Goal: Task Accomplishment & Management: Manage account settings

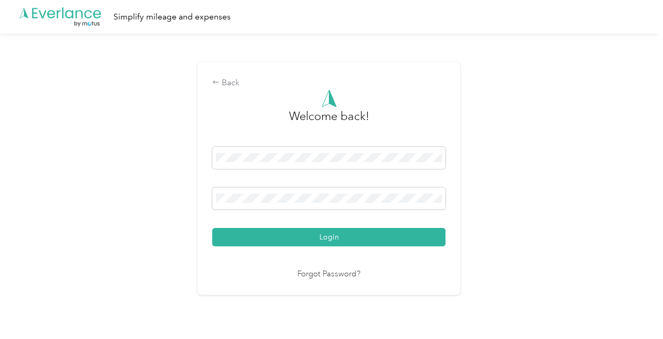
drag, startPoint x: 18, startPoint y: 243, endPoint x: 61, endPoint y: 231, distance: 44.4
click at [23, 241] on div "Back Welcome back! Login Forgot Password?" at bounding box center [329, 183] width 658 height 298
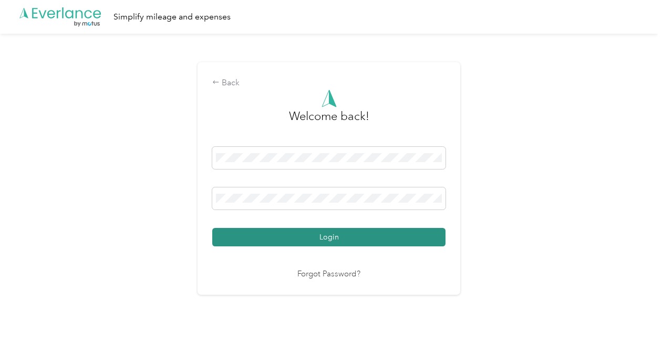
click at [372, 237] on button "Login" at bounding box center [328, 237] width 233 height 18
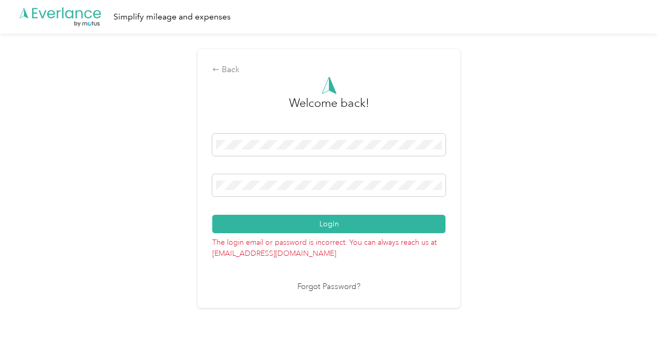
click at [315, 225] on button "Login" at bounding box center [328, 223] width 233 height 18
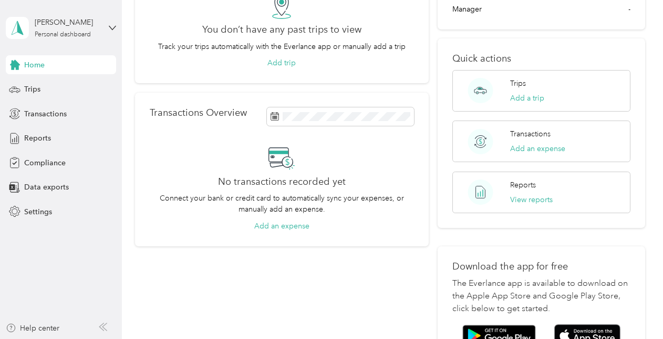
scroll to position [53, 0]
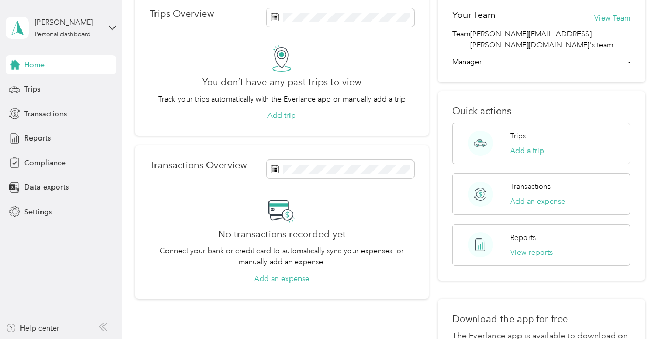
click at [170, 122] on div "Trips Overview You don’t have any past trips to view Track your trips automatic…" at bounding box center [282, 65] width 294 height 142
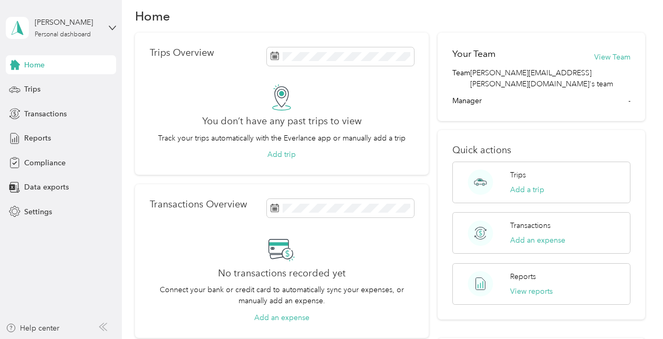
scroll to position [0, 0]
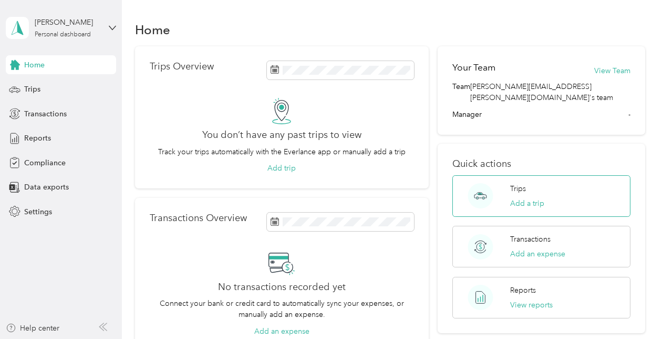
click at [502, 192] on div "Trips Add a trip" at bounding box center [542, 196] width 178 height 42
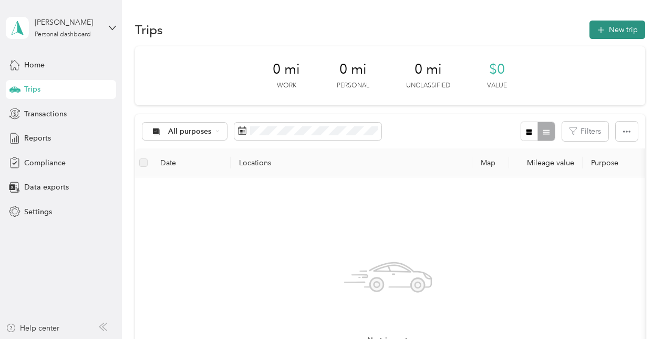
click at [627, 26] on button "New trip" at bounding box center [618, 29] width 56 height 18
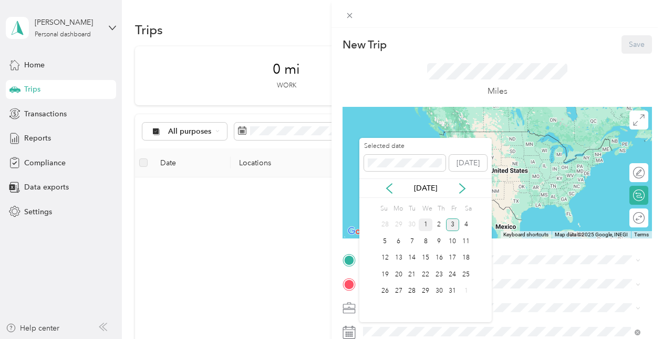
click at [430, 223] on div "1" at bounding box center [426, 224] width 14 height 13
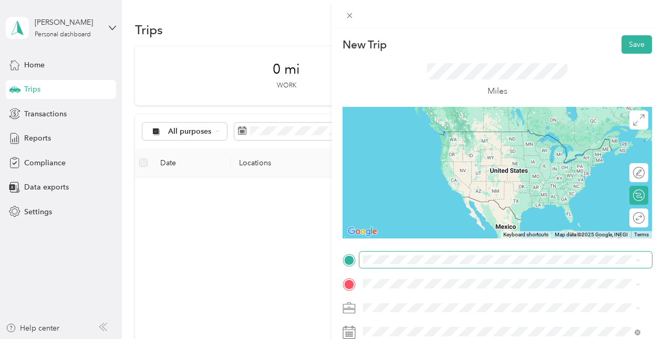
click at [412, 264] on span at bounding box center [506, 259] width 293 height 17
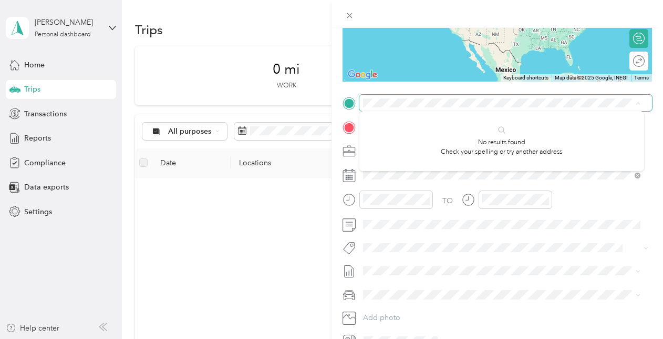
scroll to position [158, 0]
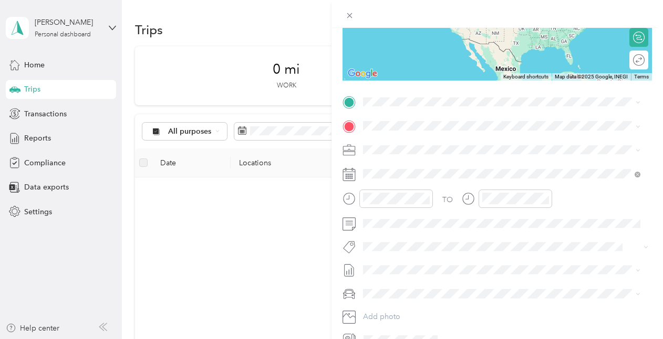
click at [227, 199] on div "New Trip Save This trip cannot be edited because it is either under review, app…" at bounding box center [331, 169] width 663 height 339
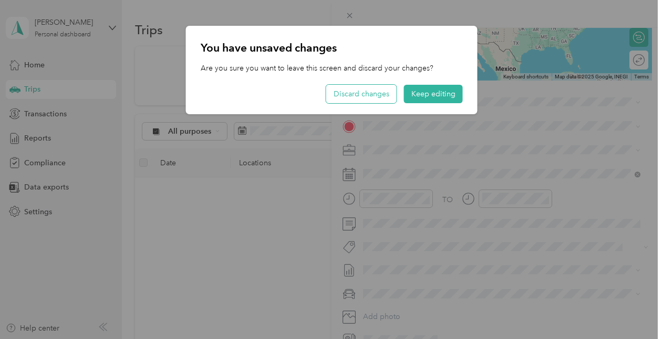
click at [374, 99] on button "Discard changes" at bounding box center [361, 94] width 70 height 18
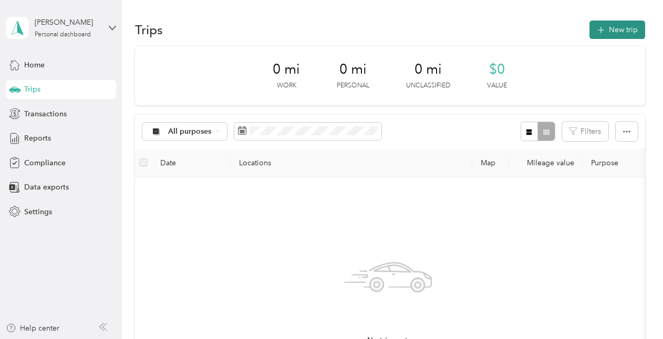
click at [608, 31] on button "New trip" at bounding box center [618, 29] width 56 height 18
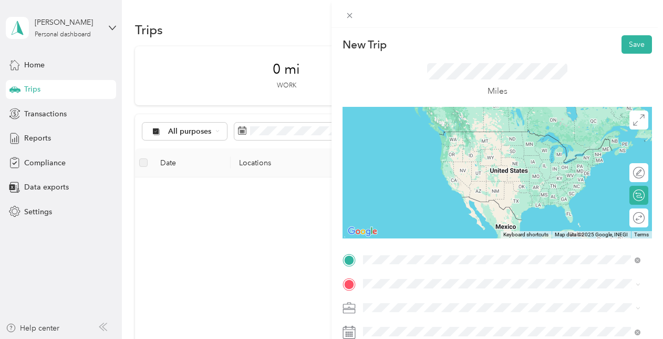
click at [437, 136] on span "[STREET_ADDRESS][US_STATE]" at bounding box center [435, 131] width 105 height 9
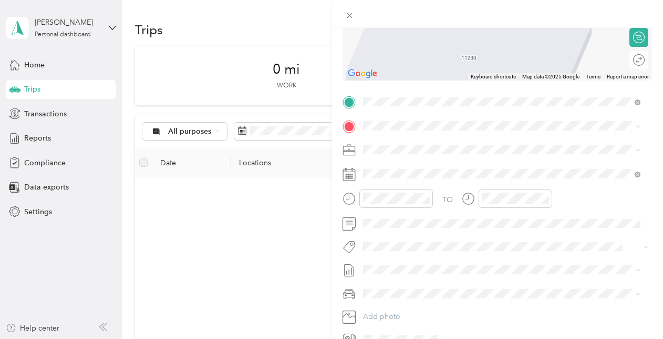
drag, startPoint x: 581, startPoint y: 106, endPoint x: 259, endPoint y: 188, distance: 333.0
click at [259, 188] on div "New Trip Save This trip cannot be edited because it is either under review, app…" at bounding box center [331, 169] width 663 height 339
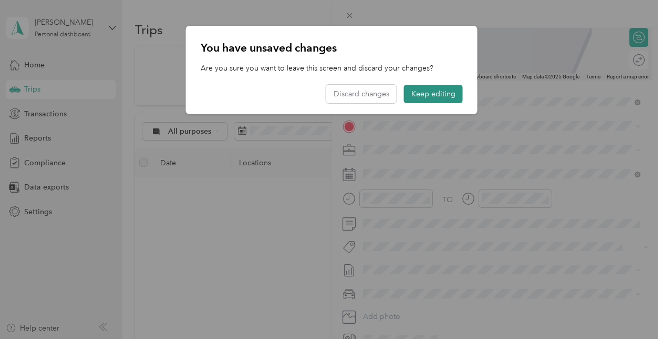
click at [444, 90] on button "Keep editing" at bounding box center [433, 94] width 59 height 18
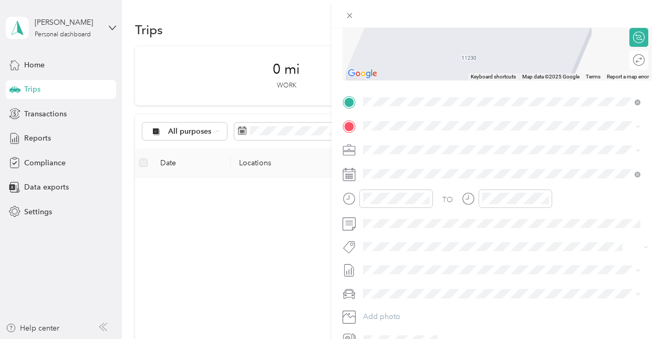
scroll to position [0, 0]
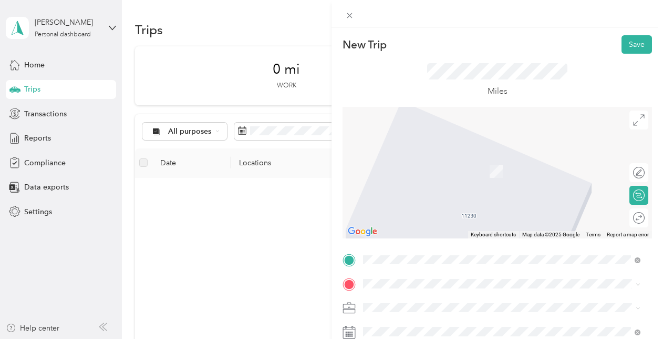
click at [230, 193] on div "New Trip Save This trip cannot be edited because it is either under review, app…" at bounding box center [331, 169] width 663 height 339
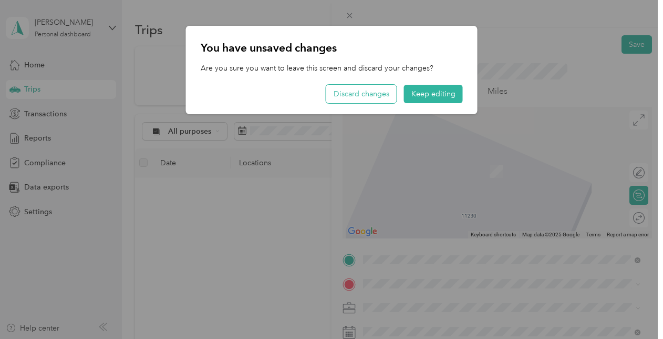
click at [382, 93] on button "Discard changes" at bounding box center [361, 94] width 70 height 18
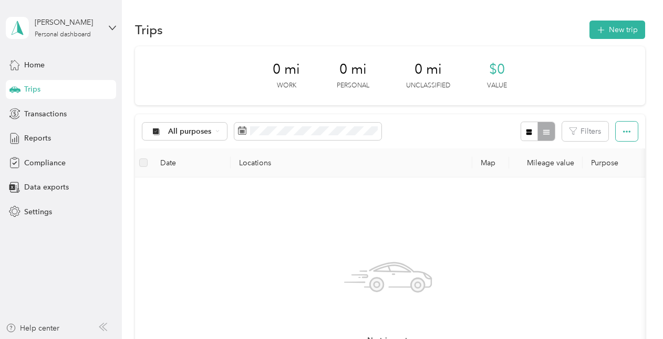
click at [627, 131] on icon "button" at bounding box center [626, 131] width 7 height 2
click at [294, 219] on div "No trips yet. Add a trip" at bounding box center [388, 311] width 490 height 250
click at [102, 90] on div "Trips" at bounding box center [61, 89] width 110 height 19
click at [617, 27] on button "New trip" at bounding box center [618, 29] width 56 height 18
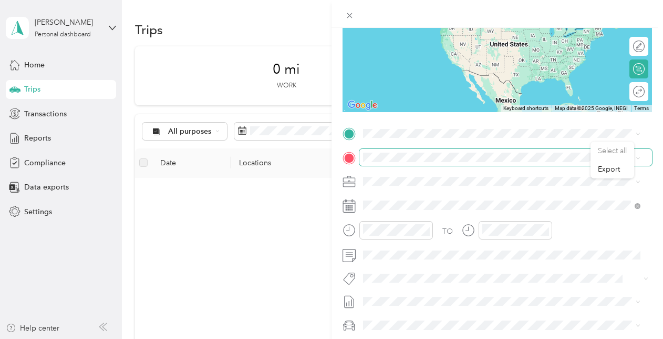
scroll to position [105, 0]
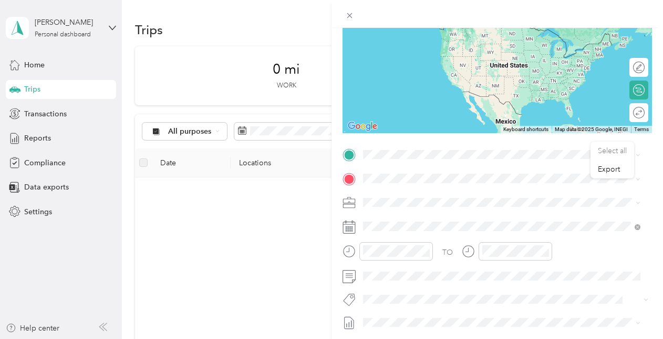
click at [397, 168] on div "TO Add photo" at bounding box center [498, 273] width 310 height 254
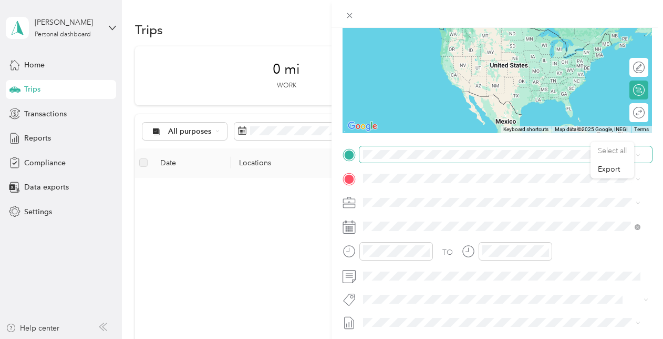
click at [396, 160] on span at bounding box center [506, 154] width 293 height 17
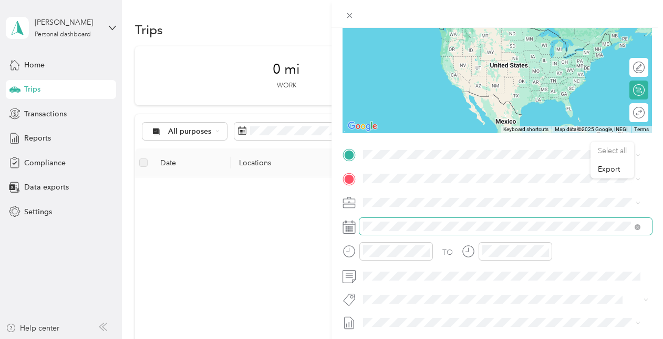
click at [391, 219] on span at bounding box center [506, 226] width 293 height 17
click at [351, 224] on icon at bounding box center [349, 224] width 13 height 0
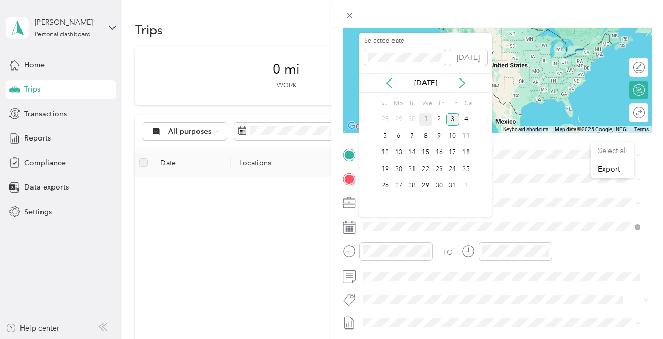
click at [430, 119] on div "1" at bounding box center [426, 119] width 14 height 13
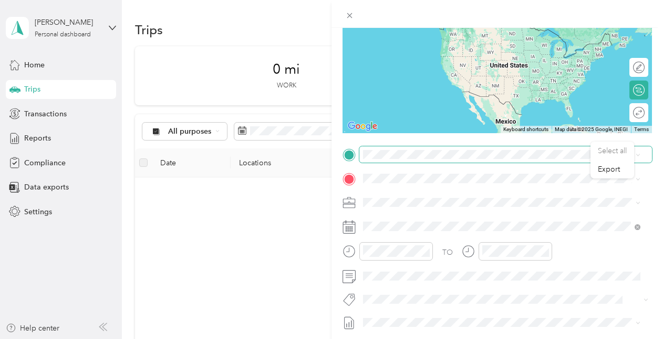
click at [404, 161] on span at bounding box center [506, 154] width 293 height 17
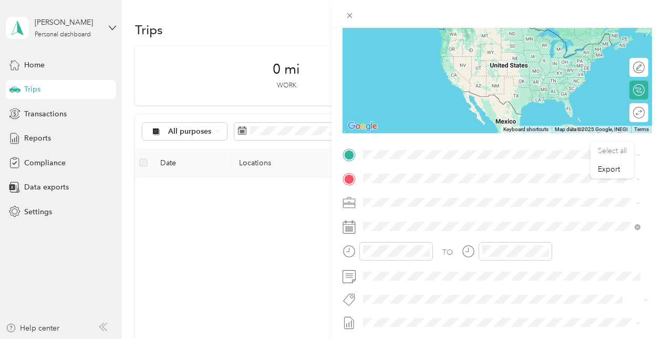
click at [407, 194] on span "[STREET_ADDRESS][US_STATE]" at bounding box center [435, 188] width 105 height 9
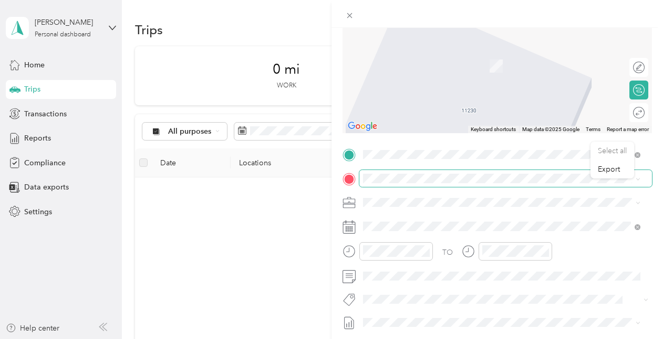
click at [412, 183] on span at bounding box center [506, 178] width 293 height 17
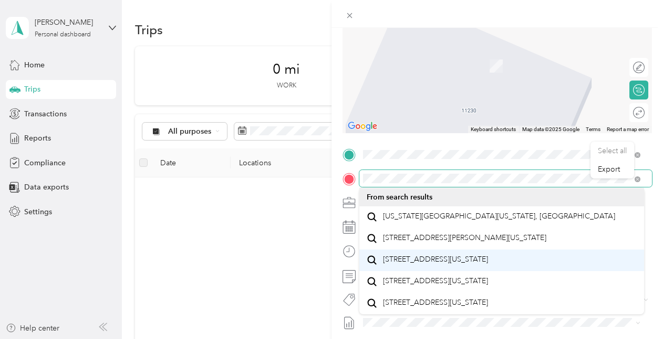
scroll to position [0, 0]
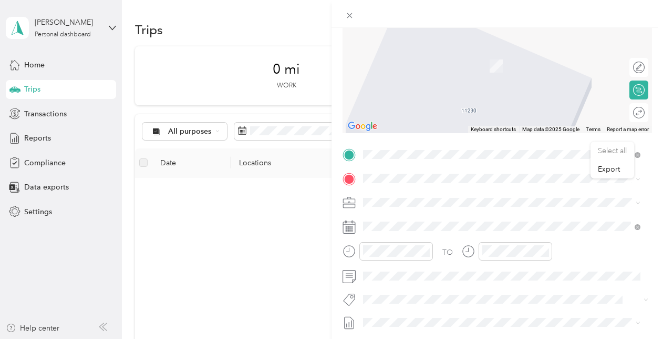
click at [440, 223] on li "[US_STATE][GEOGRAPHIC_DATA][US_STATE], [GEOGRAPHIC_DATA]" at bounding box center [502, 213] width 285 height 22
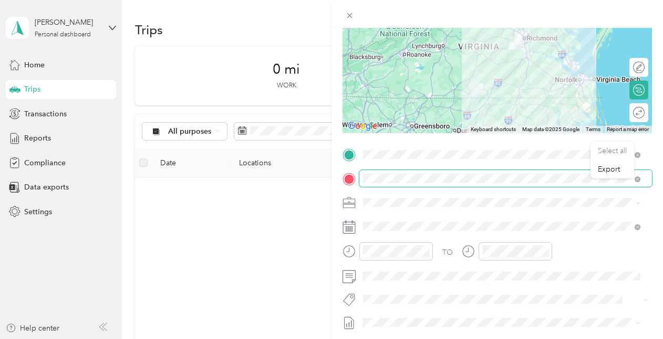
click at [362, 181] on span at bounding box center [506, 178] width 293 height 17
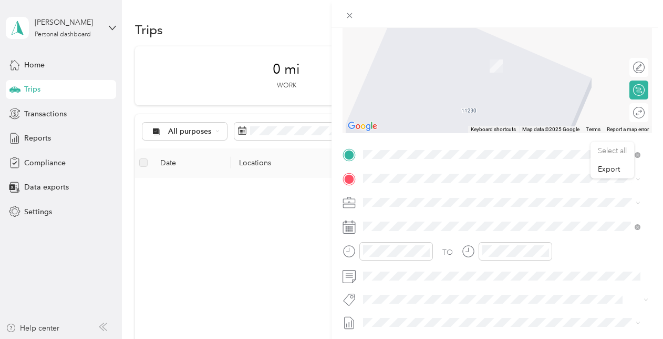
click at [339, 249] on form "New Trip Save This trip cannot be edited because it is either under review, app…" at bounding box center [498, 165] width 332 height 470
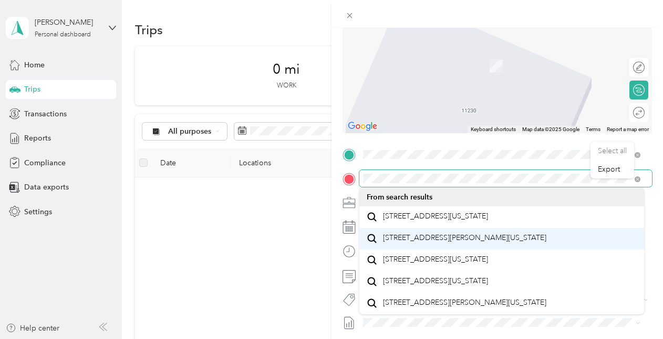
scroll to position [18, 0]
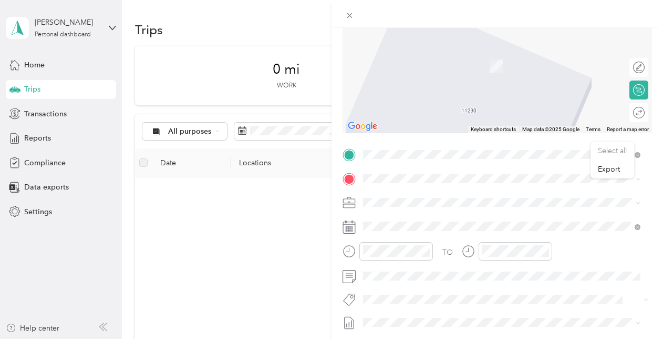
click at [465, 219] on span "Hwy Fifty-Eight Boydton, [US_STATE] 23917, [GEOGRAPHIC_DATA]" at bounding box center [470, 217] width 175 height 18
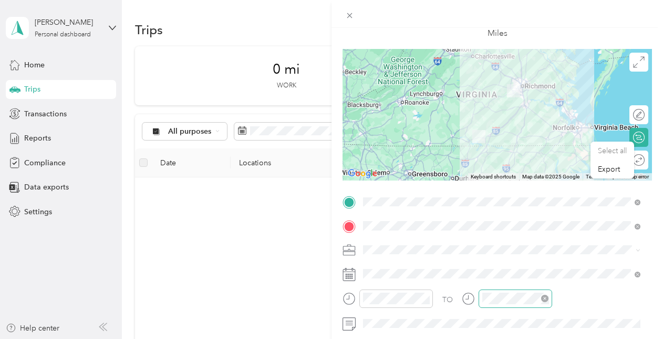
scroll to position [3, 0]
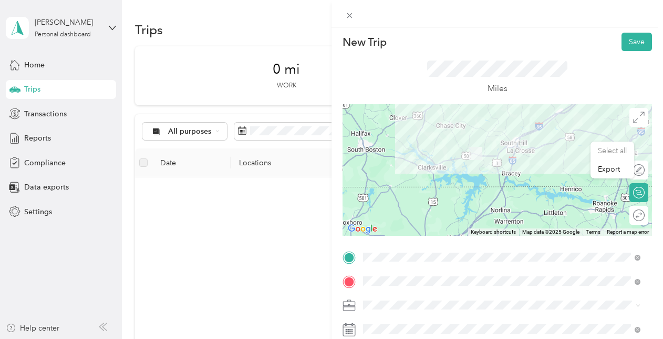
drag, startPoint x: 527, startPoint y: 207, endPoint x: 599, endPoint y: 122, distance: 111.9
click at [599, 122] on div at bounding box center [498, 169] width 310 height 131
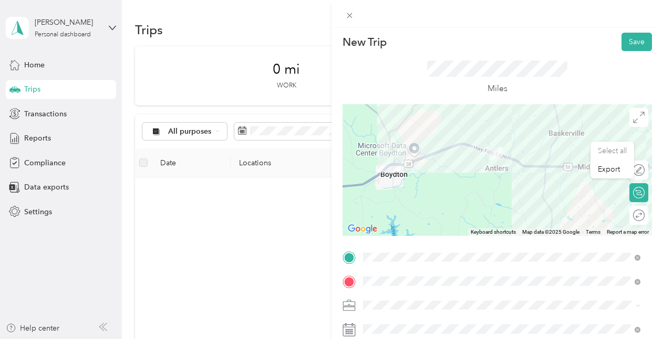
drag, startPoint x: 479, startPoint y: 183, endPoint x: 523, endPoint y: 137, distance: 63.6
click at [523, 137] on div at bounding box center [498, 169] width 310 height 131
click at [406, 146] on div at bounding box center [498, 169] width 310 height 131
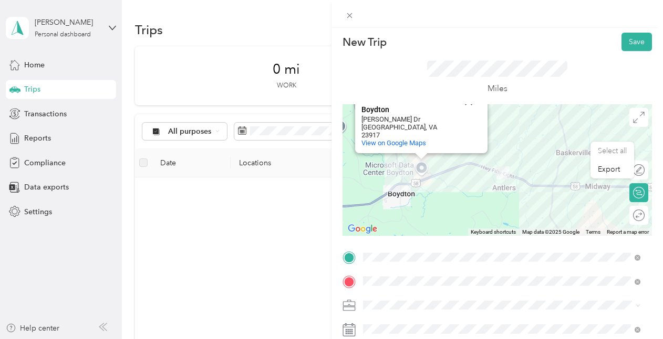
drag, startPoint x: 534, startPoint y: 188, endPoint x: 519, endPoint y: 168, distance: 24.8
click at [519, 168] on div "Microsoft Data Center Boydton Microsoft Data Center [GEOGRAPHIC_DATA][PERSON_NA…" at bounding box center [498, 169] width 310 height 131
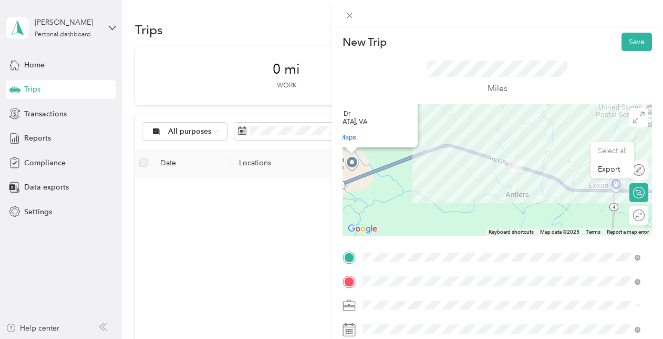
drag, startPoint x: 452, startPoint y: 202, endPoint x: 464, endPoint y: 179, distance: 26.6
click at [464, 179] on div "Microsoft Data Center Boydton Microsoft Data Center [GEOGRAPHIC_DATA][PERSON_NA…" at bounding box center [498, 169] width 310 height 131
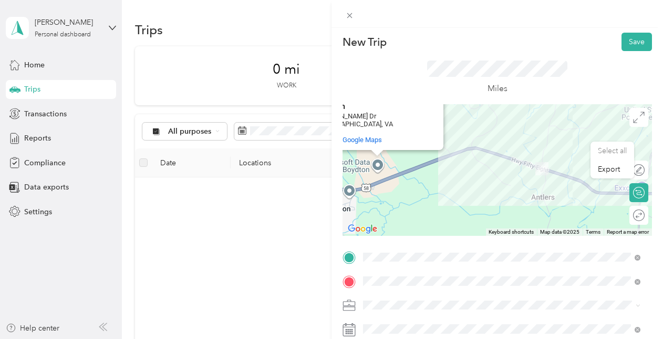
drag, startPoint x: 459, startPoint y: 173, endPoint x: 530, endPoint y: 184, distance: 71.8
click at [534, 184] on div "Microsoft Data Center Boydton Microsoft Data Center [GEOGRAPHIC_DATA][PERSON_NA…" at bounding box center [498, 169] width 310 height 131
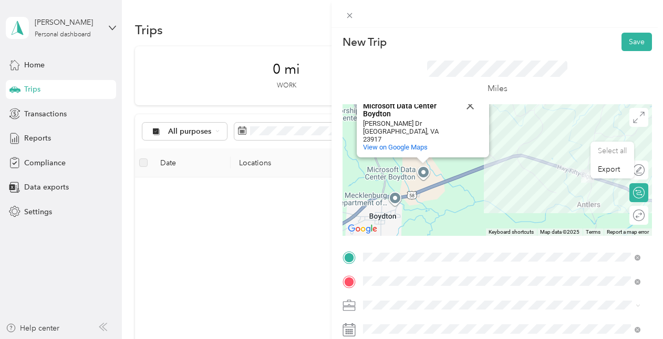
click at [417, 170] on div "Microsoft Data Center Boydton Microsoft Data Center [GEOGRAPHIC_DATA][PERSON_NA…" at bounding box center [498, 169] width 310 height 131
click at [468, 110] on button "Close" at bounding box center [470, 105] width 25 height 25
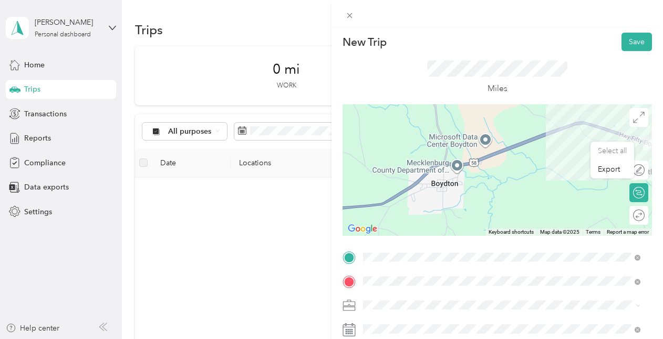
drag, startPoint x: 454, startPoint y: 214, endPoint x: 515, endPoint y: 184, distance: 68.2
click at [515, 184] on div at bounding box center [498, 169] width 310 height 131
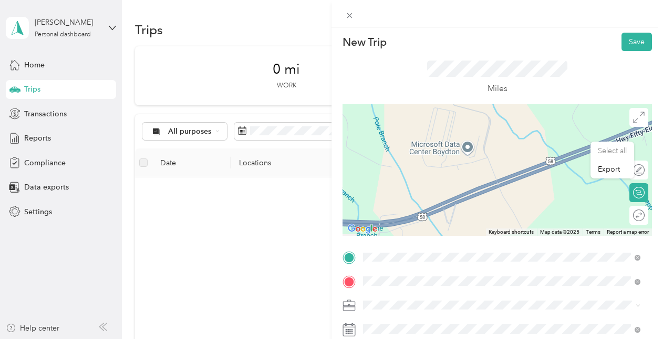
drag, startPoint x: 521, startPoint y: 139, endPoint x: 475, endPoint y: 225, distance: 97.6
click at [475, 225] on div at bounding box center [498, 169] width 310 height 131
click at [428, 149] on div at bounding box center [498, 169] width 310 height 131
click at [463, 149] on div at bounding box center [498, 169] width 310 height 131
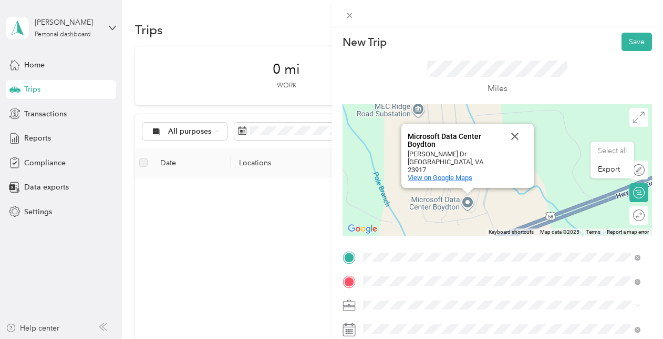
click at [436, 178] on span "View on Google Maps" at bounding box center [440, 177] width 65 height 8
click at [518, 142] on button "Close" at bounding box center [514, 136] width 25 height 25
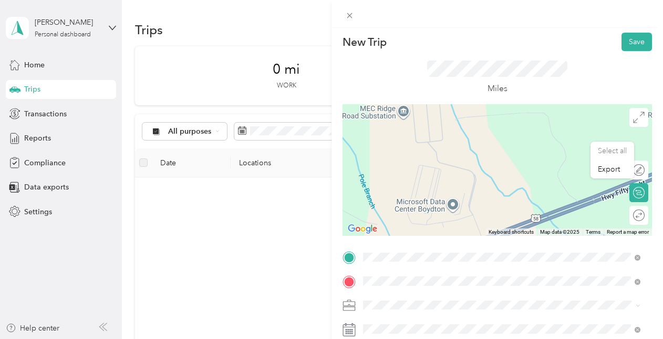
drag, startPoint x: 555, startPoint y: 192, endPoint x: 457, endPoint y: 211, distance: 99.6
click at [457, 211] on div at bounding box center [498, 169] width 310 height 131
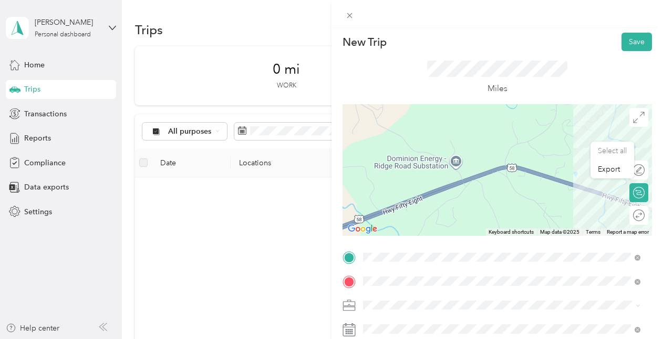
drag, startPoint x: 549, startPoint y: 166, endPoint x: 417, endPoint y: 182, distance: 132.3
click at [417, 182] on div at bounding box center [498, 169] width 310 height 131
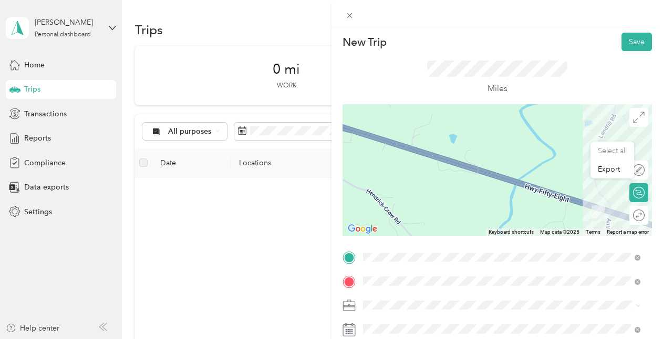
drag, startPoint x: 553, startPoint y: 146, endPoint x: 311, endPoint y: 117, distance: 243.6
click at [311, 117] on div "New Trip Save This trip cannot be edited because it is either under review, app…" at bounding box center [331, 169] width 663 height 339
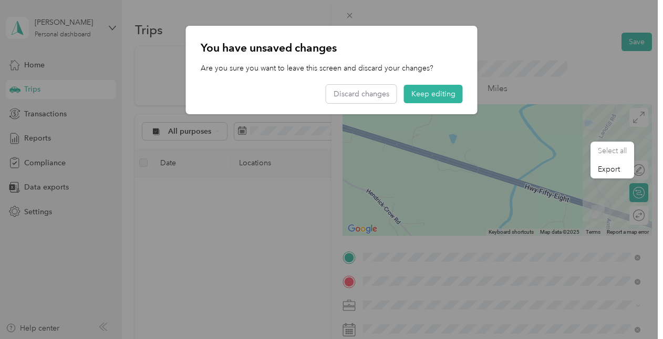
click at [489, 138] on div at bounding box center [331, 169] width 663 height 339
click at [342, 83] on div "You have unsaved changes Are you sure you want to leave this screen and discard…" at bounding box center [332, 70] width 292 height 88
click at [342, 85] on button "Discard changes" at bounding box center [361, 94] width 70 height 18
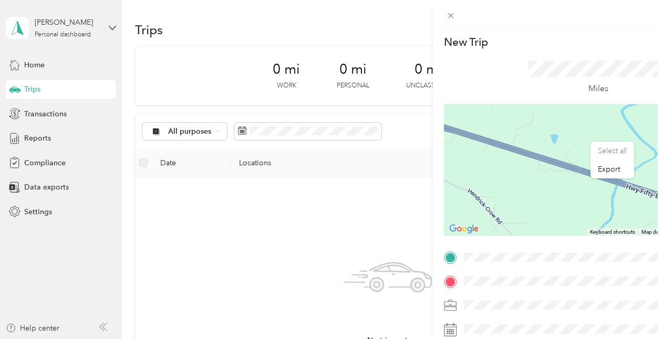
drag, startPoint x: 456, startPoint y: 167, endPoint x: 345, endPoint y: 135, distance: 115.8
click at [347, 338] on div "Select all Export New Trip Save This trip cannot be edited because it is either…" at bounding box center [329, 339] width 658 height 0
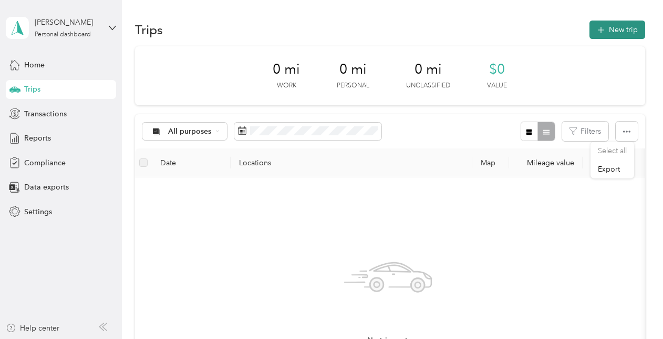
click at [610, 29] on button "New trip" at bounding box center [618, 29] width 56 height 18
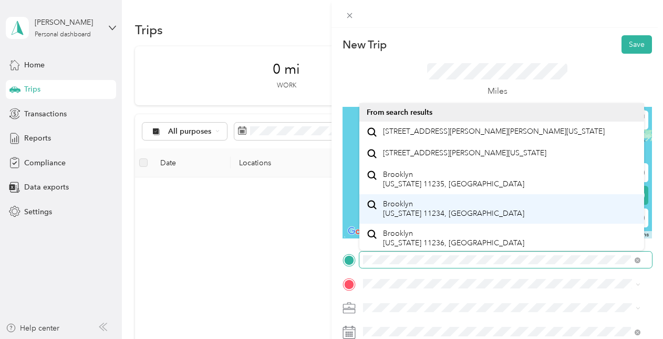
scroll to position [18, 0]
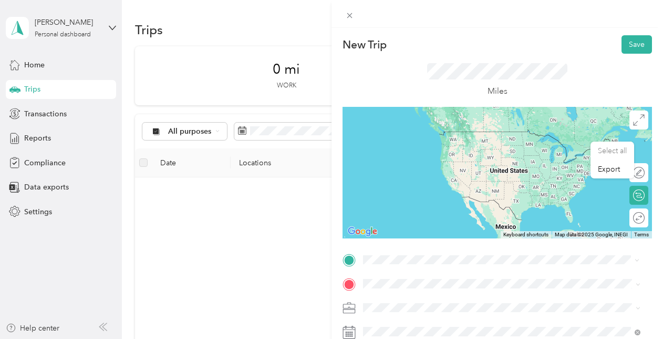
click at [488, 136] on span "[STREET_ADDRESS][US_STATE]" at bounding box center [435, 131] width 105 height 9
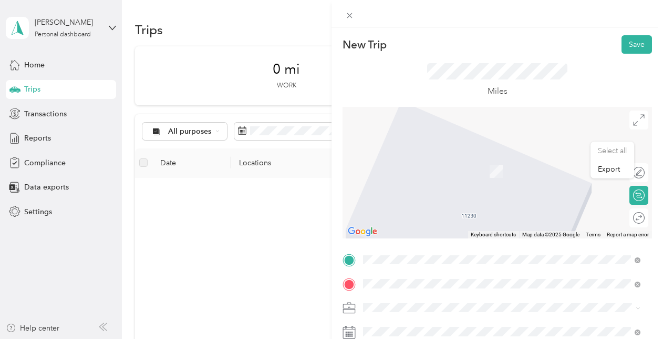
click at [513, 204] on div "[STREET_ADDRESS][US_STATE][US_STATE]" at bounding box center [502, 199] width 270 height 14
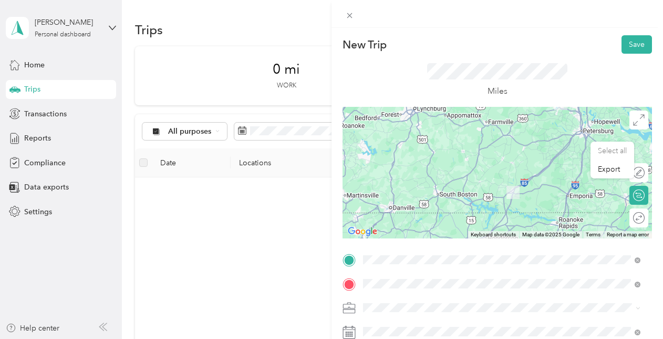
drag, startPoint x: 480, startPoint y: 223, endPoint x: 522, endPoint y: 199, distance: 48.8
click at [522, 199] on div at bounding box center [498, 172] width 310 height 131
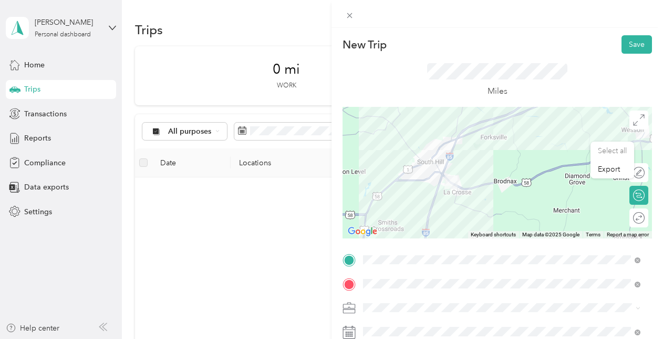
drag, startPoint x: 507, startPoint y: 170, endPoint x: 476, endPoint y: 211, distance: 51.1
click at [476, 211] on div at bounding box center [498, 172] width 310 height 131
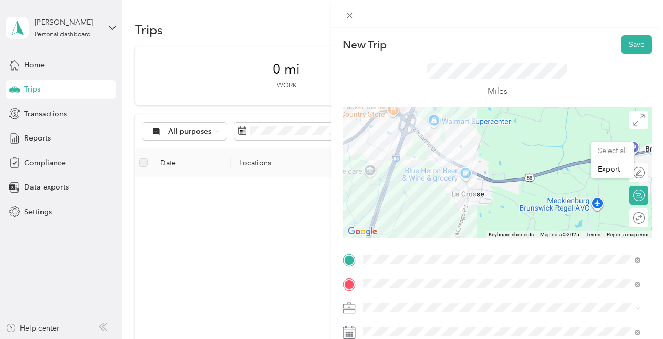
drag, startPoint x: 405, startPoint y: 186, endPoint x: 603, endPoint y: 132, distance: 204.8
click at [603, 132] on div at bounding box center [498, 172] width 310 height 131
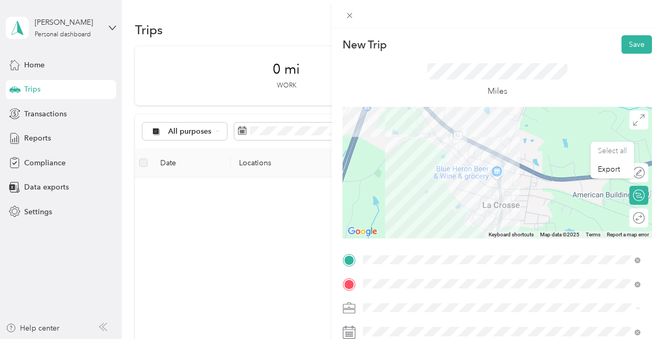
drag, startPoint x: 462, startPoint y: 143, endPoint x: 468, endPoint y: 160, distance: 17.3
click at [467, 159] on div at bounding box center [498, 172] width 310 height 131
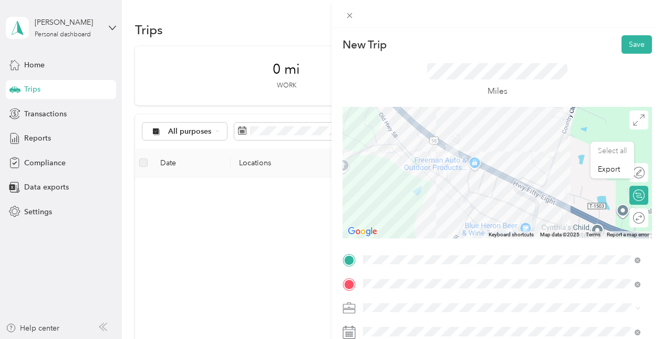
drag, startPoint x: 463, startPoint y: 142, endPoint x: 461, endPoint y: 180, distance: 37.9
click at [461, 180] on div at bounding box center [498, 172] width 310 height 131
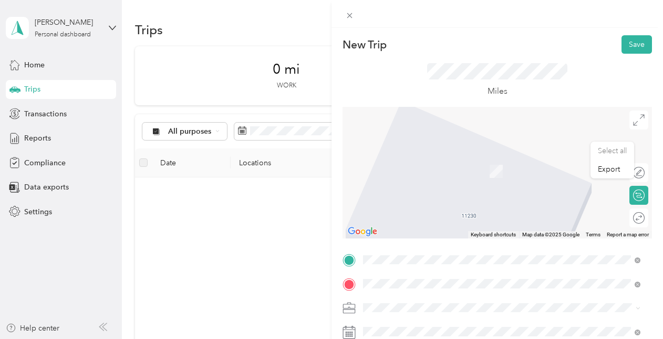
click at [477, 171] on span "[US_STATE][GEOGRAPHIC_DATA][US_STATE], [GEOGRAPHIC_DATA]" at bounding box center [499, 166] width 232 height 9
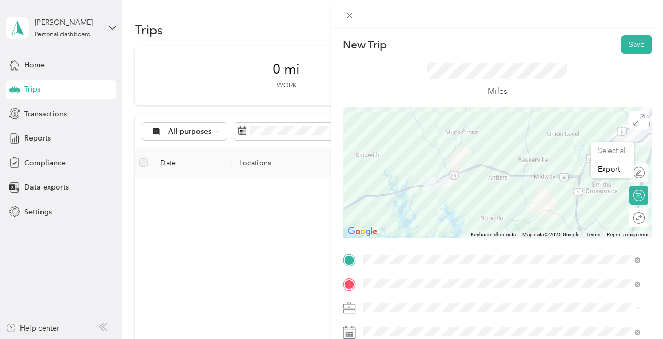
drag, startPoint x: 410, startPoint y: 205, endPoint x: 445, endPoint y: 197, distance: 35.7
click at [445, 197] on div at bounding box center [498, 172] width 310 height 131
drag, startPoint x: 451, startPoint y: 203, endPoint x: 505, endPoint y: 130, distance: 90.2
click at [518, 218] on div at bounding box center [498, 172] width 310 height 131
click at [449, 192] on span "[STREET_ADDRESS][US_STATE][US_STATE]" at bounding box center [454, 186] width 143 height 9
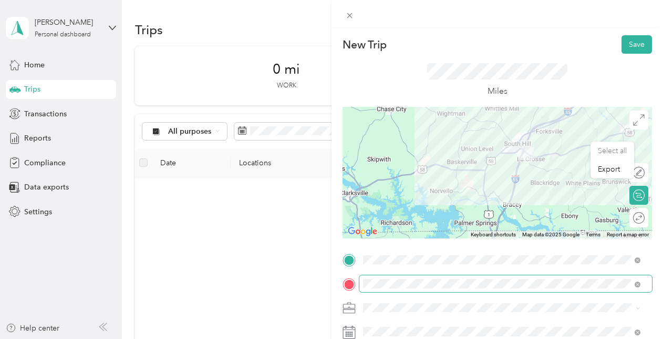
click at [596, 288] on span at bounding box center [506, 283] width 293 height 17
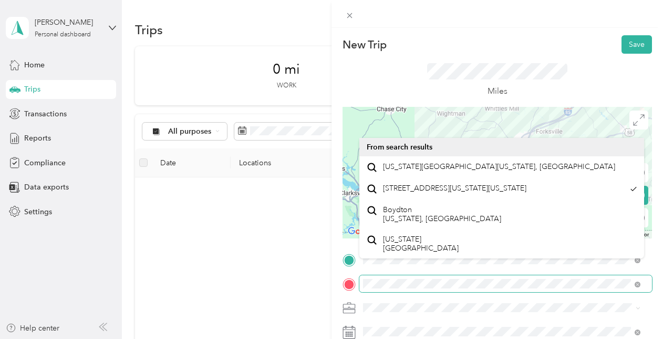
click at [454, 289] on span at bounding box center [506, 283] width 293 height 17
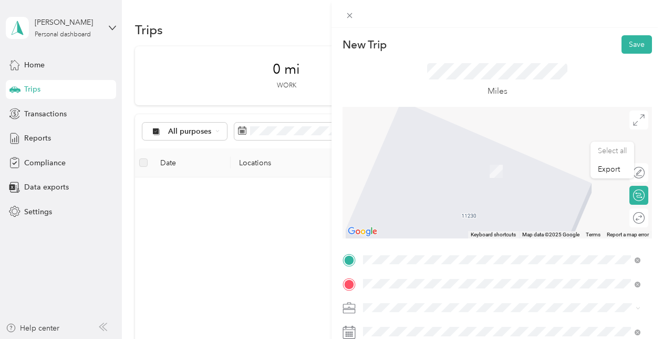
click at [468, 199] on span "[STREET_ADDRESS][US_STATE]" at bounding box center [435, 195] width 105 height 9
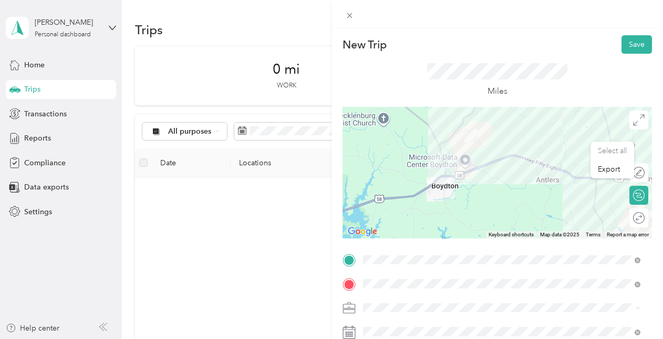
drag, startPoint x: 483, startPoint y: 229, endPoint x: 483, endPoint y: 111, distance: 117.7
click at [483, 112] on div at bounding box center [498, 172] width 310 height 131
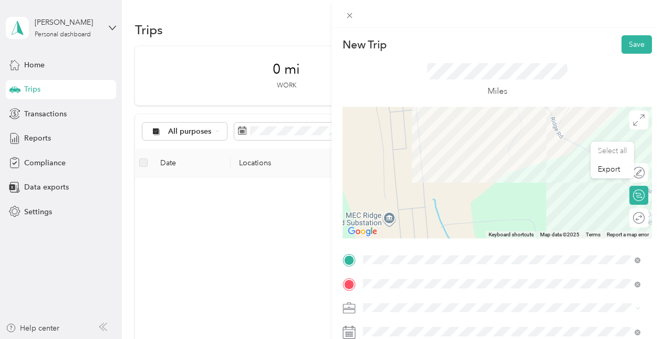
click at [470, 150] on div at bounding box center [498, 172] width 310 height 131
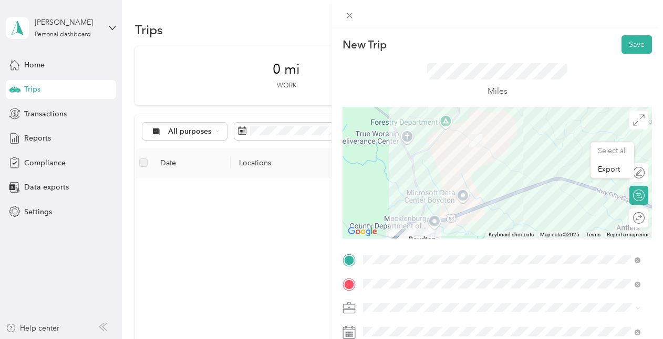
drag, startPoint x: 469, startPoint y: 150, endPoint x: 467, endPoint y: 161, distance: 11.2
click at [467, 161] on div at bounding box center [498, 172] width 310 height 131
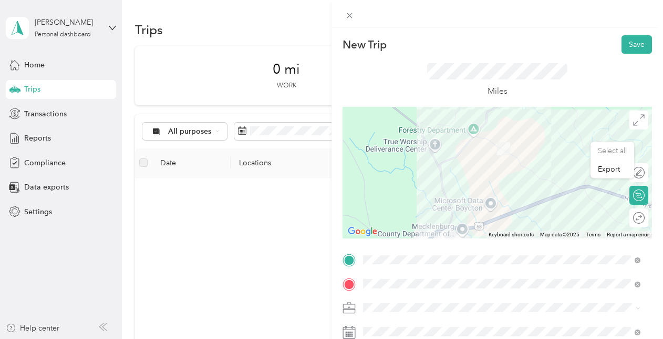
drag, startPoint x: 577, startPoint y: 189, endPoint x: 565, endPoint y: 171, distance: 21.9
click at [565, 171] on div at bounding box center [498, 172] width 310 height 131
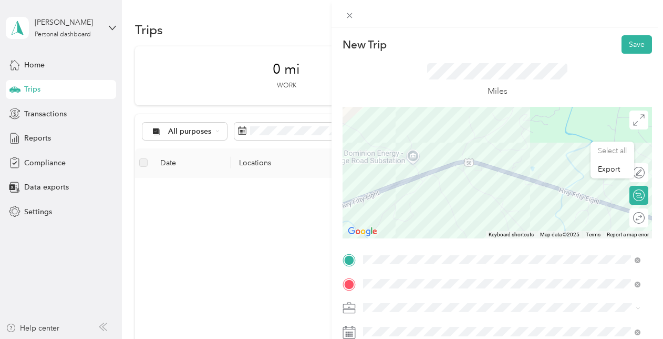
drag, startPoint x: 578, startPoint y: 192, endPoint x: 416, endPoint y: 186, distance: 161.5
click at [416, 186] on div at bounding box center [498, 172] width 310 height 131
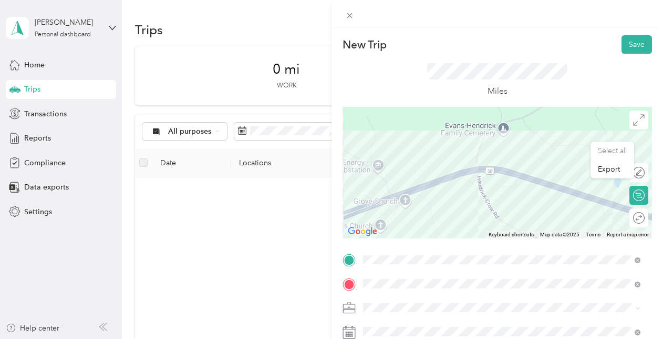
drag, startPoint x: 516, startPoint y: 135, endPoint x: 566, endPoint y: 158, distance: 54.8
click at [566, 158] on div at bounding box center [498, 172] width 310 height 131
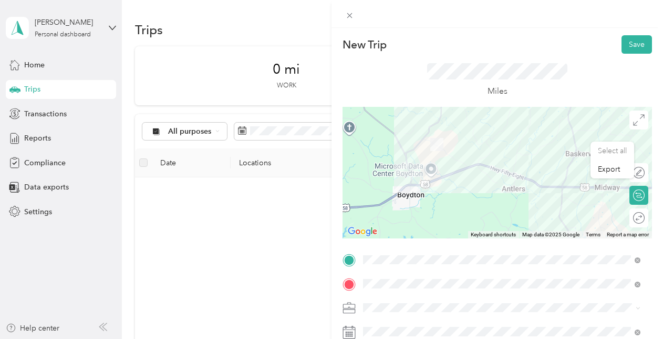
click at [270, 276] on div "New Trip Save This trip cannot be edited because it is either under review, app…" at bounding box center [331, 169] width 663 height 339
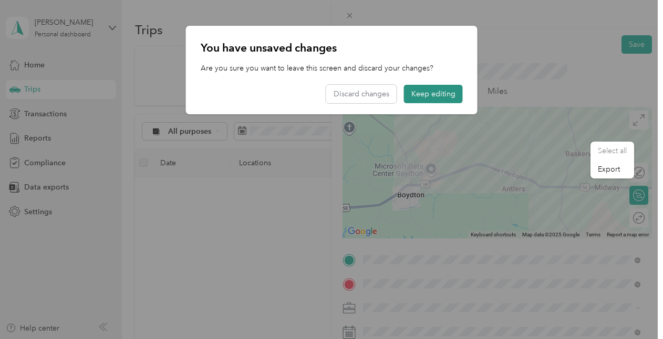
click at [431, 94] on button "Keep editing" at bounding box center [433, 94] width 59 height 18
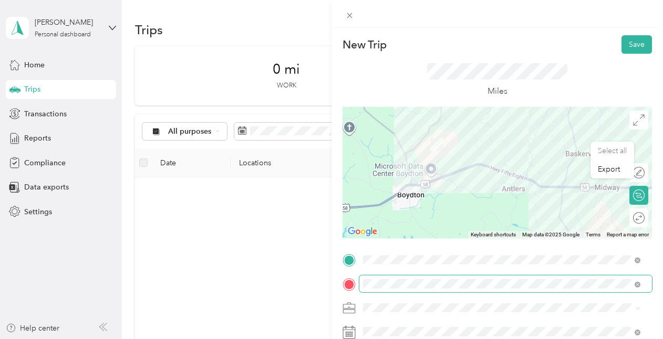
drag, startPoint x: 474, startPoint y: 278, endPoint x: 438, endPoint y: 288, distance: 36.8
click at [438, 288] on span at bounding box center [506, 283] width 293 height 17
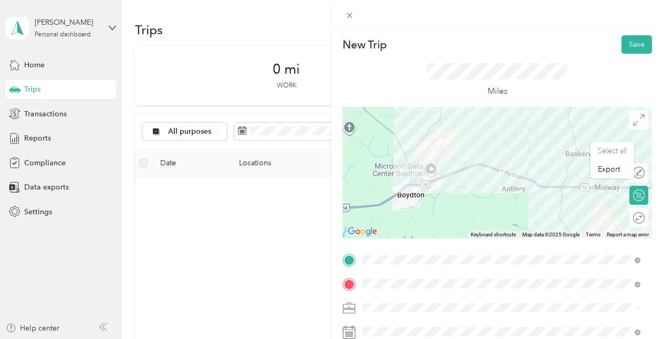
click at [455, 60] on div "Miles" at bounding box center [498, 80] width 310 height 53
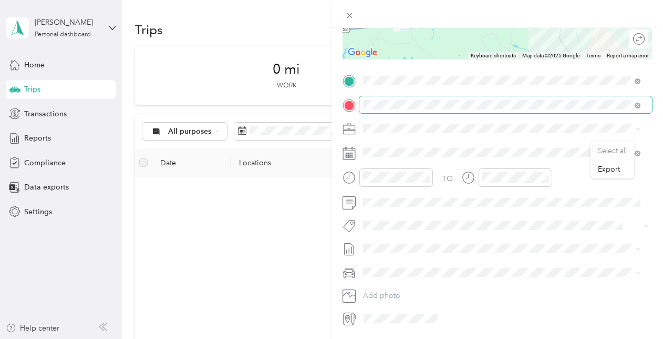
scroll to position [158, 0]
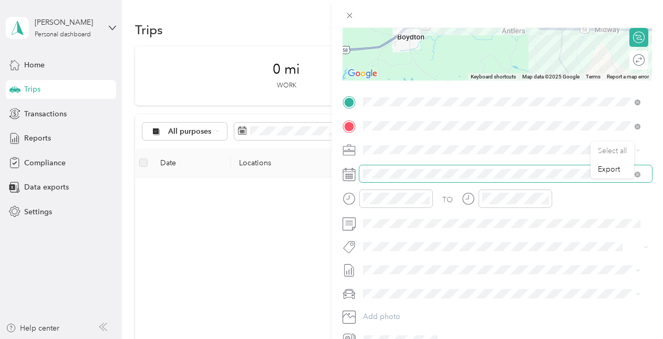
click at [411, 178] on span at bounding box center [506, 173] width 293 height 17
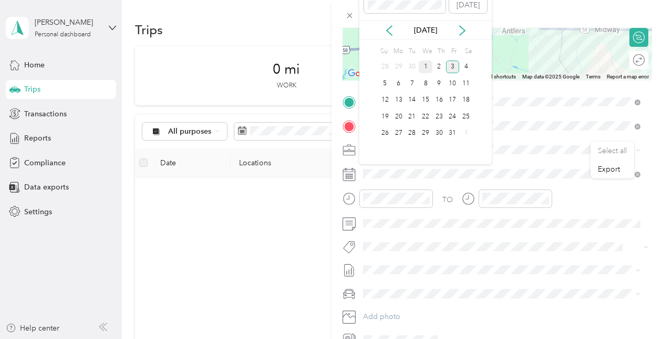
click at [428, 66] on div "1" at bounding box center [426, 66] width 14 height 13
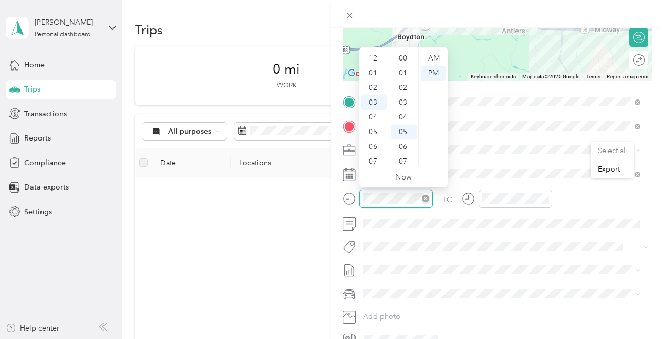
scroll to position [44, 0]
click at [427, 196] on icon "close-circle" at bounding box center [425, 197] width 7 height 7
click at [382, 104] on div "06" at bounding box center [374, 102] width 25 height 15
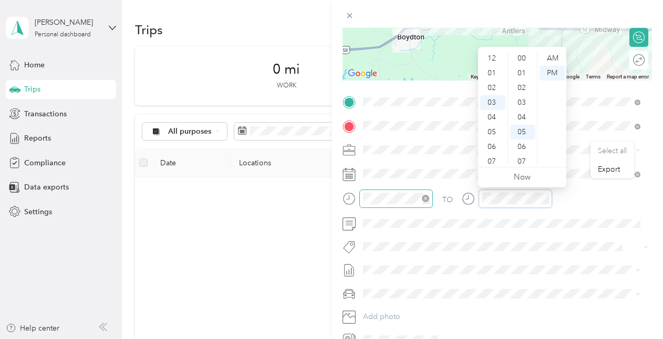
scroll to position [74, 0]
drag, startPoint x: 495, startPoint y: 162, endPoint x: 501, endPoint y: 161, distance: 6.9
click at [494, 162] on div "10" at bounding box center [492, 161] width 25 height 15
click at [521, 160] on div "12" at bounding box center [522, 161] width 25 height 15
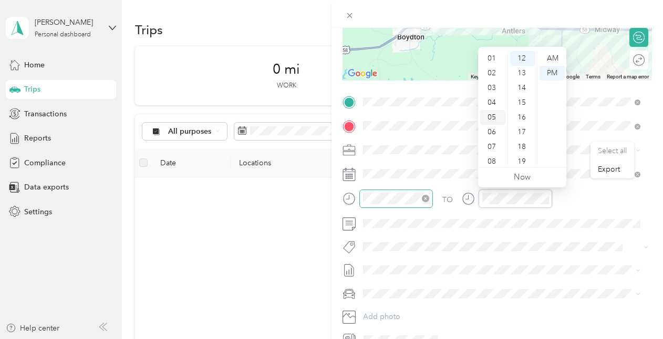
scroll to position [0, 0]
click at [568, 57] on div at bounding box center [498, 14] width 310 height 131
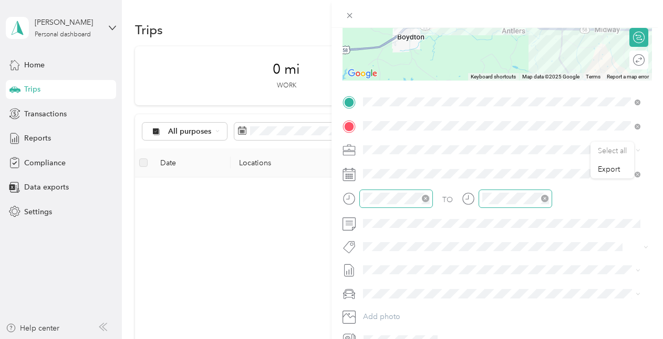
click at [524, 204] on div at bounding box center [516, 198] width 74 height 18
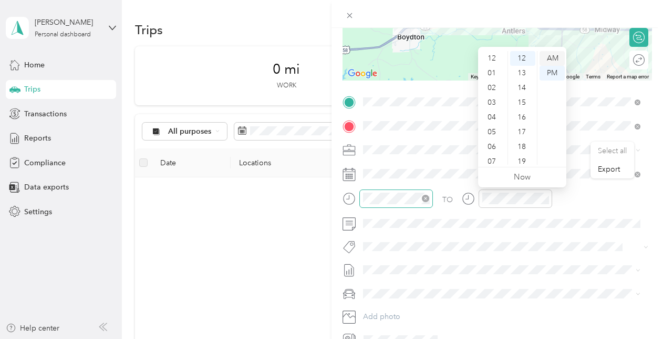
click at [555, 52] on div "AM" at bounding box center [552, 58] width 25 height 15
drag, startPoint x: 495, startPoint y: 112, endPoint x: 500, endPoint y: 99, distance: 14.2
click at [500, 99] on ul "12 01 02 03 04 05 06 07 08 09 10 11" at bounding box center [492, 108] width 29 height 114
click at [496, 98] on div "07" at bounding box center [492, 98] width 25 height 15
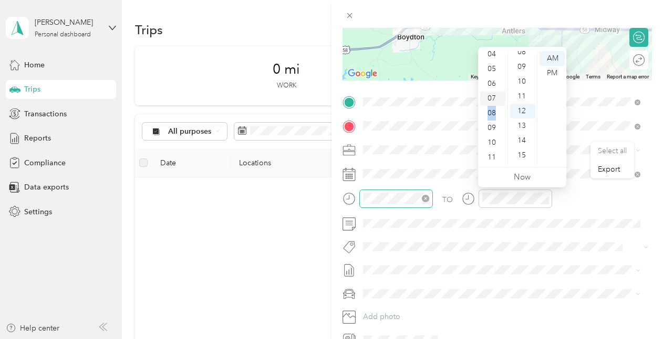
scroll to position [177, 0]
click at [493, 83] on div "06" at bounding box center [492, 83] width 25 height 15
click at [520, 60] on div "12" at bounding box center [522, 58] width 25 height 15
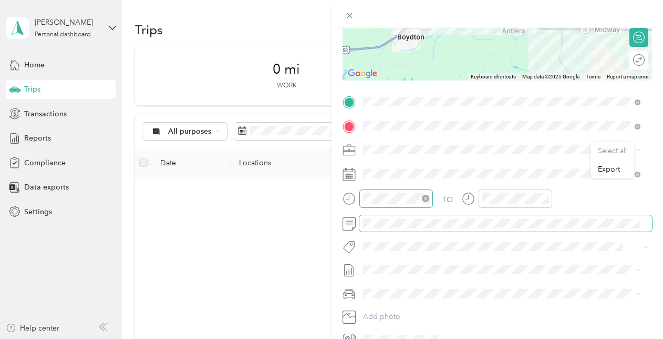
click at [543, 217] on span at bounding box center [506, 223] width 293 height 17
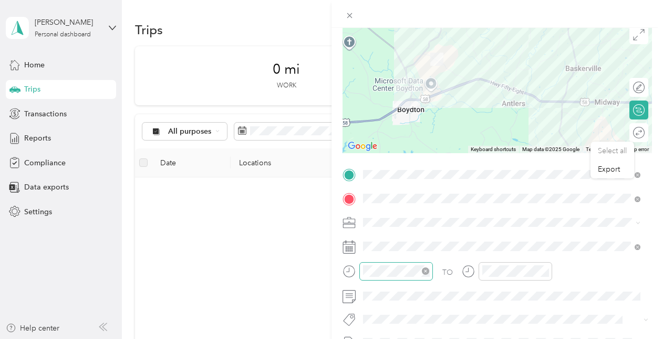
scroll to position [160, 0]
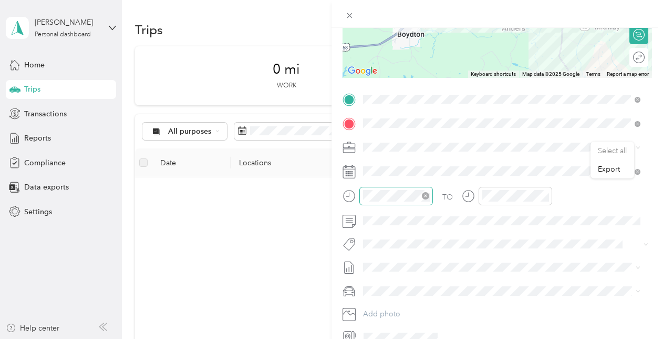
click at [271, 226] on div "New Trip Save This trip cannot be edited because it is either under review, app…" at bounding box center [331, 169] width 663 height 339
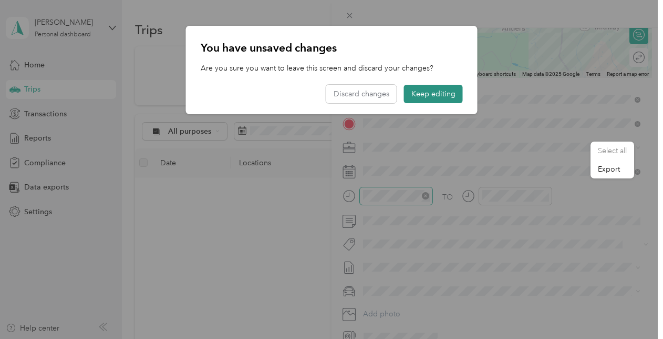
click at [431, 85] on button "Keep editing" at bounding box center [433, 94] width 59 height 18
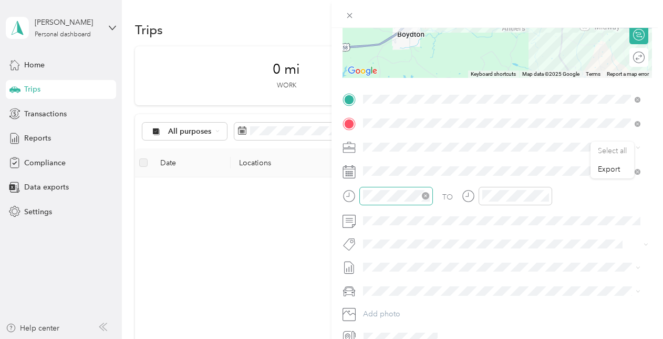
scroll to position [0, 0]
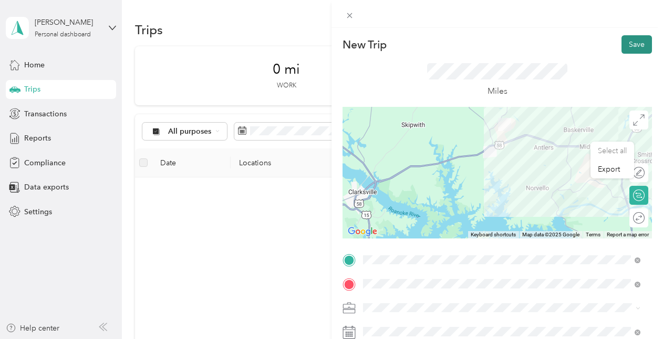
click at [622, 45] on button "Save" at bounding box center [637, 44] width 30 height 18
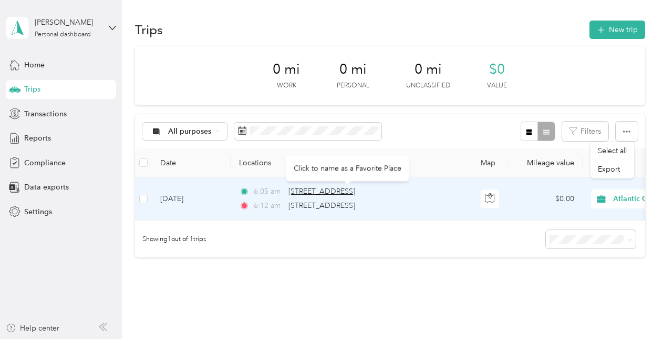
click at [355, 189] on span "[STREET_ADDRESS]" at bounding box center [322, 191] width 67 height 9
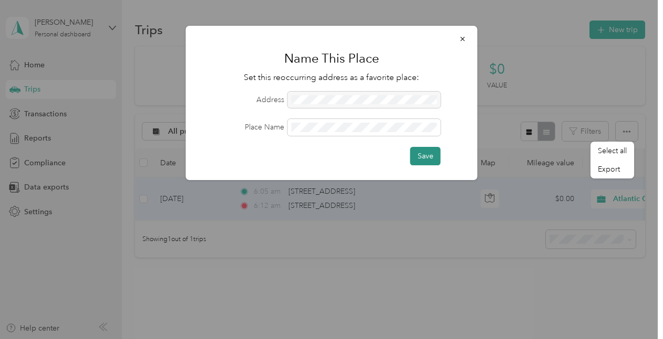
click at [419, 147] on button "Save" at bounding box center [426, 156] width 30 height 18
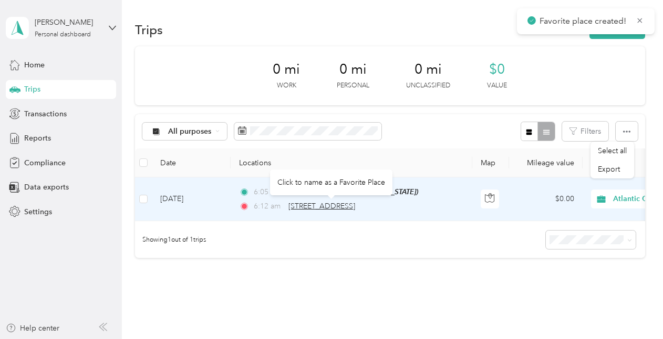
click at [344, 203] on span "[STREET_ADDRESS]" at bounding box center [322, 205] width 67 height 9
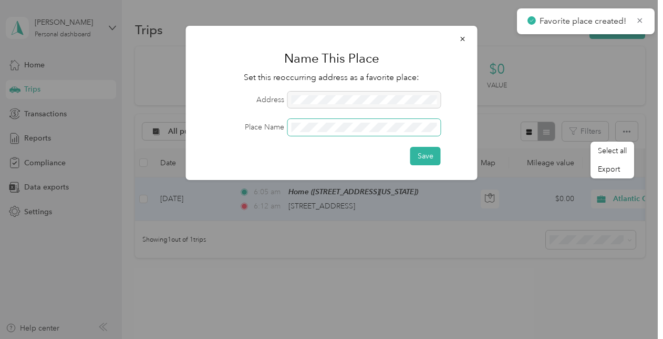
click at [327, 131] on span at bounding box center [364, 127] width 153 height 17
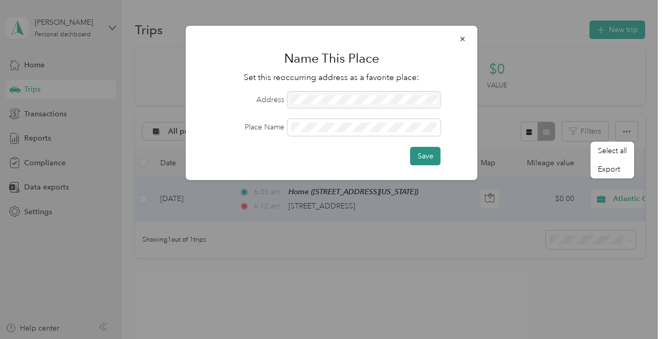
click at [423, 156] on button "Save" at bounding box center [426, 156] width 30 height 18
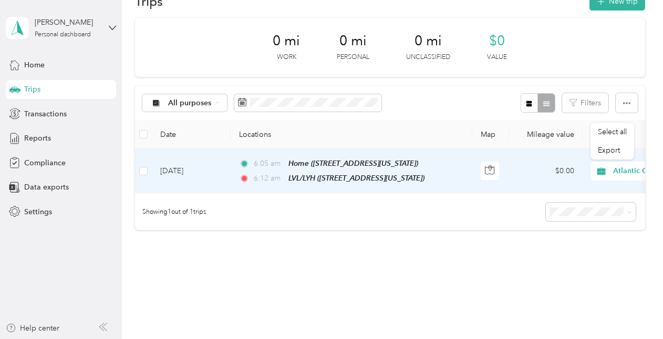
scroll to position [19, 0]
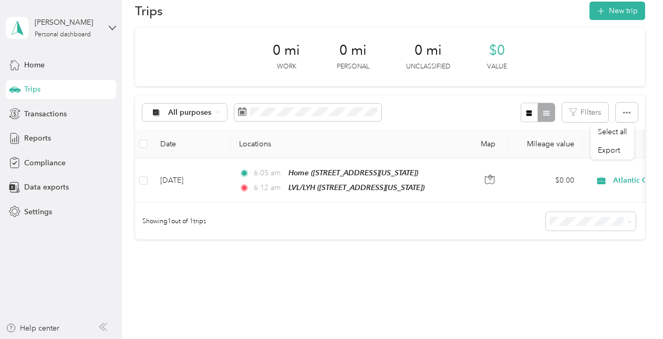
click at [459, 286] on div "Trips New trip 0 mi Work 0 mi Personal 0 mi Unclassified $0 Value All purposes …" at bounding box center [390, 157] width 536 height 352
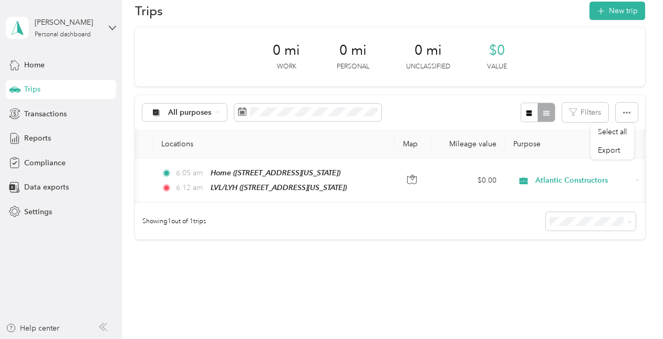
scroll to position [0, 76]
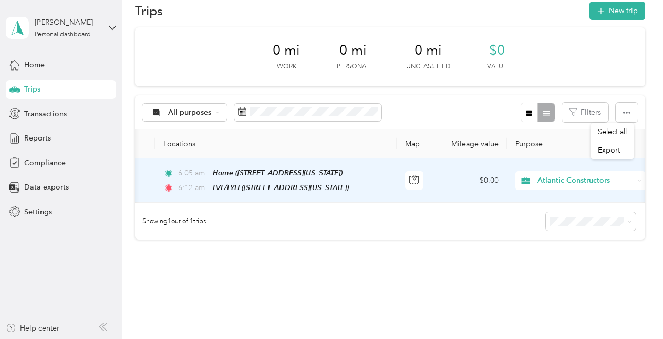
click at [483, 178] on td "$0.00" at bounding box center [471, 180] width 74 height 44
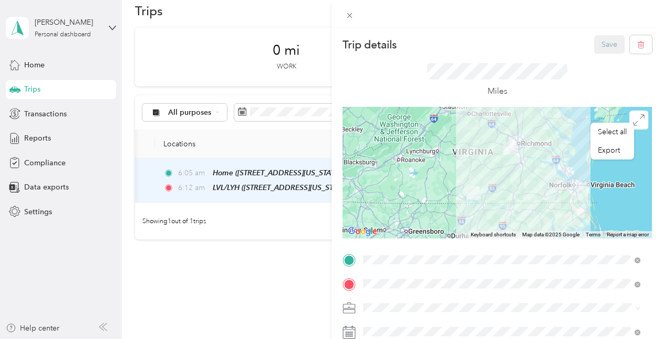
click at [291, 286] on div "Trip details Save This trip cannot be edited because it is either under review,…" at bounding box center [331, 169] width 663 height 339
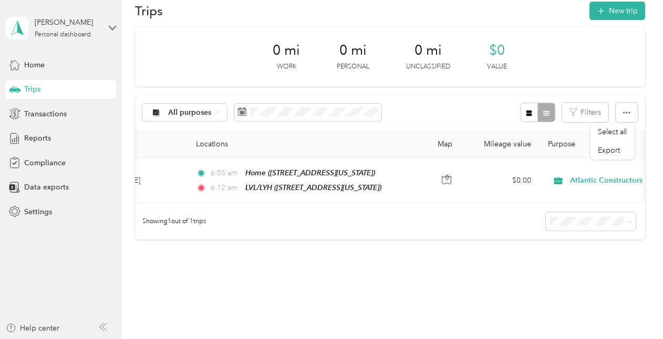
scroll to position [0, 43]
click at [356, 285] on div "Trips New trip 0 mi Work 0 mi Personal 0 mi Unclassified $0 Value All purposes …" at bounding box center [390, 157] width 536 height 352
click at [424, 120] on div "All purposes Filters" at bounding box center [390, 112] width 510 height 34
click at [610, 14] on button "New trip" at bounding box center [618, 11] width 56 height 18
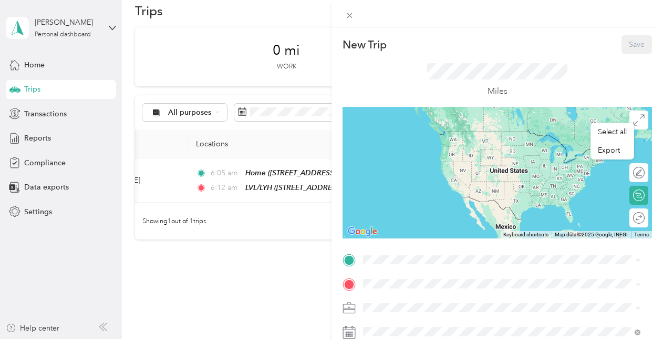
click at [443, 232] on div "LVL/LYH [STREET_ADDRESS][US_STATE]" at bounding box center [435, 221] width 105 height 22
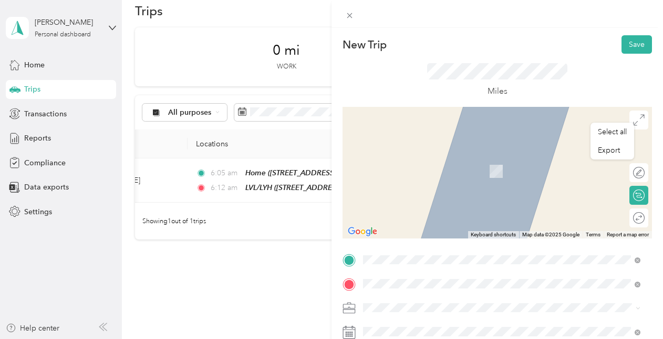
click at [510, 233] on div "[STREET_ADDRESS][PERSON_NAME][PERSON_NAME][US_STATE]" at bounding box center [502, 226] width 270 height 14
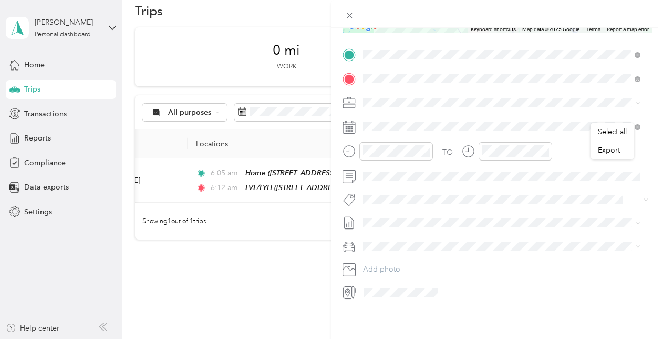
scroll to position [160, 0]
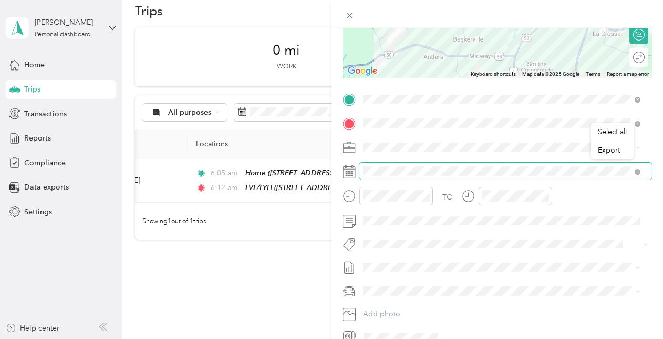
click at [382, 165] on span at bounding box center [506, 170] width 293 height 17
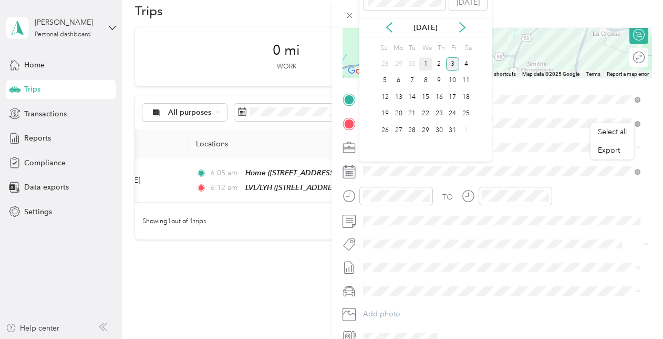
click at [427, 63] on div "1" at bounding box center [426, 63] width 14 height 13
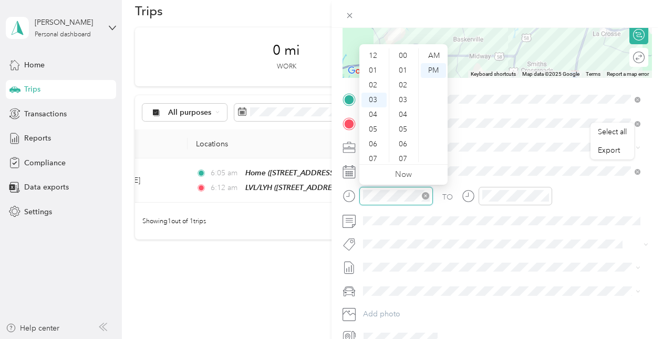
scroll to position [177, 0]
click at [375, 128] on div "08" at bounding box center [374, 129] width 25 height 15
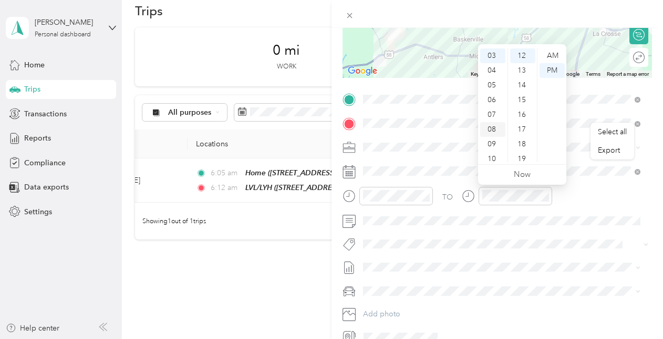
click at [493, 131] on div "08" at bounding box center [492, 129] width 25 height 15
click at [522, 231] on div "TO Add photo" at bounding box center [498, 218] width 310 height 254
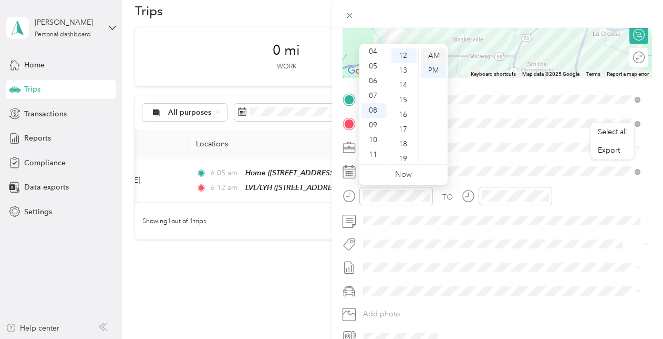
click at [433, 55] on div "AM" at bounding box center [433, 55] width 25 height 15
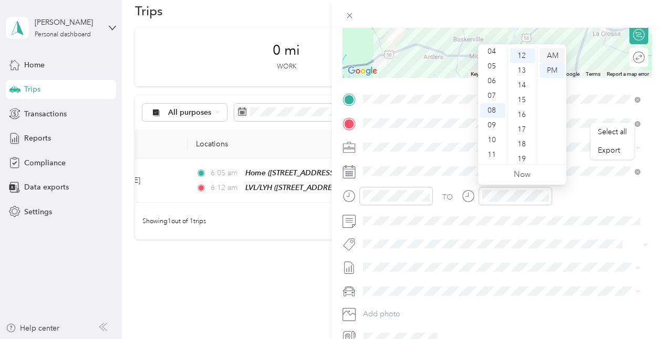
click at [543, 55] on div "AM" at bounding box center [552, 55] width 25 height 15
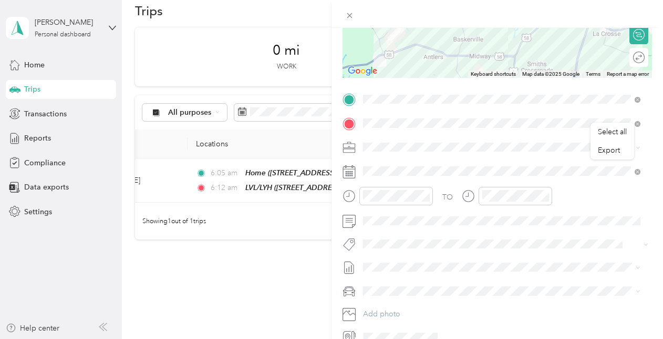
click at [538, 255] on div "TO Add photo" at bounding box center [498, 218] width 310 height 254
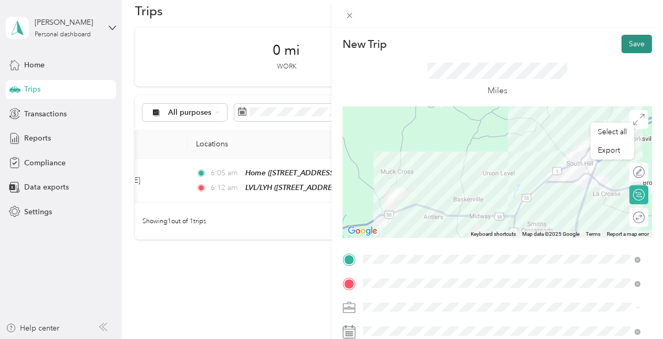
scroll to position [0, 0]
click at [632, 44] on button "Save" at bounding box center [637, 44] width 30 height 18
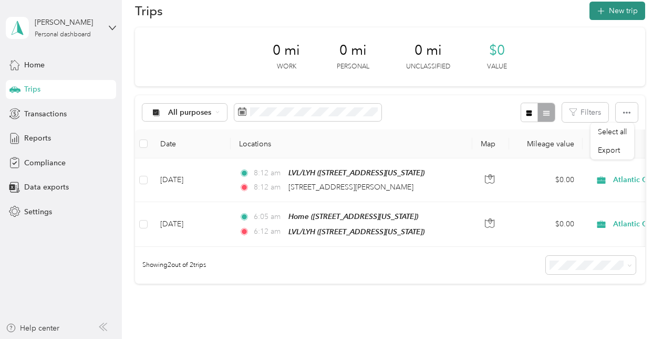
click at [611, 8] on button "New trip" at bounding box center [618, 11] width 56 height 18
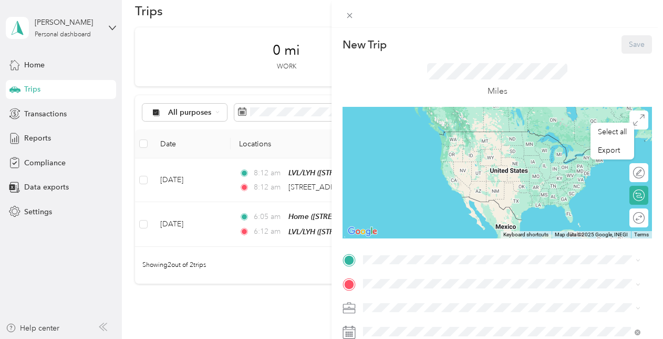
drag, startPoint x: 250, startPoint y: 295, endPoint x: 270, endPoint y: 250, distance: 49.9
click at [252, 294] on div "New Trip Save This trip cannot be edited because it is either under review, app…" at bounding box center [331, 169] width 663 height 339
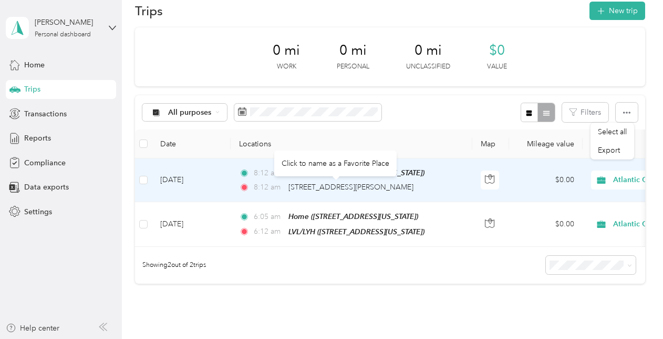
click at [352, 191] on div "[STREET_ADDRESS][PERSON_NAME]" at bounding box center [351, 187] width 125 height 12
click at [354, 186] on span "[STREET_ADDRESS][PERSON_NAME]" at bounding box center [351, 186] width 125 height 9
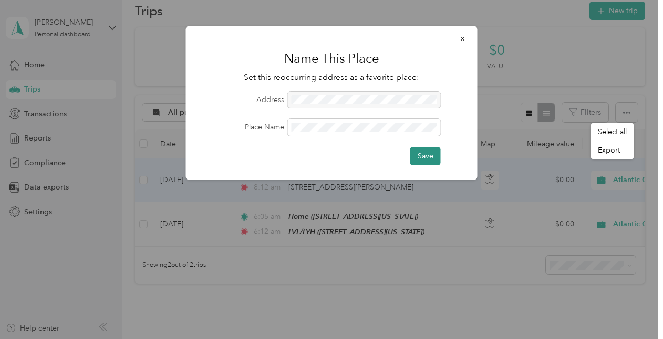
click at [425, 151] on button "Save" at bounding box center [426, 156] width 30 height 18
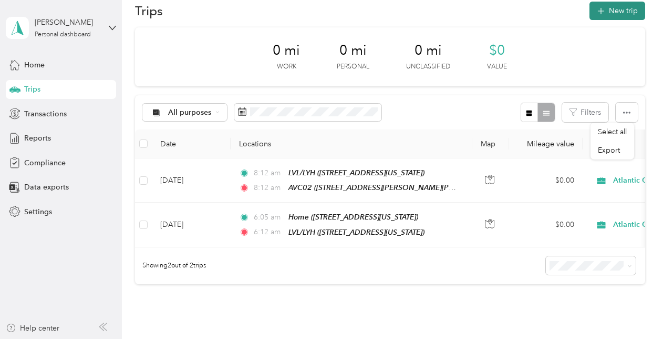
click at [602, 11] on icon "button" at bounding box center [601, 11] width 12 height 12
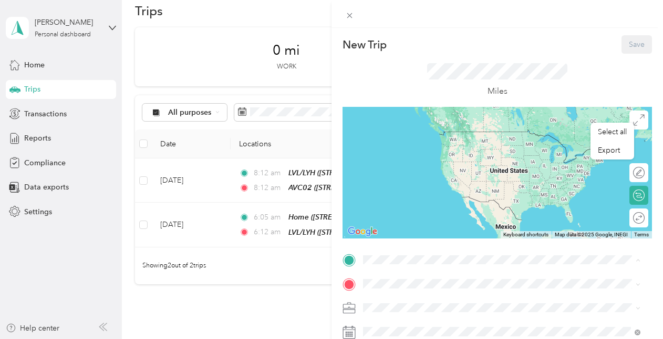
drag, startPoint x: 446, startPoint y: 235, endPoint x: 443, endPoint y: 241, distance: 6.1
click at [446, 232] on span "[STREET_ADDRESS][PERSON_NAME][PERSON_NAME][US_STATE]" at bounding box center [494, 227] width 222 height 9
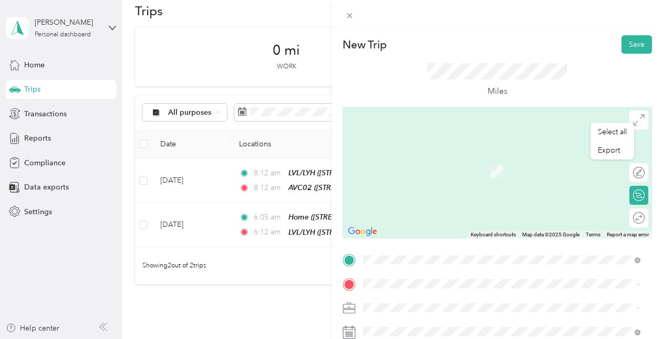
click at [453, 182] on span "[STREET_ADDRESS][US_STATE]" at bounding box center [435, 181] width 105 height 9
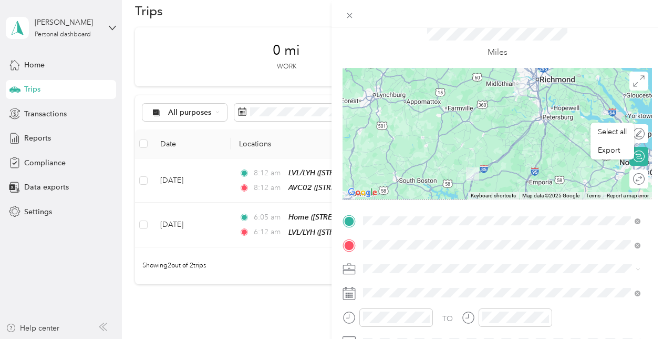
scroll to position [158, 0]
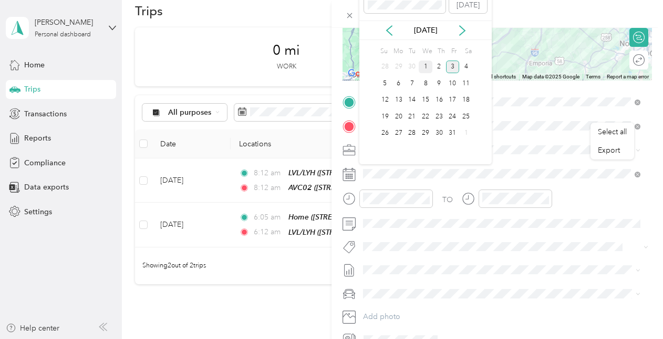
click at [425, 66] on div "1" at bounding box center [426, 66] width 14 height 13
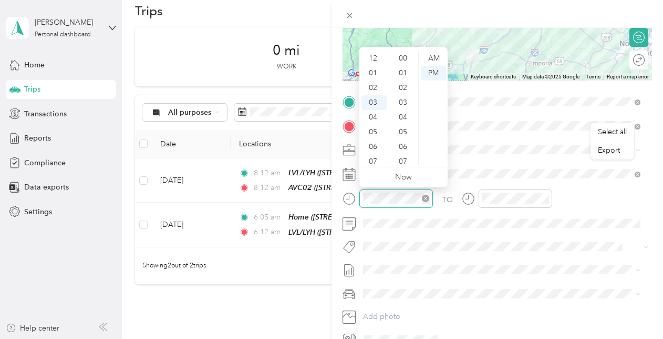
scroll to position [206, 0]
click at [375, 71] on div "04" at bounding box center [374, 73] width 25 height 15
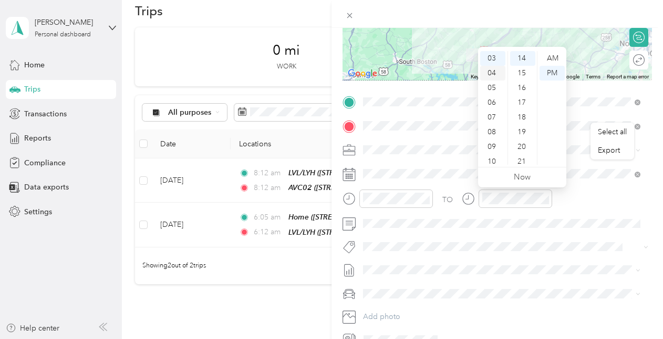
click at [492, 74] on div "04" at bounding box center [492, 73] width 25 height 15
click at [520, 84] on div "16" at bounding box center [522, 87] width 25 height 15
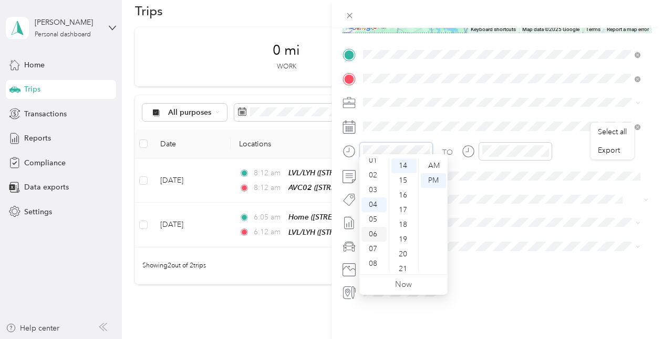
scroll to position [6, 0]
click at [376, 204] on div "03" at bounding box center [374, 203] width 25 height 15
click at [403, 247] on div "30" at bounding box center [404, 243] width 25 height 15
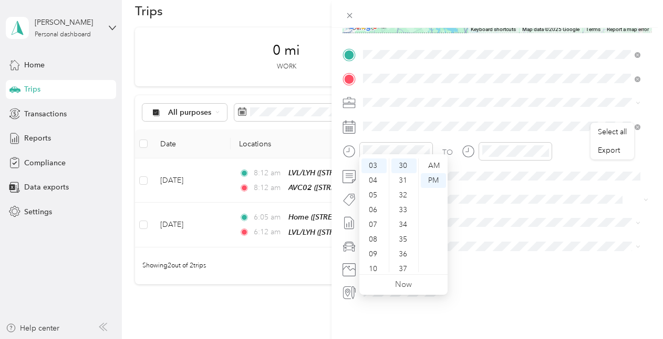
click at [458, 128] on div "TO Add photo" at bounding box center [498, 173] width 310 height 254
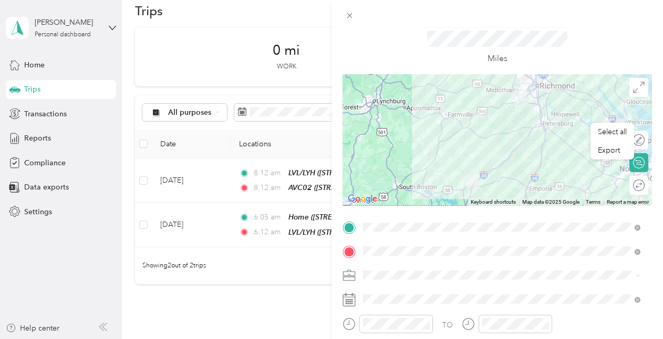
scroll to position [3, 0]
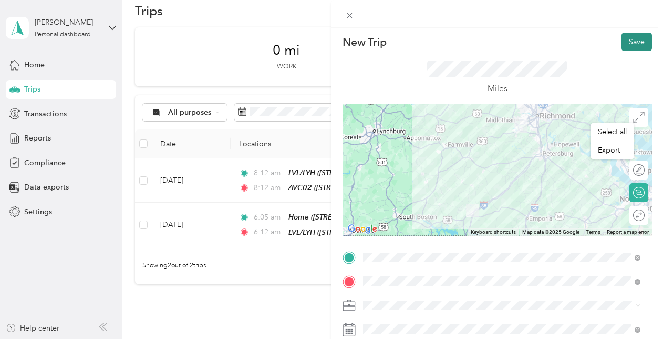
click at [625, 42] on button "Save" at bounding box center [637, 42] width 30 height 18
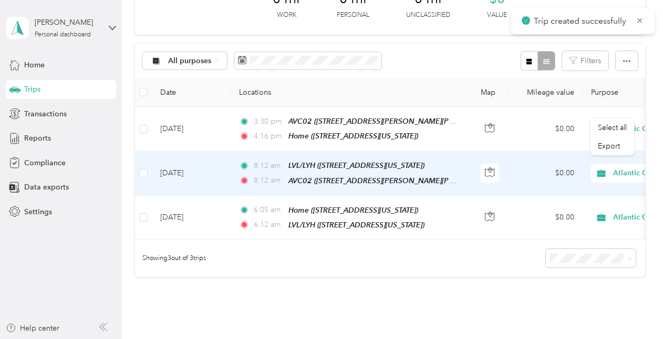
scroll to position [19, 0]
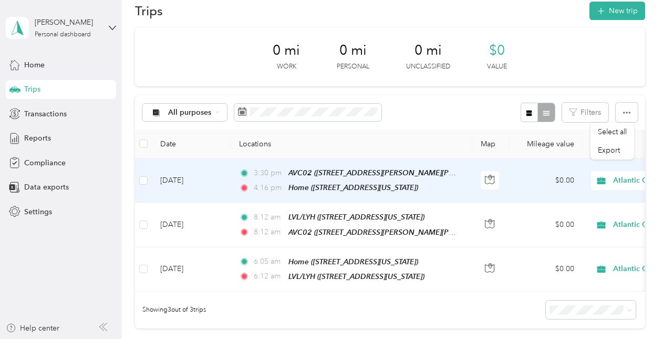
click at [189, 179] on td "[DATE]" at bounding box center [191, 180] width 79 height 44
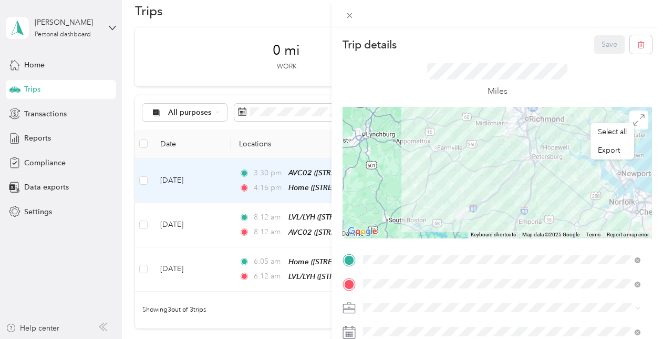
click at [147, 176] on div "Trip details Save This trip cannot be edited because it is either under review,…" at bounding box center [331, 169] width 663 height 339
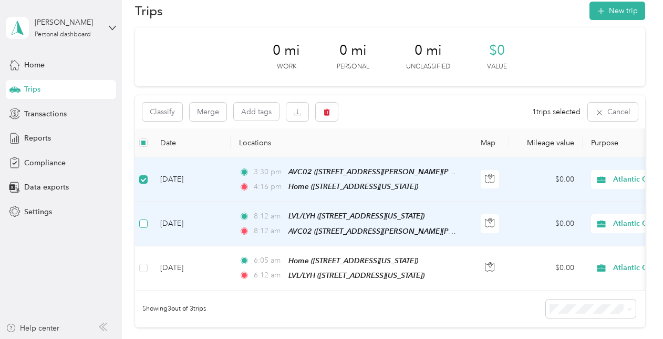
click at [147, 218] on label at bounding box center [143, 224] width 8 height 12
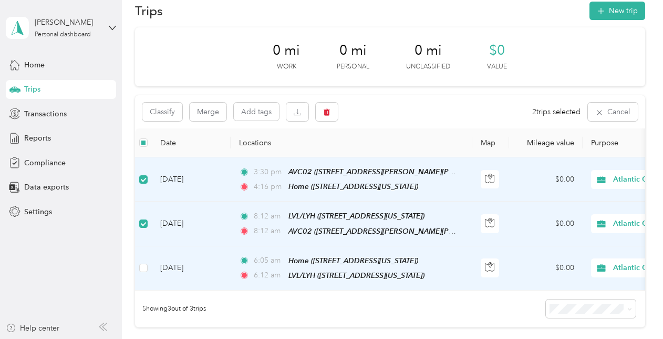
click at [148, 265] on td at bounding box center [143, 268] width 17 height 44
click at [172, 108] on button "Classify" at bounding box center [162, 111] width 40 height 18
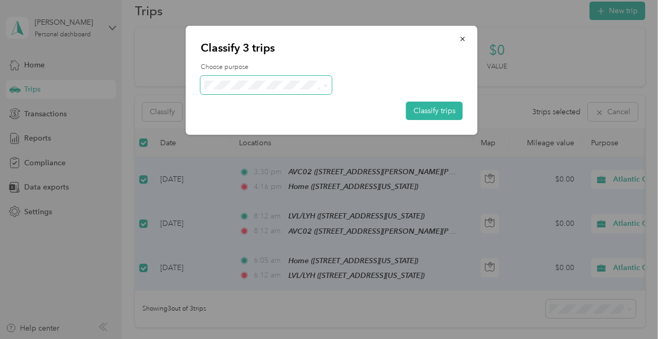
click at [259, 90] on span at bounding box center [266, 85] width 131 height 18
click at [253, 107] on ol "Atlantic Constructors Personal" at bounding box center [266, 108] width 131 height 37
click at [277, 105] on li "Atlantic Constructors" at bounding box center [266, 99] width 131 height 18
click at [435, 110] on button "Classify trips" at bounding box center [434, 110] width 57 height 18
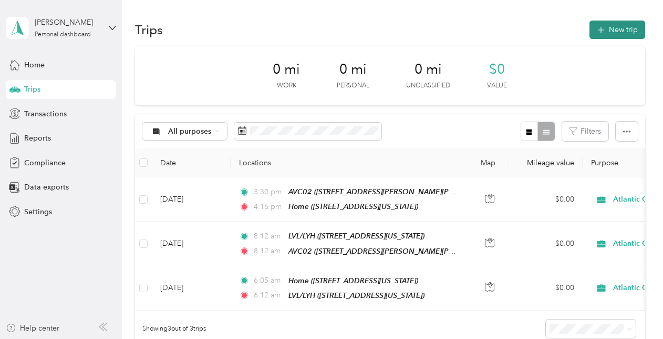
click at [619, 22] on button "New trip" at bounding box center [618, 29] width 56 height 18
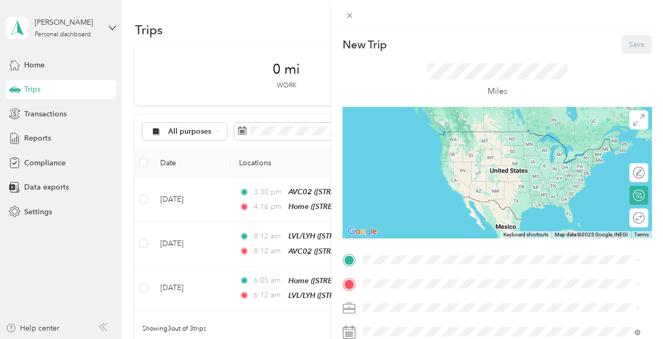
click at [436, 167] on div "Home [STREET_ADDRESS][US_STATE]" at bounding box center [435, 156] width 105 height 22
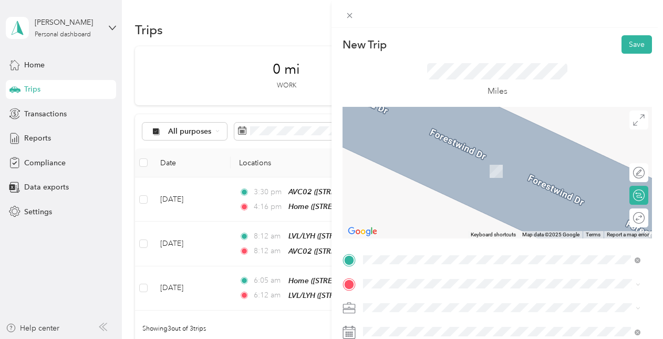
click at [436, 219] on div "LVL/LYH [STREET_ADDRESS][US_STATE]" at bounding box center [435, 208] width 105 height 22
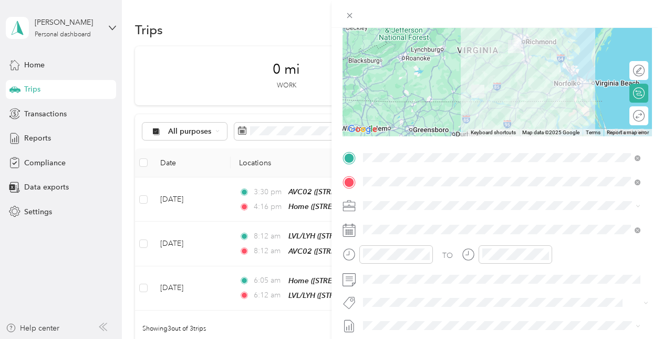
scroll to position [105, 0]
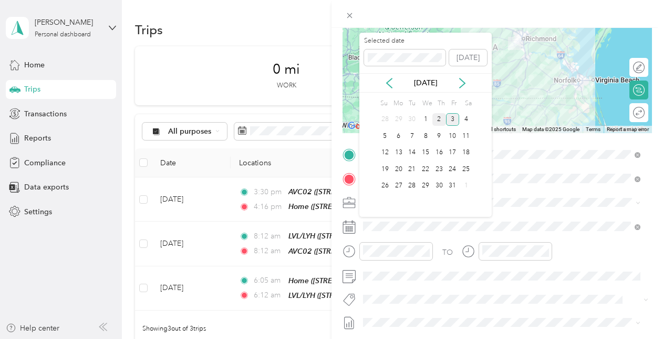
click at [440, 116] on div "2" at bounding box center [440, 119] width 14 height 13
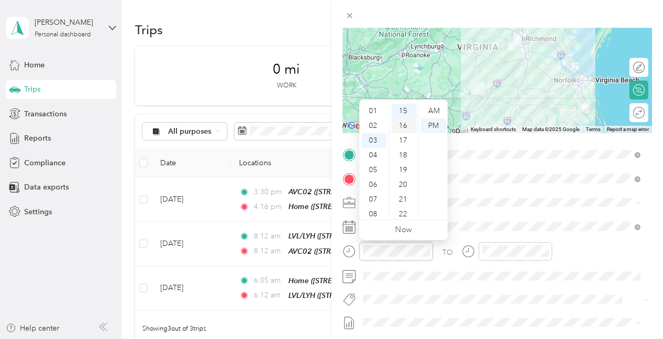
scroll to position [0, 0]
click at [433, 110] on div "AM" at bounding box center [433, 111] width 25 height 15
click at [372, 199] on div "09" at bounding box center [374, 199] width 25 height 15
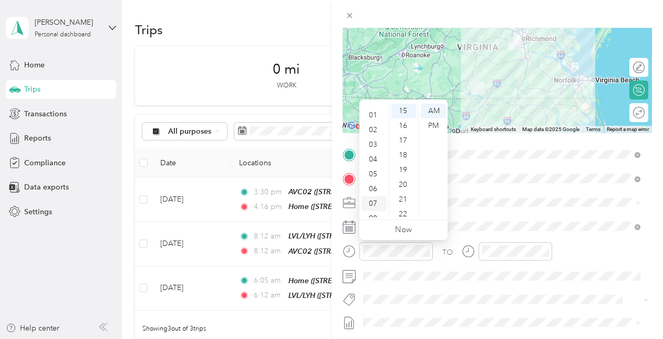
click at [374, 199] on div "07" at bounding box center [374, 203] width 25 height 15
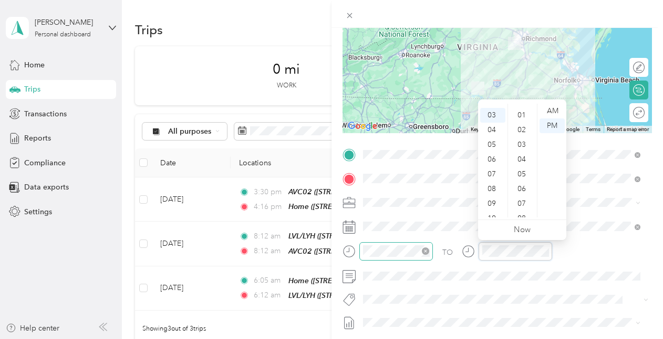
scroll to position [53, 0]
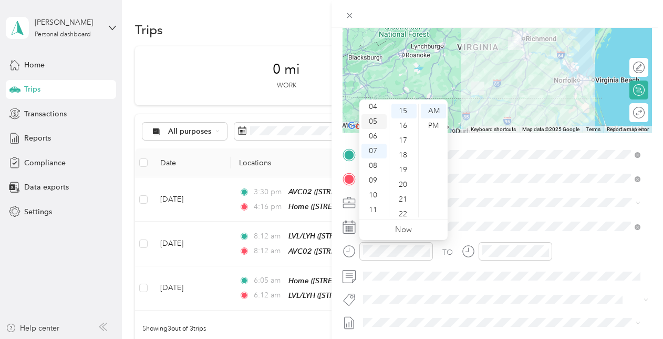
click at [378, 122] on div "05" at bounding box center [374, 121] width 25 height 15
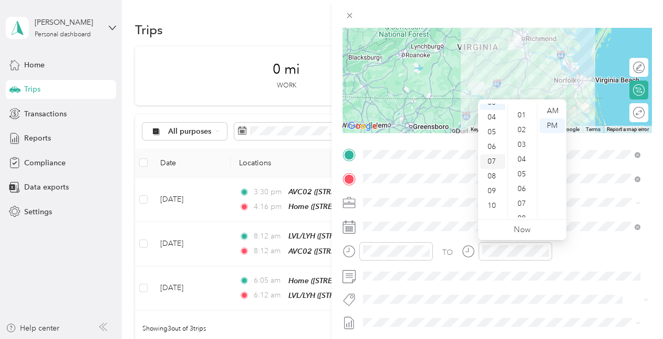
click at [498, 158] on div "07" at bounding box center [492, 161] width 25 height 15
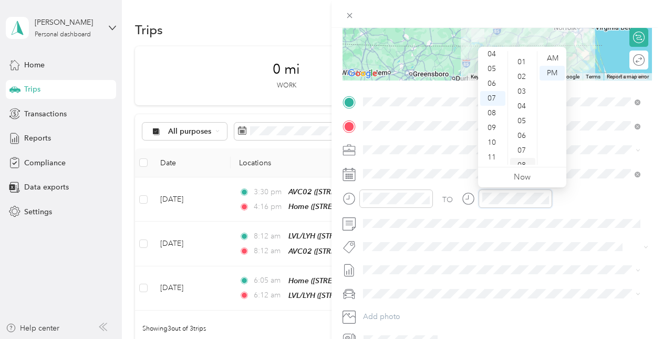
scroll to position [11, 0]
click at [525, 55] on div "01" at bounding box center [522, 62] width 25 height 15
click at [549, 59] on div "AM" at bounding box center [552, 58] width 25 height 15
click at [555, 60] on div "AM" at bounding box center [552, 58] width 25 height 15
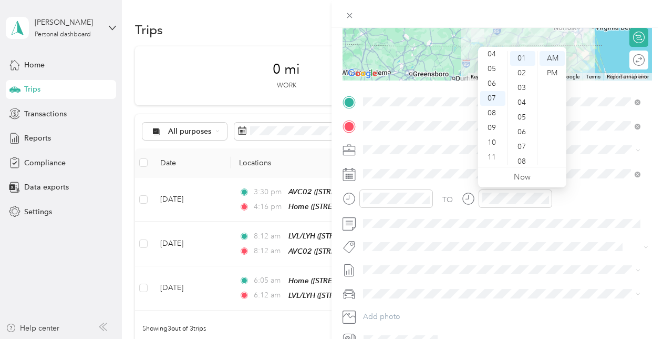
click at [601, 207] on div "TO" at bounding box center [498, 202] width 310 height 26
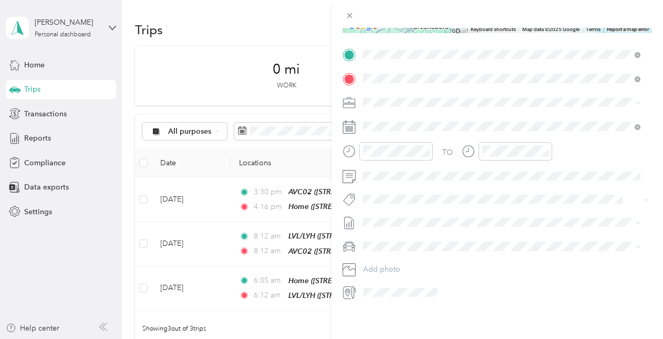
scroll to position [0, 0]
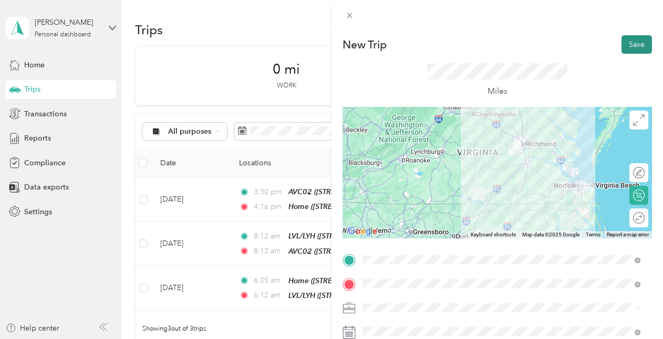
click at [640, 36] on button "Save" at bounding box center [637, 44] width 30 height 18
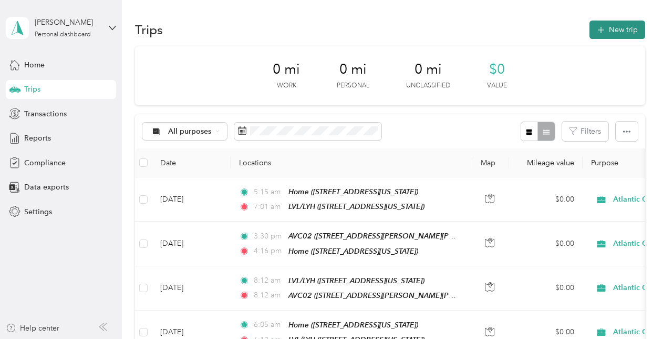
click at [635, 26] on button "New trip" at bounding box center [618, 29] width 56 height 18
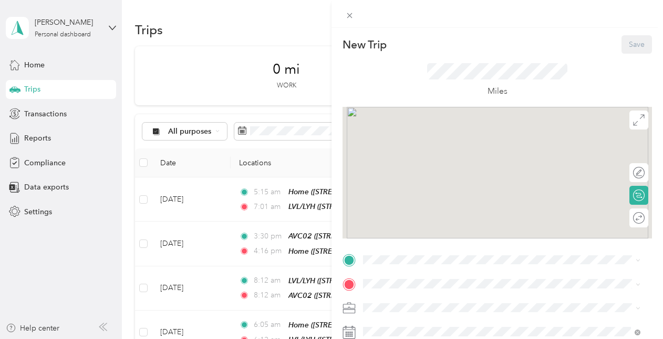
click at [434, 212] on ol "From your Favorite places Home [STREET_ADDRESS][US_STATE] LVL/[GEOGRAPHIC_DATA]…" at bounding box center [502, 177] width 285 height 121
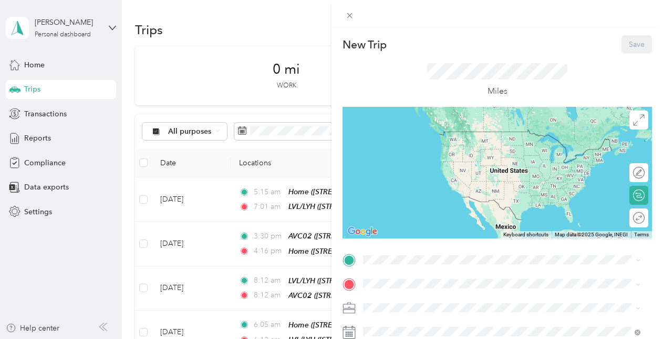
click at [434, 186] on div "LVL/LYH" at bounding box center [435, 180] width 105 height 9
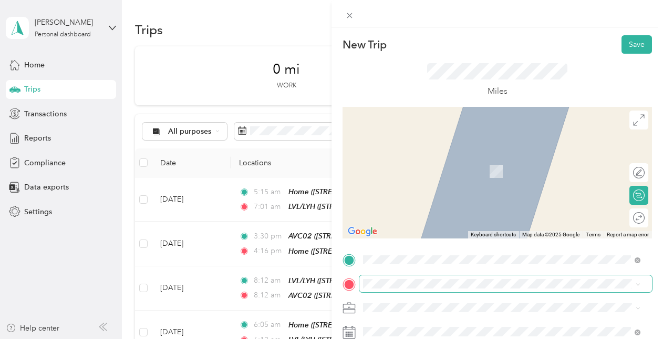
click at [405, 275] on span at bounding box center [506, 283] width 293 height 17
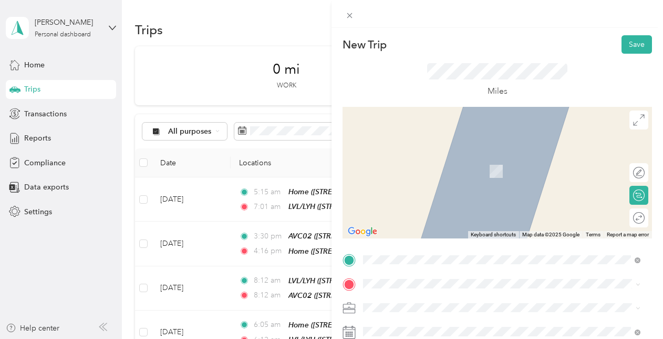
click at [387, 245] on strong "AVC02" at bounding box center [395, 239] width 25 height 9
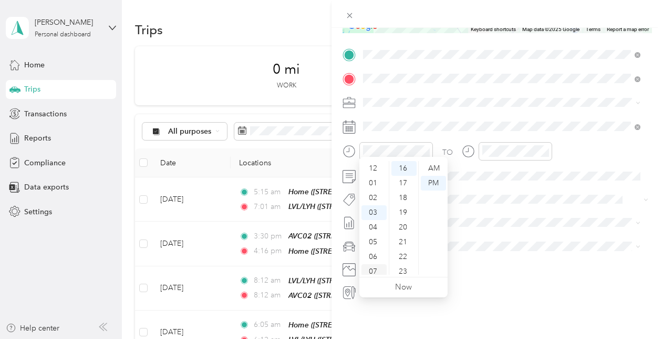
click at [373, 270] on div "07" at bounding box center [374, 271] width 25 height 15
click at [377, 179] on div "05" at bounding box center [374, 178] width 25 height 15
click at [430, 169] on div "AM" at bounding box center [433, 168] width 25 height 15
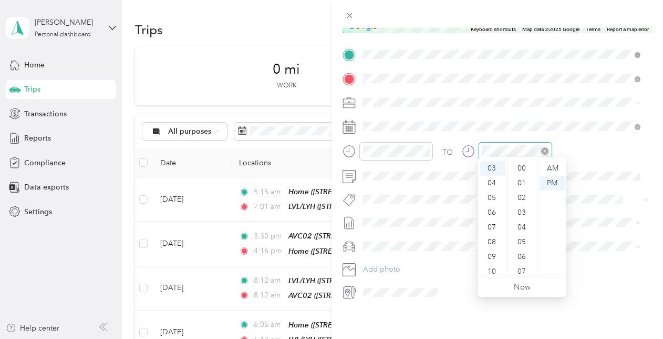
scroll to position [235, 0]
click at [495, 231] on div "07" at bounding box center [492, 227] width 25 height 15
click at [527, 167] on div "00" at bounding box center [522, 168] width 25 height 15
click at [551, 166] on div "AM" at bounding box center [552, 168] width 25 height 15
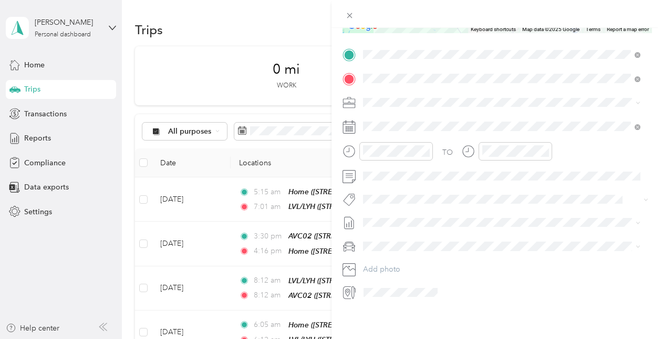
click at [617, 207] on div "TO Add photo" at bounding box center [498, 173] width 310 height 254
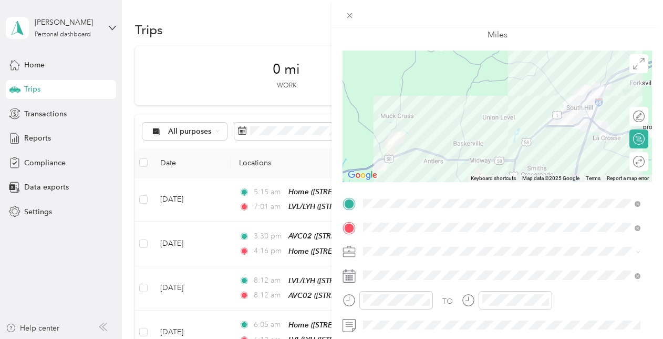
scroll to position [55, 0]
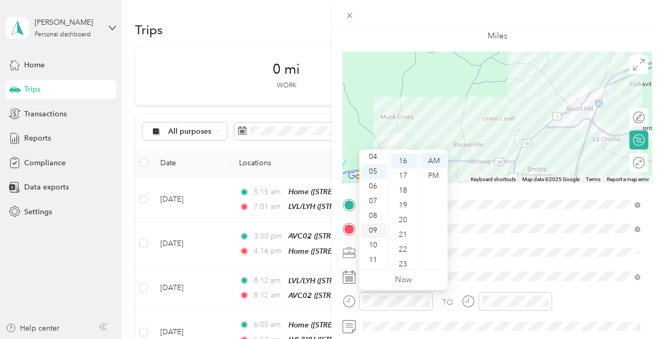
click at [377, 232] on div "09" at bounding box center [374, 230] width 25 height 15
click at [374, 245] on div "10" at bounding box center [374, 245] width 25 height 15
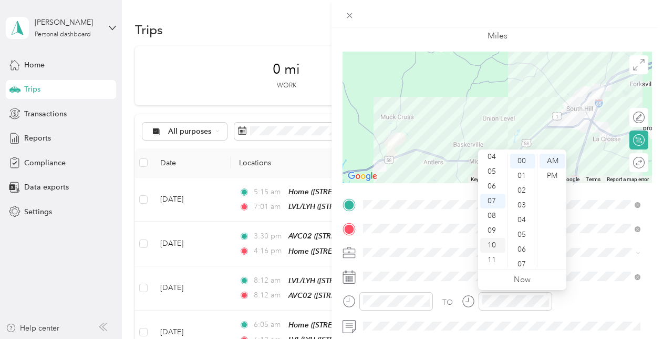
click at [500, 241] on div "10" at bounding box center [492, 245] width 25 height 15
click at [525, 242] on div "48" at bounding box center [522, 236] width 25 height 15
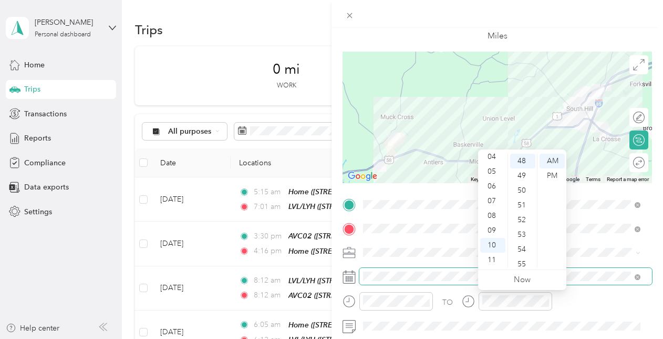
click at [593, 281] on span at bounding box center [506, 276] width 293 height 17
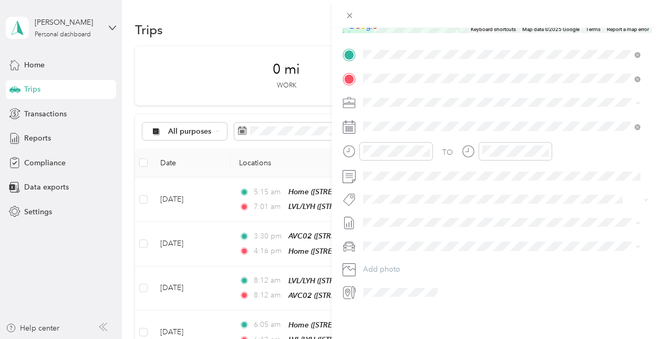
scroll to position [0, 0]
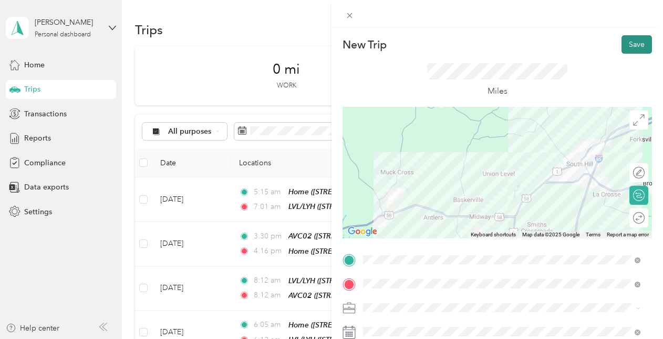
drag, startPoint x: 618, startPoint y: 38, endPoint x: 630, endPoint y: 38, distance: 12.1
click at [622, 38] on button "Save" at bounding box center [637, 44] width 30 height 18
click at [635, 40] on button "Save" at bounding box center [637, 44] width 30 height 18
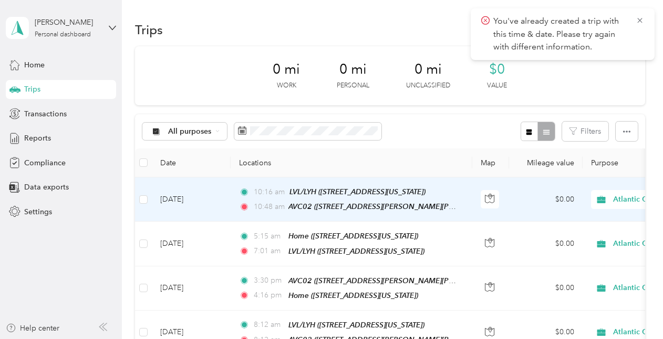
click at [181, 200] on td "[DATE]" at bounding box center [191, 199] width 79 height 44
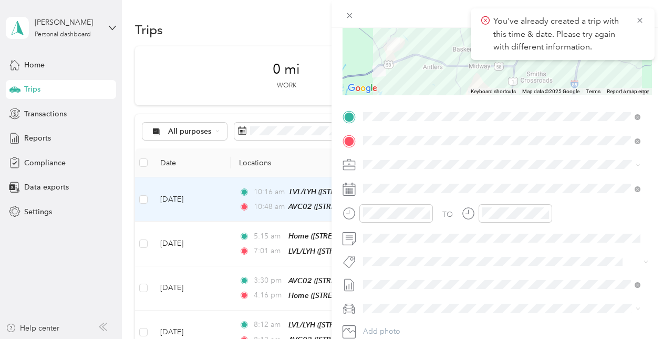
scroll to position [158, 0]
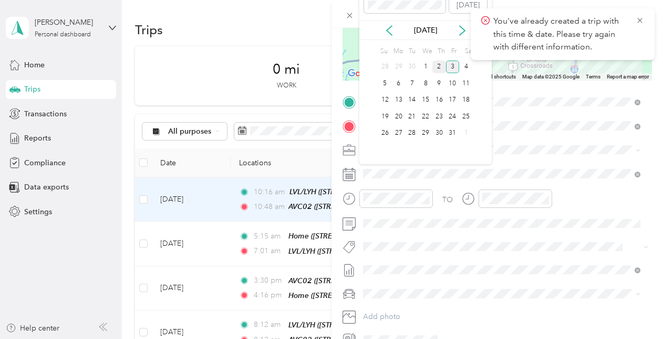
click at [437, 66] on div "2" at bounding box center [440, 66] width 14 height 13
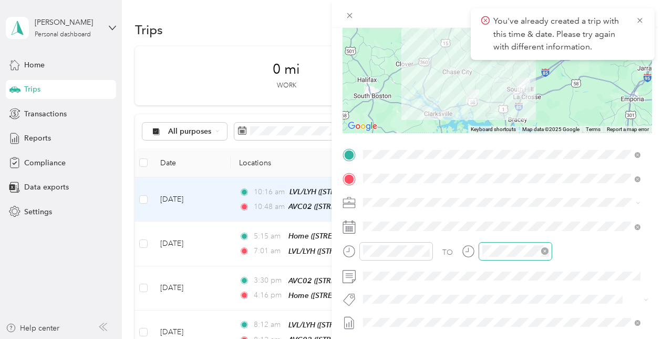
scroll to position [213, 0]
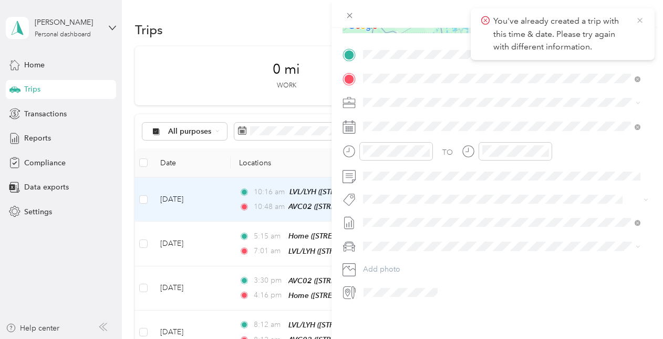
click at [638, 19] on icon at bounding box center [640, 20] width 8 height 9
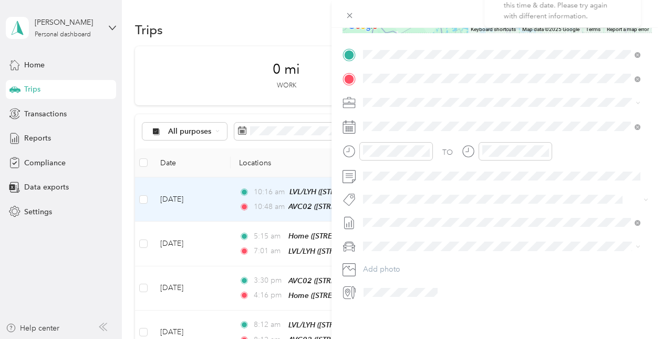
scroll to position [0, 0]
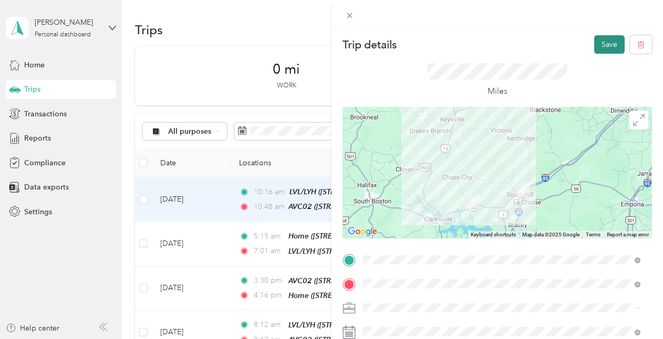
click at [594, 36] on button "Save" at bounding box center [609, 44] width 30 height 18
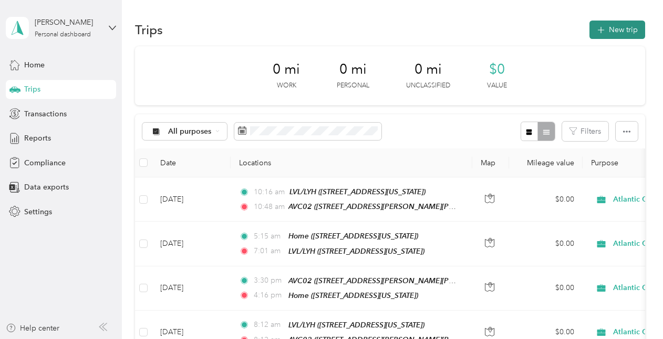
click at [599, 30] on icon "button" at bounding box center [601, 30] width 7 height 7
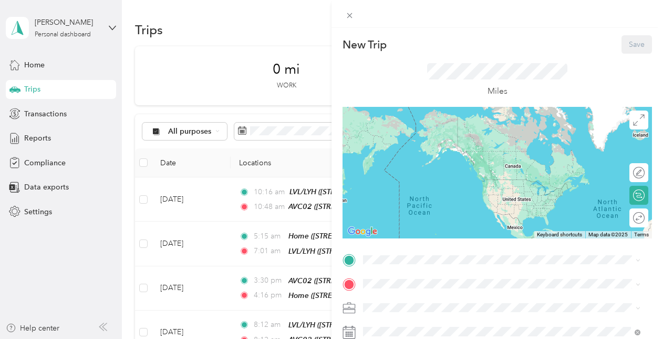
click at [448, 221] on div "AVC02" at bounding box center [494, 215] width 222 height 9
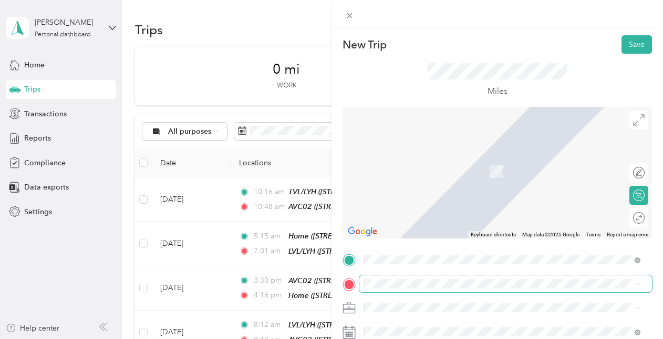
click at [453, 288] on span at bounding box center [506, 283] width 293 height 17
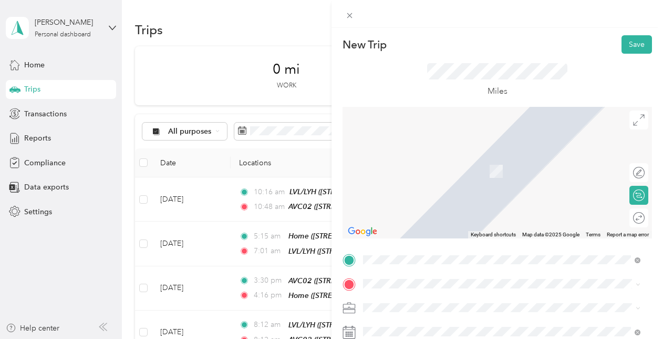
click at [437, 182] on span "[STREET_ADDRESS][US_STATE]" at bounding box center [435, 184] width 105 height 9
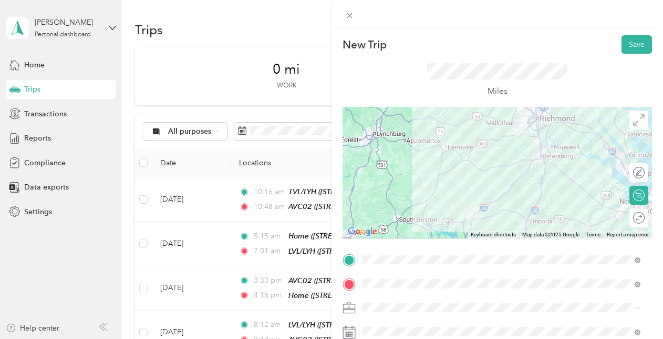
scroll to position [158, 0]
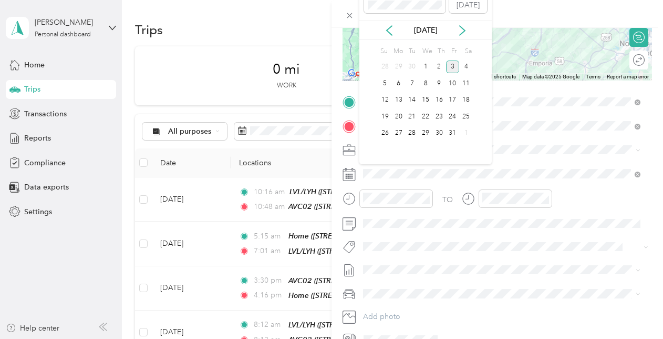
click at [446, 67] on div "3" at bounding box center [453, 66] width 14 height 13
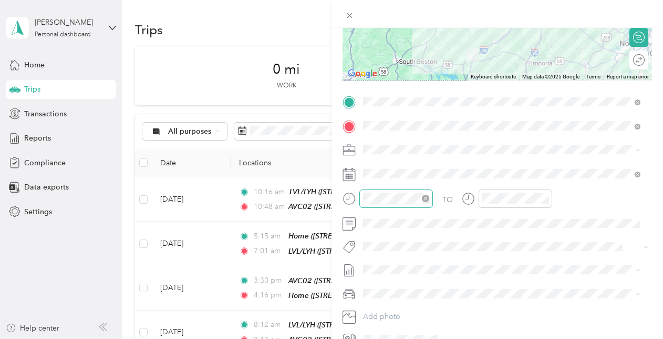
click at [409, 188] on div "TO Add photo" at bounding box center [498, 221] width 310 height 254
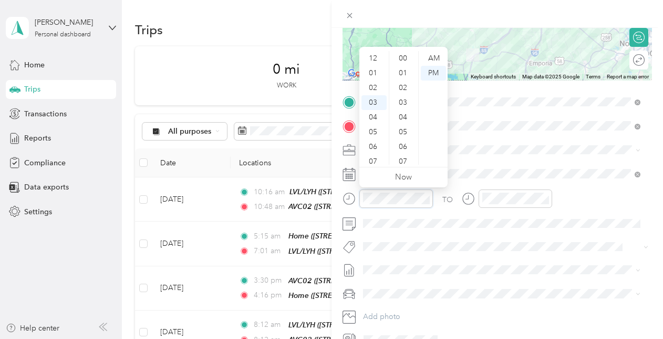
scroll to position [280, 0]
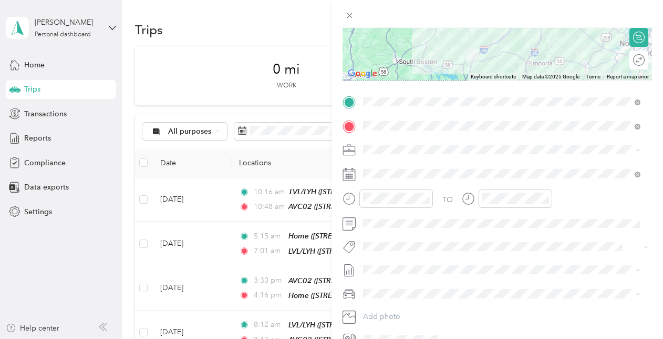
click at [343, 198] on icon at bounding box center [349, 198] width 13 height 13
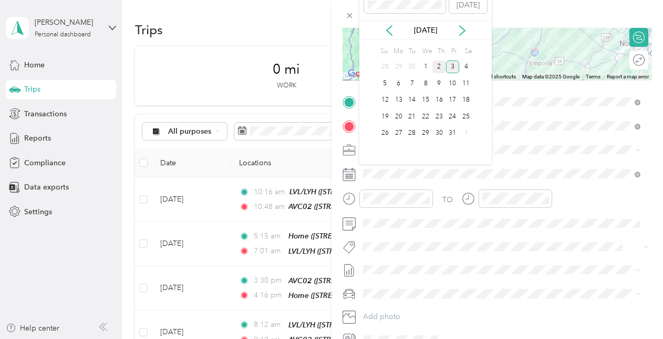
click at [436, 64] on div "2" at bounding box center [440, 66] width 14 height 13
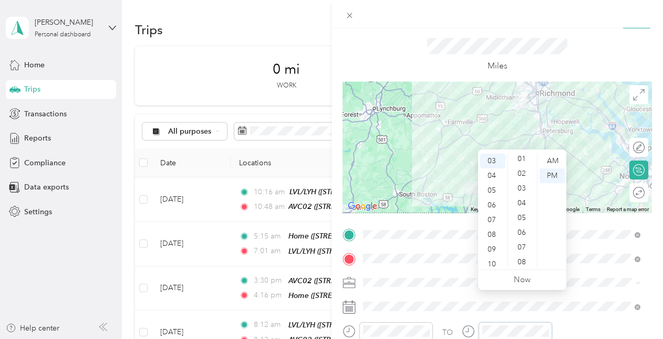
scroll to position [0, 0]
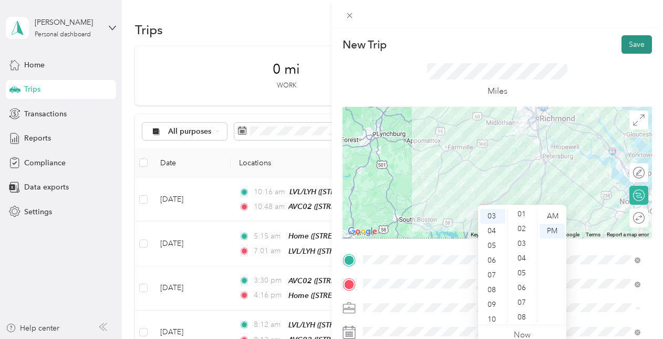
click at [635, 45] on button "Save" at bounding box center [637, 44] width 30 height 18
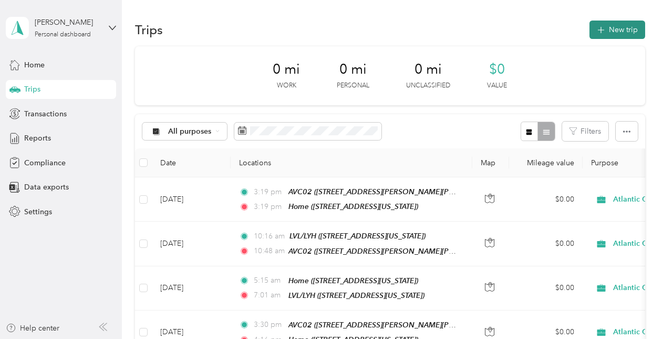
click at [614, 36] on button "New trip" at bounding box center [618, 29] width 56 height 18
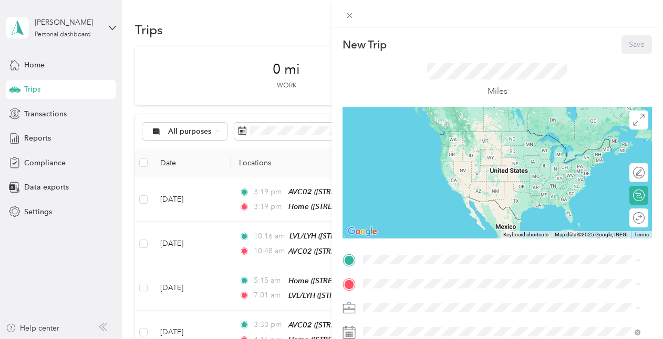
click at [226, 85] on div "New Trip Save This trip cannot be edited because it is either under review, app…" at bounding box center [331, 169] width 663 height 339
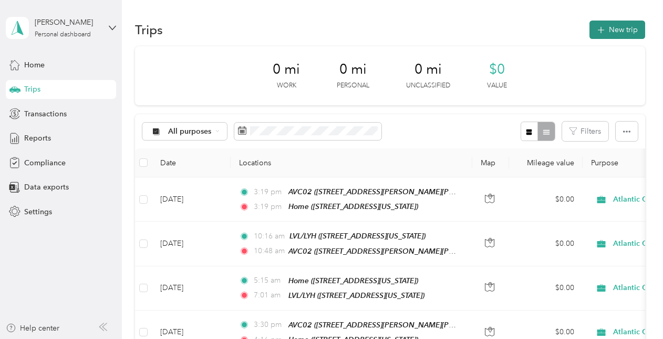
click at [627, 27] on button "New trip" at bounding box center [618, 29] width 56 height 18
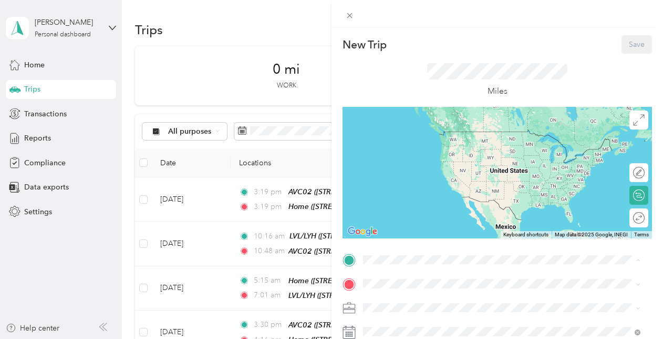
click at [403, 166] on div "Home [STREET_ADDRESS][US_STATE]" at bounding box center [435, 156] width 105 height 22
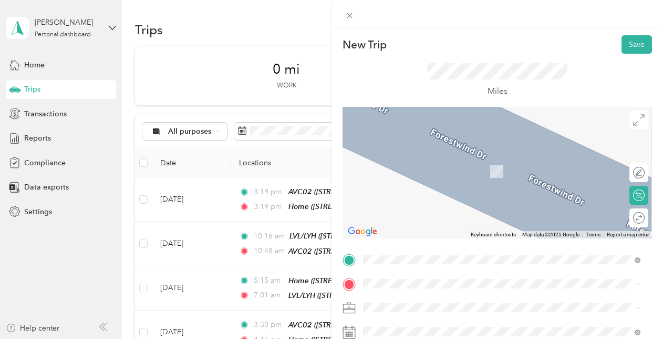
scroll to position [53, 0]
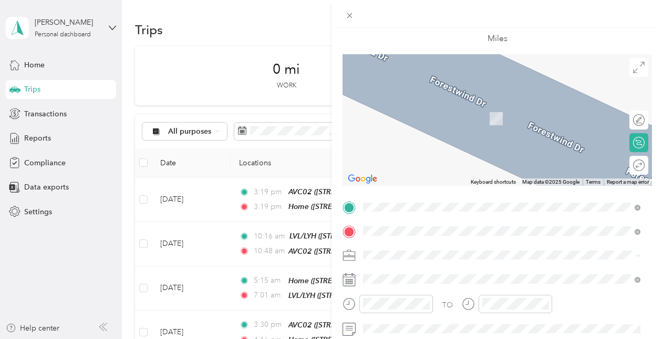
click at [460, 108] on span "[STREET_ADDRESS][US_STATE]" at bounding box center [435, 102] width 105 height 9
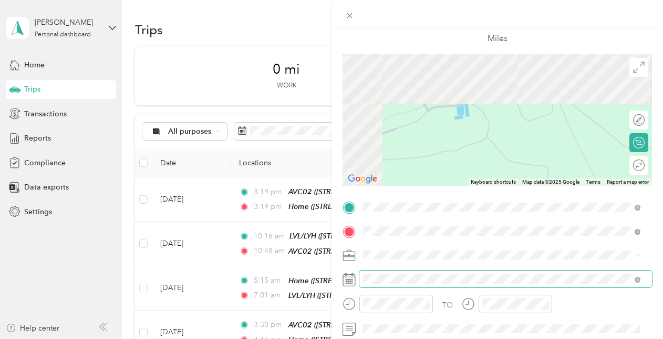
drag, startPoint x: 534, startPoint y: 112, endPoint x: 531, endPoint y: 190, distance: 77.3
click at [610, 270] on div "New Trip Save This trip cannot be edited because it is either under review, app…" at bounding box center [498, 218] width 310 height 470
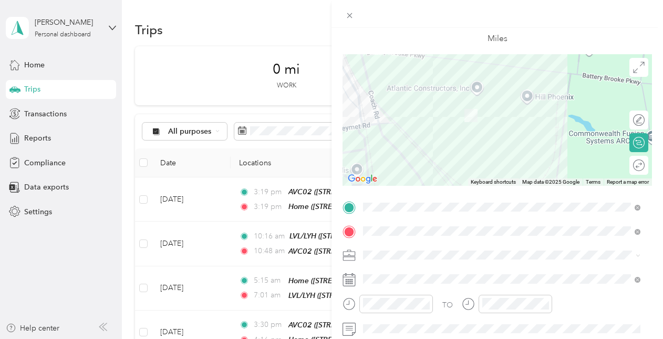
drag, startPoint x: 535, startPoint y: 96, endPoint x: 395, endPoint y: 149, distance: 149.3
click at [395, 149] on div at bounding box center [498, 119] width 310 height 131
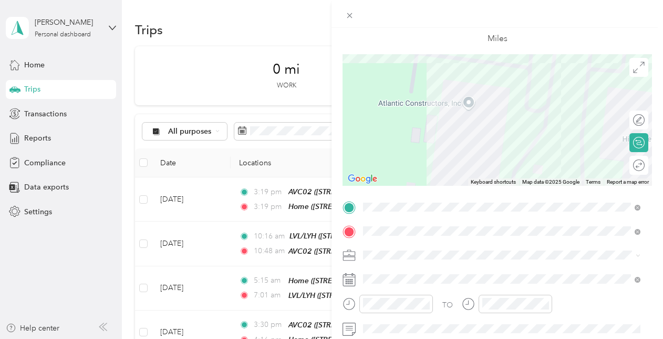
click at [444, 107] on div at bounding box center [498, 119] width 310 height 131
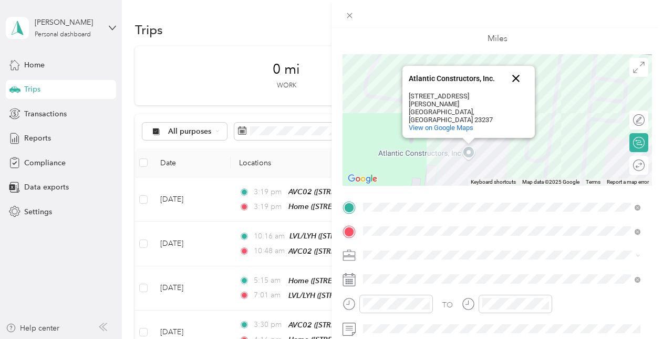
click at [514, 91] on button "Close" at bounding box center [516, 78] width 25 height 25
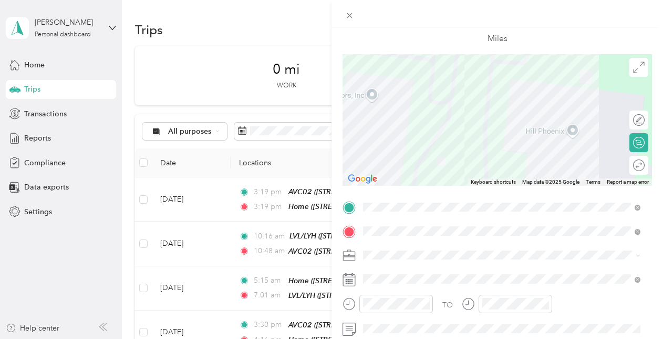
drag, startPoint x: 594, startPoint y: 131, endPoint x: 478, endPoint y: 63, distance: 134.3
click at [479, 63] on div at bounding box center [498, 119] width 310 height 131
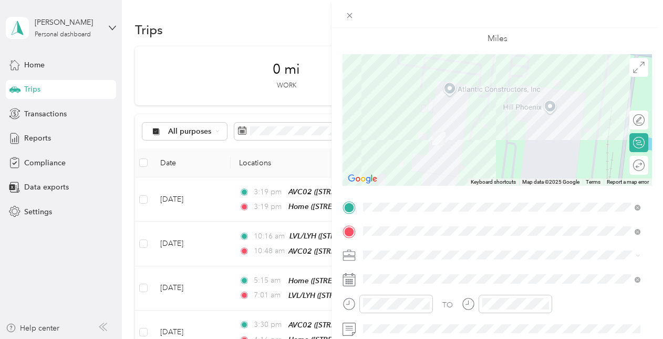
drag, startPoint x: 492, startPoint y: 159, endPoint x: 598, endPoint y: 167, distance: 106.5
click at [598, 167] on div at bounding box center [498, 119] width 310 height 131
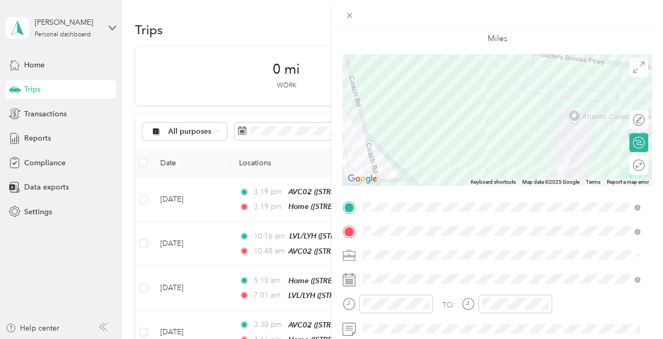
click at [480, 131] on div at bounding box center [498, 119] width 310 height 131
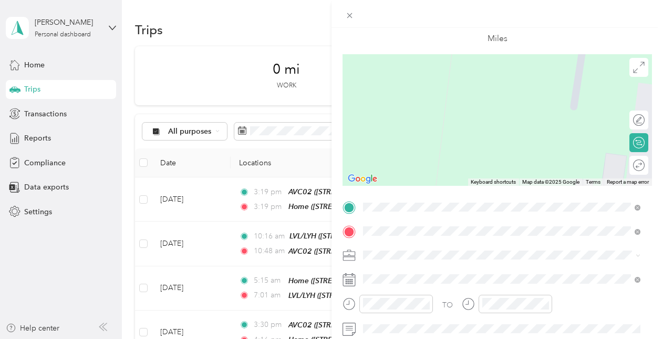
click at [427, 133] on div at bounding box center [498, 119] width 310 height 131
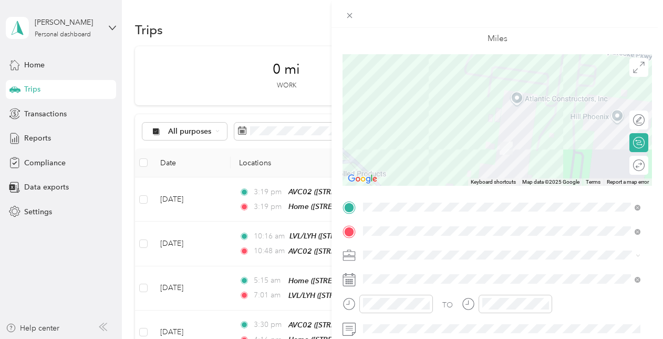
drag, startPoint x: 483, startPoint y: 137, endPoint x: 446, endPoint y: 76, distance: 71.4
click at [439, 67] on div at bounding box center [498, 119] width 310 height 131
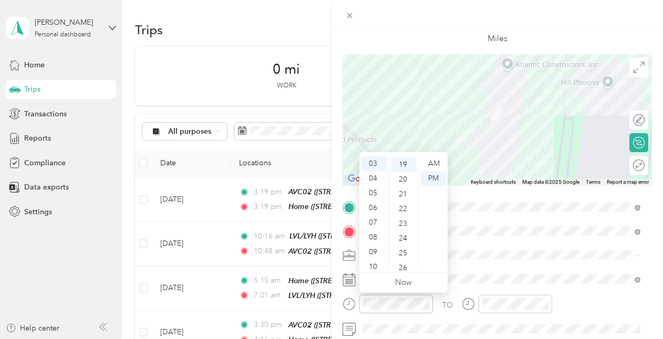
scroll to position [280, 0]
click at [428, 160] on div "AM" at bounding box center [433, 163] width 25 height 15
click at [380, 221] on div "07" at bounding box center [374, 222] width 25 height 15
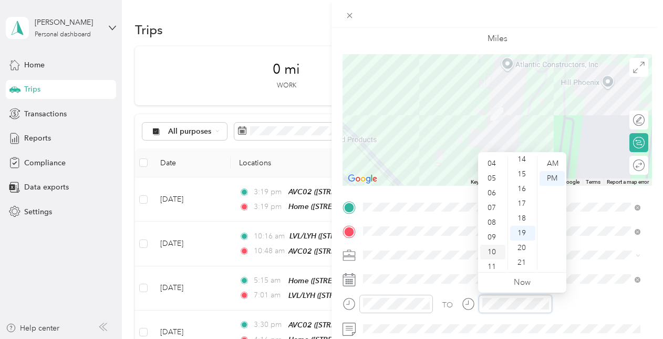
scroll to position [63, 0]
click at [491, 203] on div "07" at bounding box center [492, 203] width 25 height 15
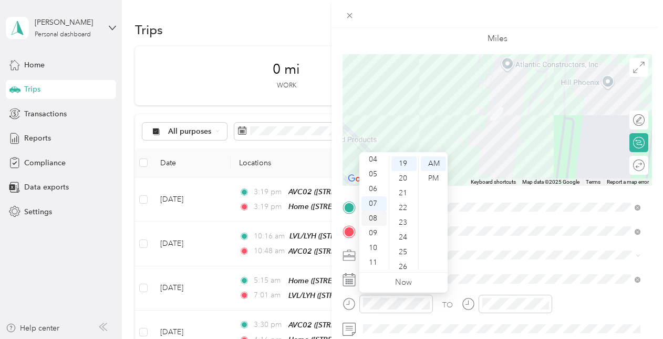
click at [377, 219] on div "08" at bounding box center [374, 218] width 25 height 15
click at [407, 168] on div "00" at bounding box center [404, 163] width 25 height 15
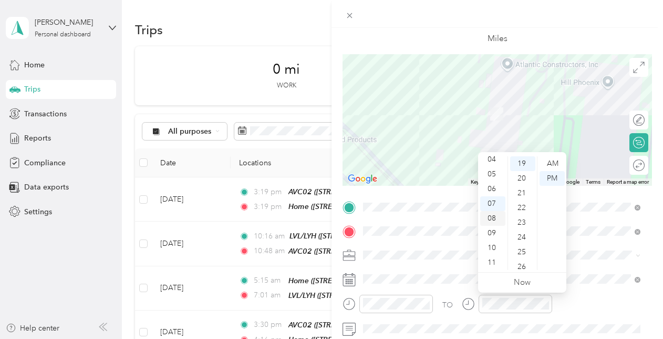
click at [489, 220] on div "08" at bounding box center [492, 218] width 25 height 15
click at [527, 223] on div "30" at bounding box center [522, 220] width 25 height 15
click at [550, 161] on div "AM" at bounding box center [552, 163] width 25 height 15
click at [583, 264] on div "TO Add photo" at bounding box center [498, 326] width 310 height 254
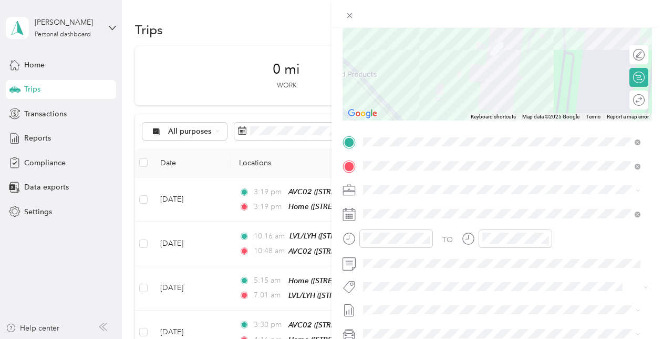
scroll to position [0, 0]
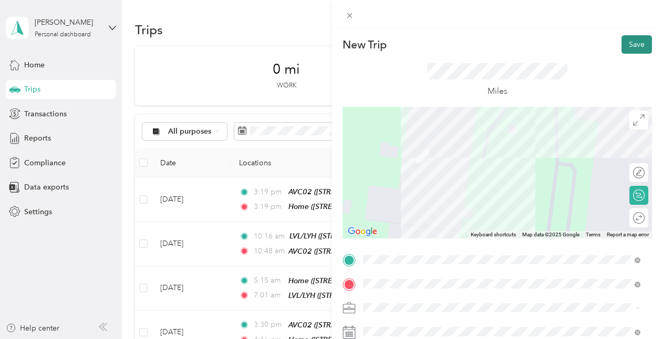
click at [627, 40] on button "Save" at bounding box center [637, 44] width 30 height 18
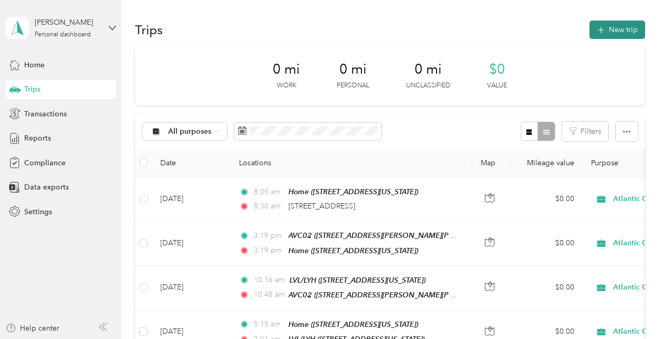
click at [618, 35] on button "New trip" at bounding box center [618, 29] width 56 height 18
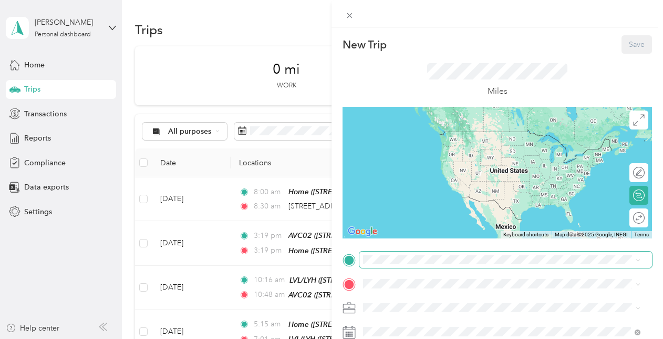
click at [427, 264] on span at bounding box center [506, 259] width 293 height 17
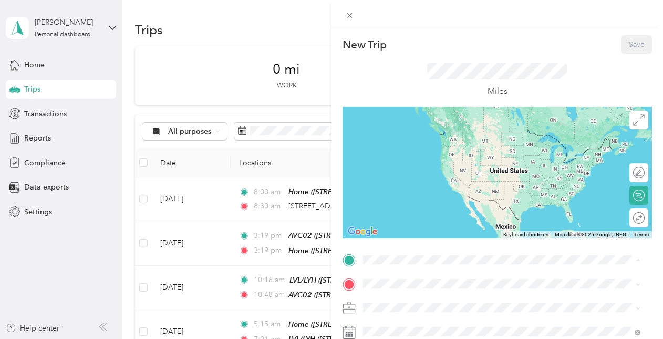
click at [275, 160] on div "New Trip Save This trip cannot be edited because it is either under review, app…" at bounding box center [331, 169] width 663 height 339
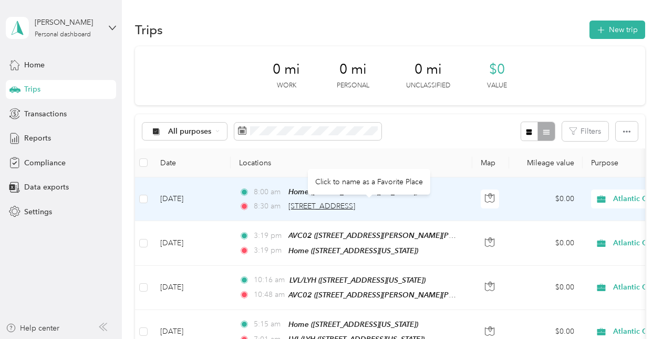
click at [313, 203] on span "[STREET_ADDRESS]" at bounding box center [322, 205] width 67 height 9
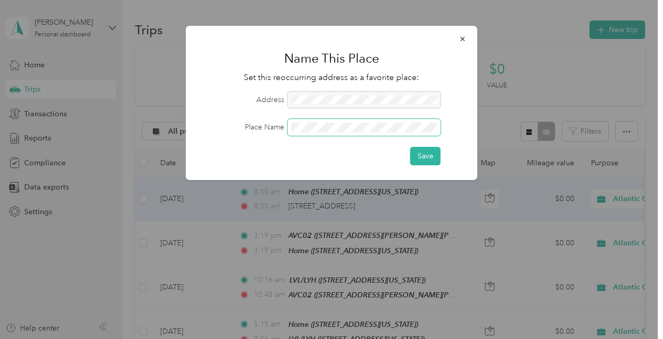
click at [411, 147] on button "Save" at bounding box center [426, 156] width 30 height 18
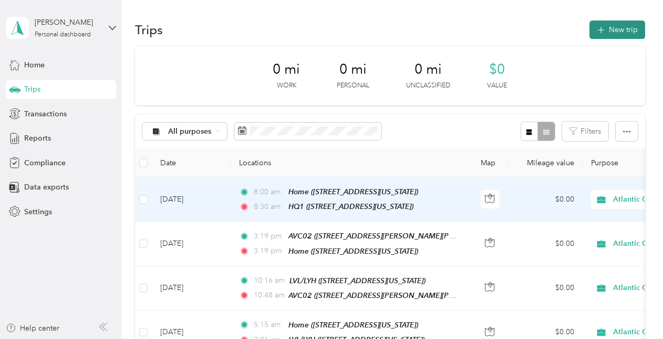
click at [609, 34] on button "New trip" at bounding box center [618, 29] width 56 height 18
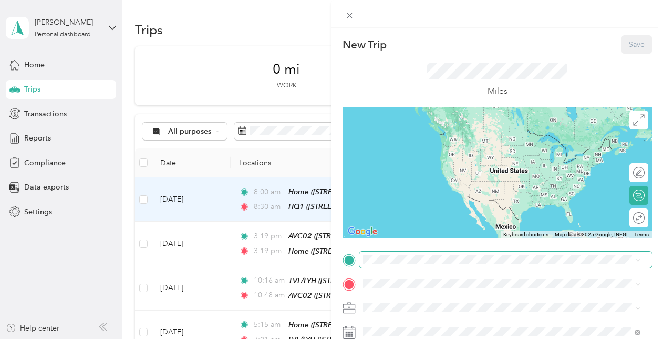
click at [440, 254] on span at bounding box center [506, 259] width 293 height 17
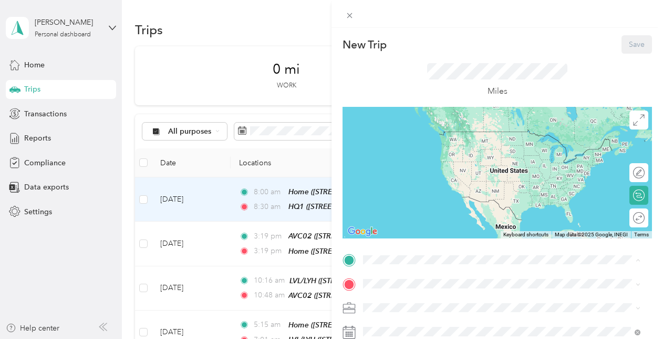
click at [415, 239] on div "HQ1 [STREET_ADDRESS][US_STATE]" at bounding box center [502, 241] width 270 height 26
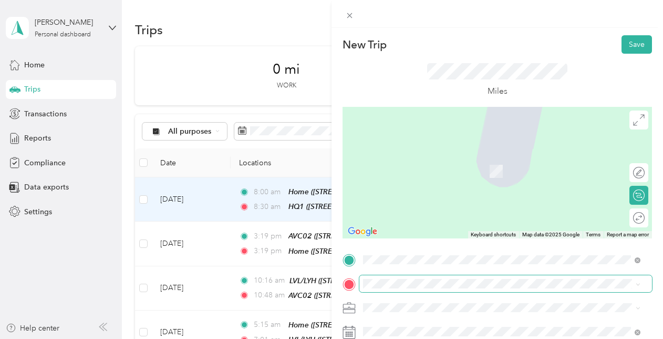
click at [403, 277] on span at bounding box center [506, 283] width 293 height 17
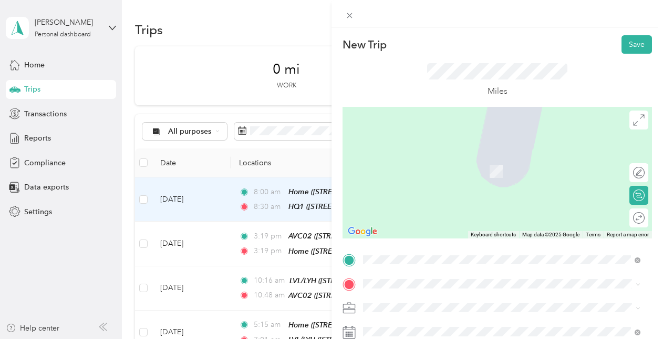
drag, startPoint x: 419, startPoint y: 167, endPoint x: 461, endPoint y: 262, distance: 103.8
click at [419, 168] on span "[STREET_ADDRESS][US_STATE]" at bounding box center [435, 170] width 105 height 9
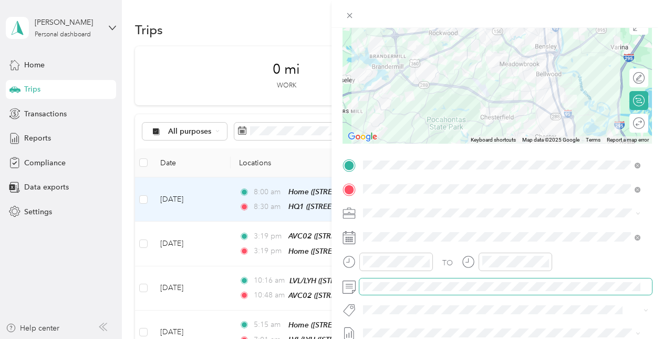
scroll to position [105, 0]
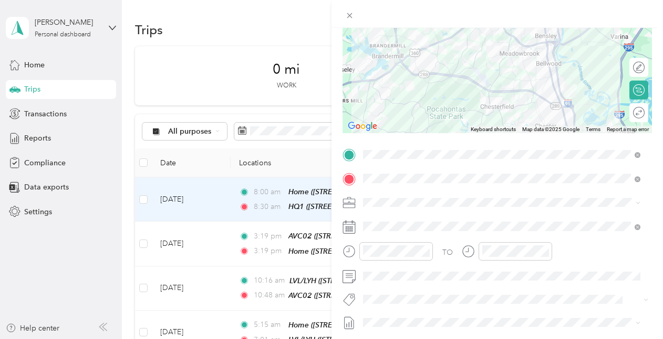
click at [406, 262] on div at bounding box center [388, 255] width 90 height 26
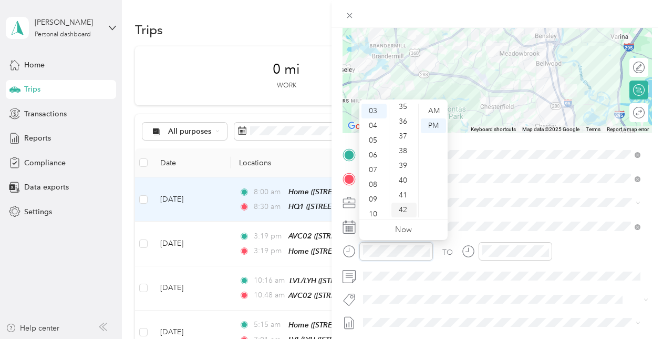
scroll to position [572, 0]
click at [407, 194] on div "45" at bounding box center [404, 201] width 25 height 15
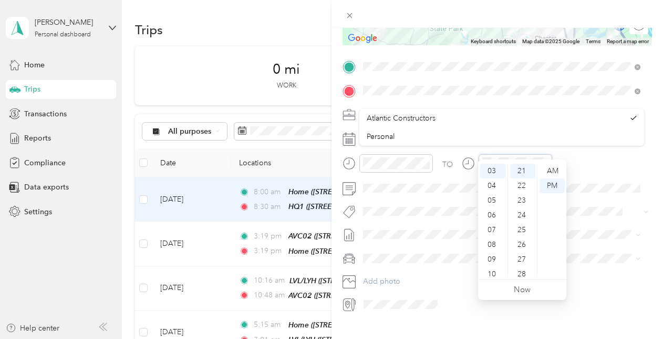
scroll to position [210, 0]
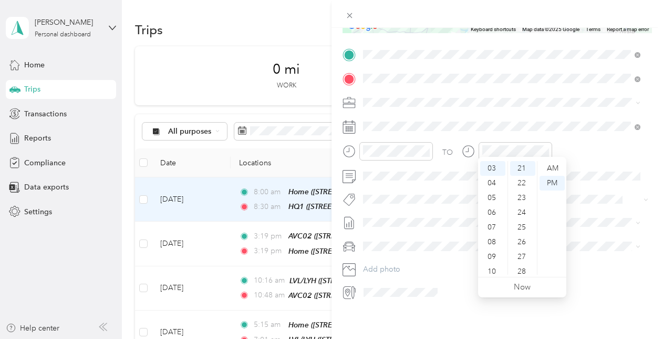
click at [416, 304] on div "New Trip Save This trip cannot be edited because it is either under review, app…" at bounding box center [498, 197] width 332 height 339
click at [514, 201] on div "45" at bounding box center [522, 206] width 25 height 15
drag, startPoint x: 391, startPoint y: 314, endPoint x: 401, endPoint y: 310, distance: 11.3
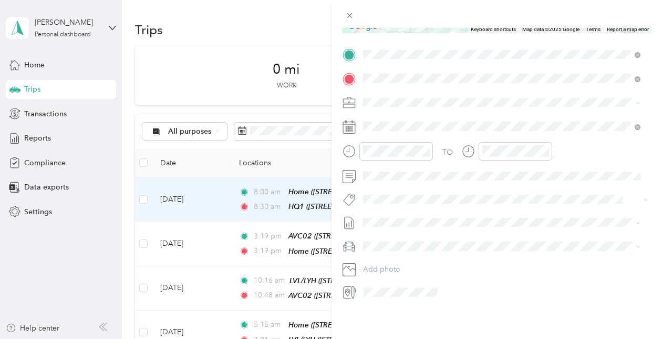
click at [392, 316] on div "New Trip Save This trip cannot be edited because it is either under review, app…" at bounding box center [498, 197] width 332 height 339
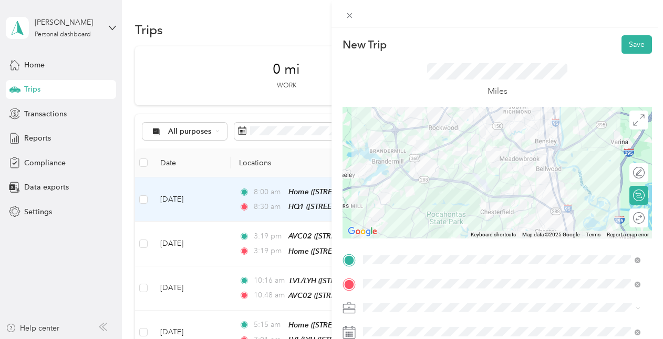
drag, startPoint x: 632, startPoint y: 45, endPoint x: 588, endPoint y: 114, distance: 81.8
click at [594, 110] on div "New Trip Save This trip cannot be edited because it is either under review, app…" at bounding box center [498, 270] width 310 height 470
click at [510, 144] on div at bounding box center [498, 172] width 310 height 131
click at [553, 173] on div at bounding box center [498, 172] width 310 height 131
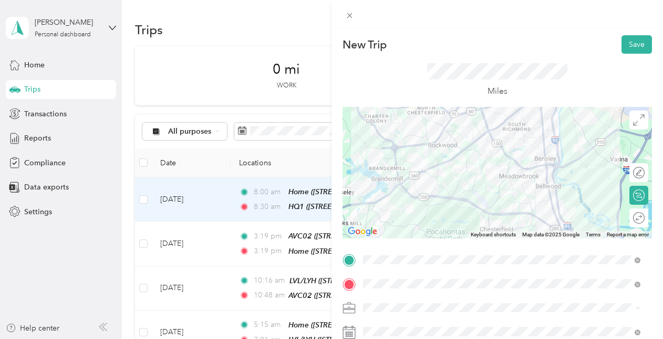
click at [541, 180] on div at bounding box center [498, 172] width 310 height 131
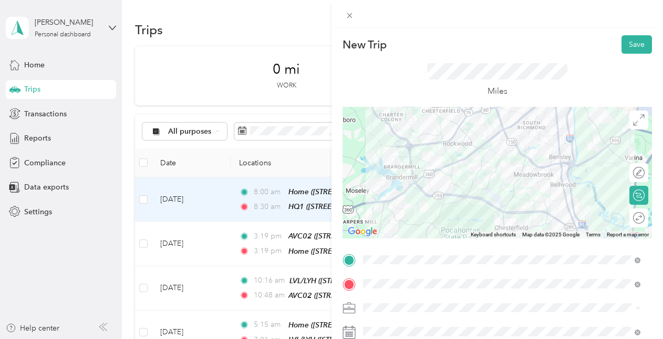
click at [518, 214] on div at bounding box center [498, 172] width 310 height 131
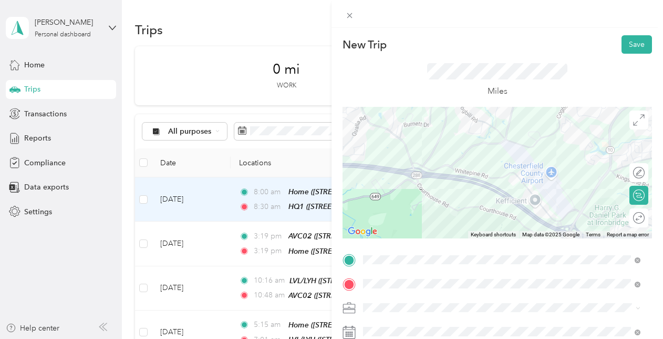
click at [473, 181] on div at bounding box center [498, 172] width 310 height 131
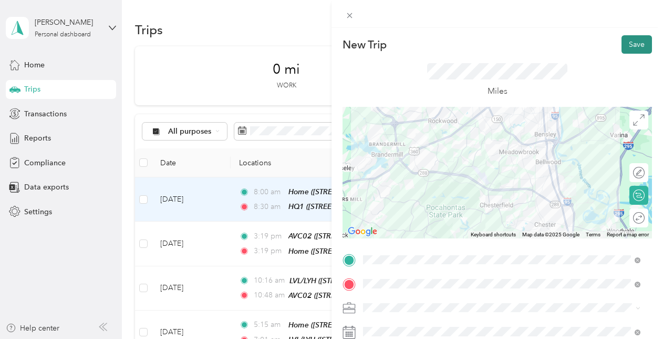
click at [635, 46] on button "Save" at bounding box center [637, 44] width 30 height 18
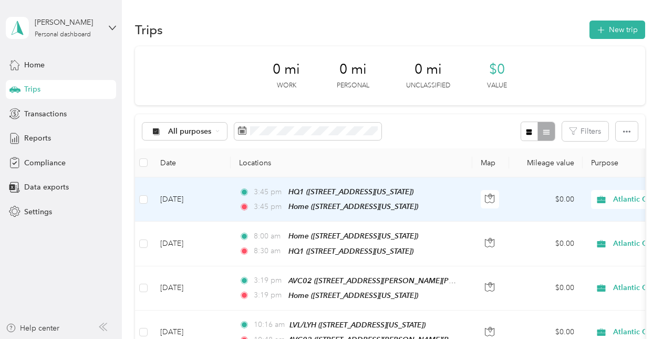
click at [565, 197] on td "$0.00" at bounding box center [546, 199] width 74 height 44
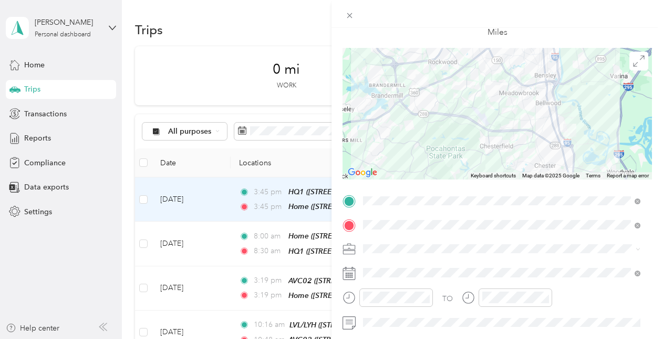
scroll to position [213, 0]
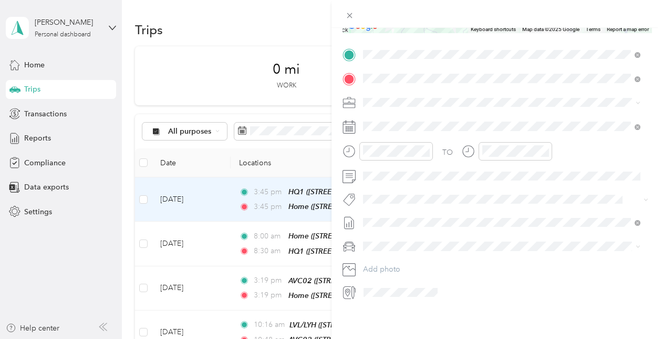
click at [427, 338] on div "Trip details Save This trip cannot be edited because it is either under review,…" at bounding box center [329, 339] width 658 height 0
click at [442, 267] on button "Add photo" at bounding box center [506, 269] width 293 height 15
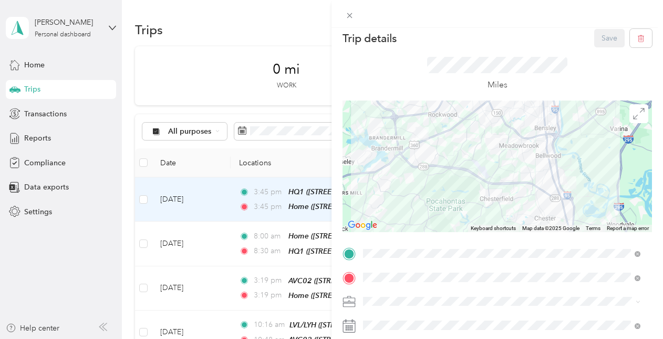
scroll to position [0, 0]
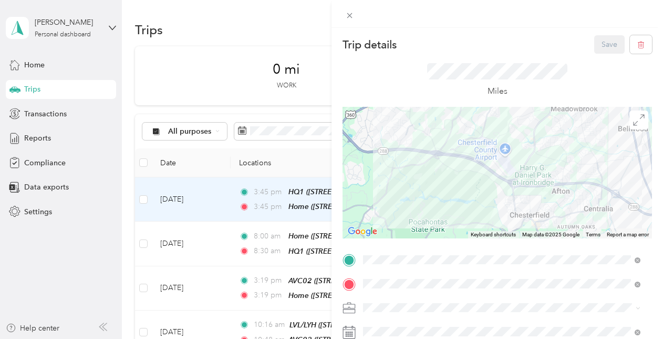
click at [280, 32] on div "Trip details Save This trip cannot be edited because it is either under review,…" at bounding box center [331, 169] width 663 height 339
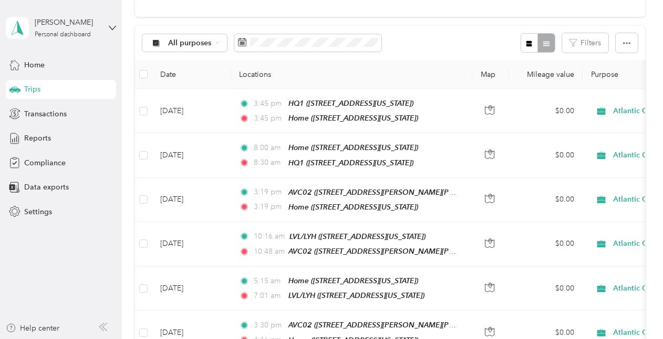
scroll to position [105, 0]
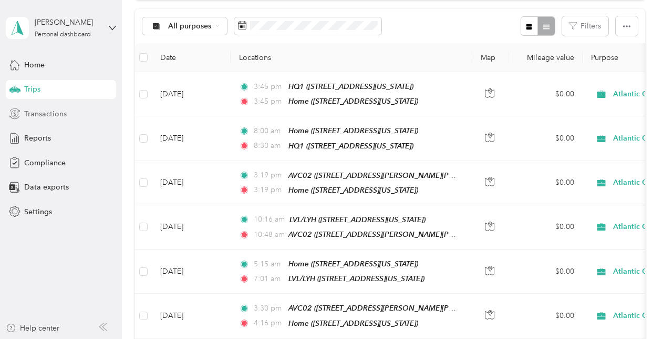
click at [69, 119] on div "Transactions" at bounding box center [61, 113] width 110 height 19
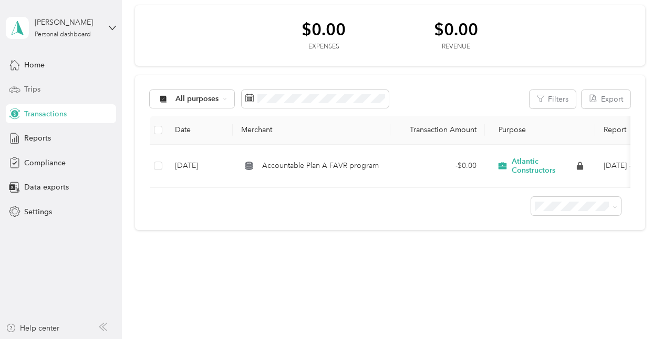
click at [57, 87] on div "Trips" at bounding box center [61, 89] width 110 height 19
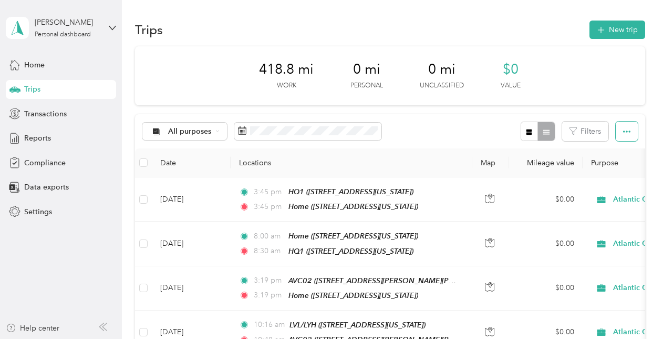
click at [619, 131] on button "button" at bounding box center [627, 130] width 22 height 19
click at [396, 127] on div "All purposes Filters" at bounding box center [390, 131] width 510 height 34
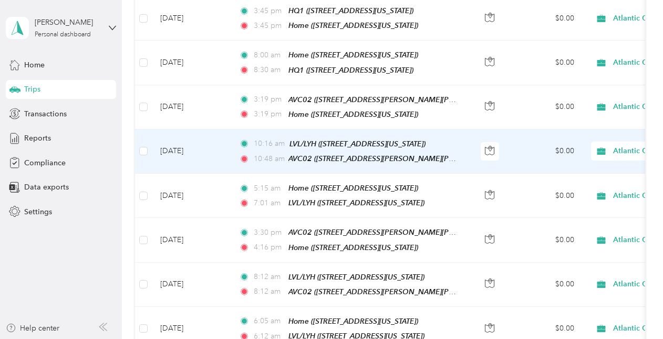
scroll to position [263, 0]
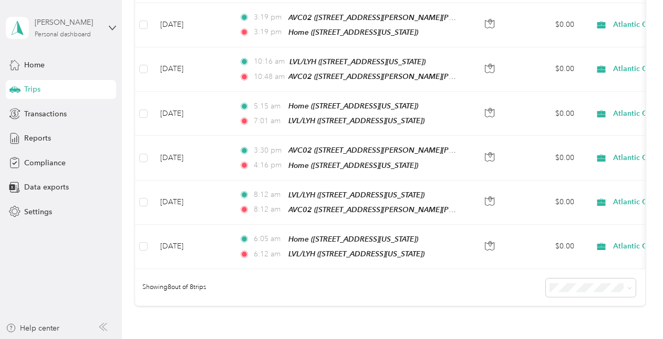
click at [75, 21] on div "[PERSON_NAME]" at bounding box center [68, 22] width 66 height 11
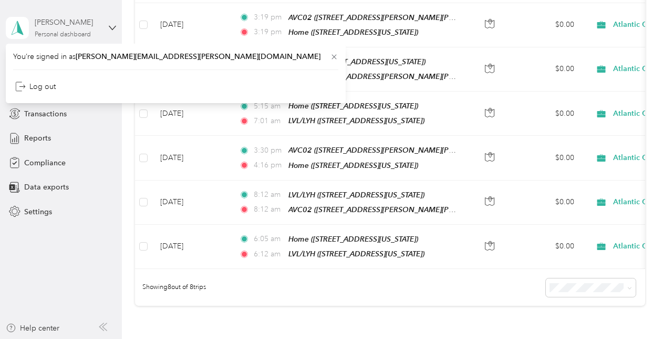
click at [74, 21] on div "[PERSON_NAME]" at bounding box center [68, 22] width 66 height 11
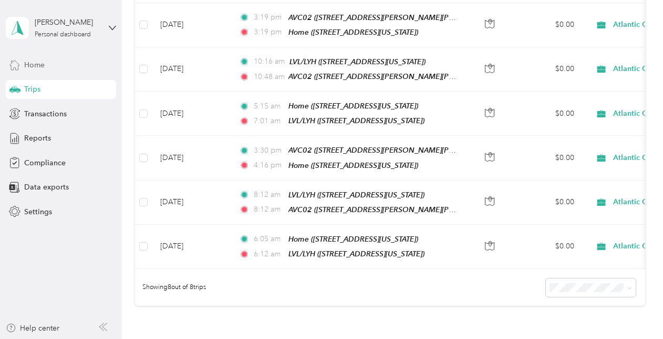
click at [48, 66] on div "Home" at bounding box center [61, 64] width 110 height 19
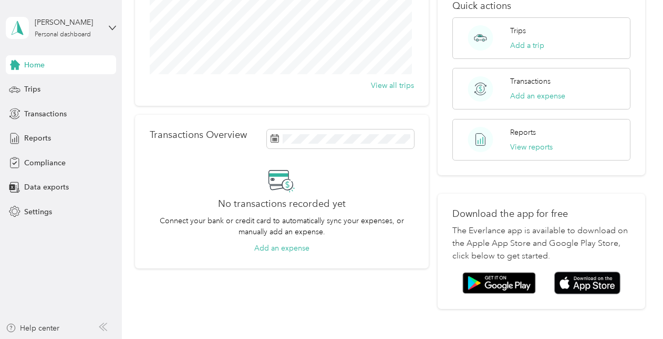
scroll to position [210, 0]
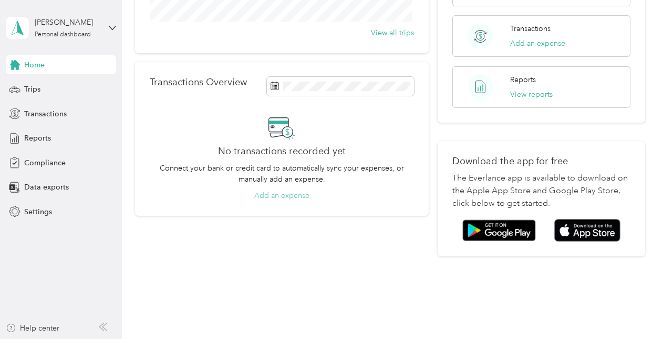
click at [305, 194] on button "Add an expense" at bounding box center [281, 195] width 55 height 11
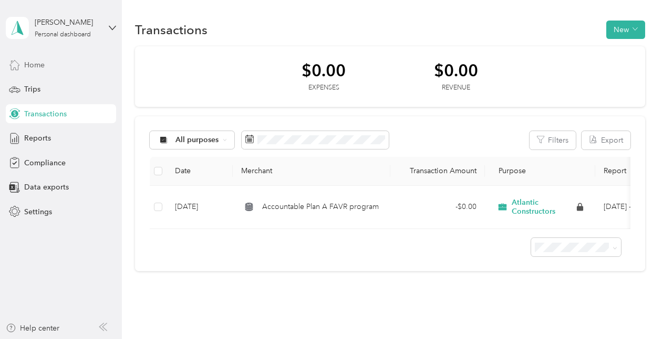
click at [60, 60] on div "Home" at bounding box center [61, 64] width 110 height 19
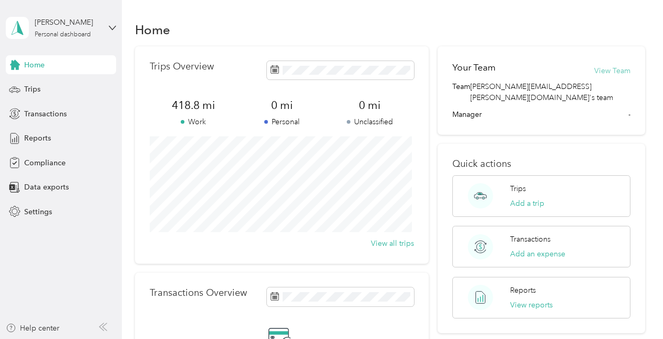
click at [621, 70] on button "View Team" at bounding box center [612, 70] width 36 height 11
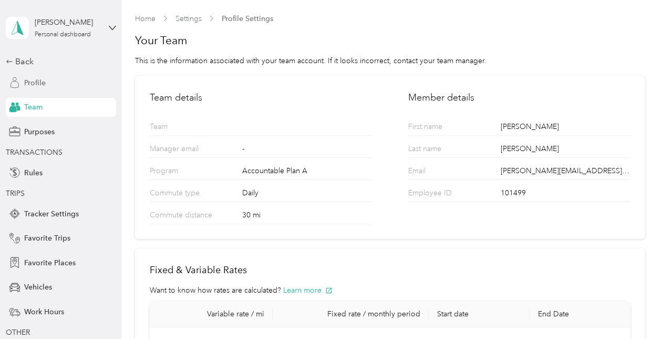
click at [49, 85] on div "Profile" at bounding box center [61, 82] width 110 height 19
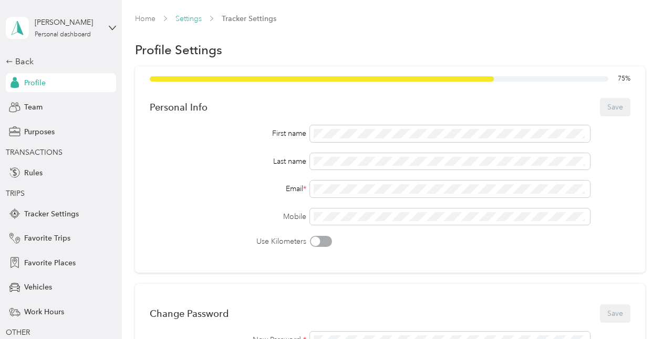
click at [183, 17] on link "Settings" at bounding box center [189, 18] width 26 height 9
click at [383, 210] on span at bounding box center [450, 216] width 281 height 17
click at [622, 104] on button "Save" at bounding box center [615, 107] width 30 height 18
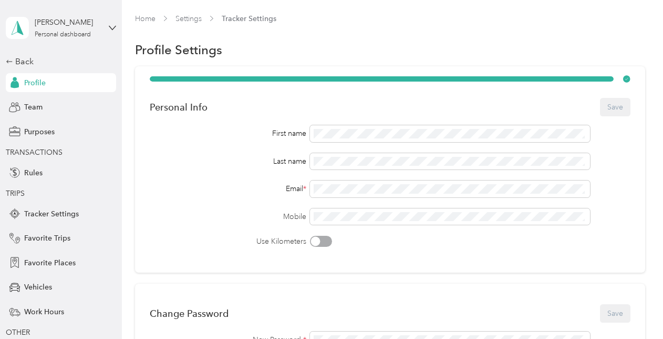
click at [184, 23] on span "Settings" at bounding box center [189, 18] width 26 height 11
click at [186, 23] on span "Settings" at bounding box center [189, 18] width 26 height 11
click at [24, 176] on span "Rules" at bounding box center [33, 172] width 18 height 11
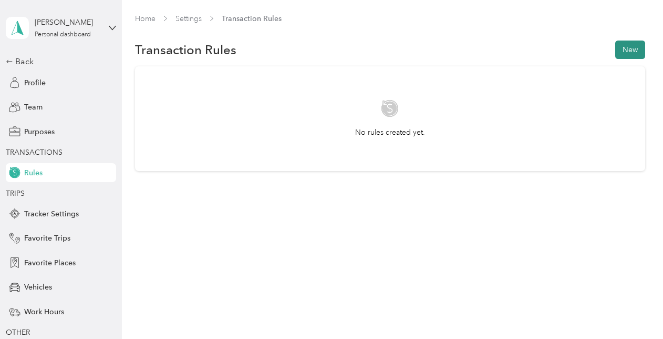
click at [629, 54] on button "New" at bounding box center [631, 49] width 30 height 18
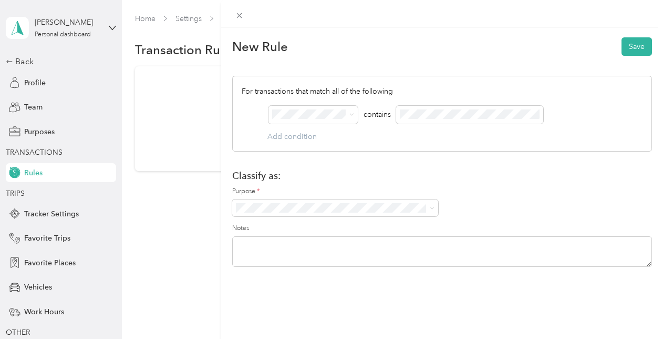
click at [171, 205] on div "New Rule Save For transactions that match all of the following AND contains Add…" at bounding box center [331, 169] width 663 height 339
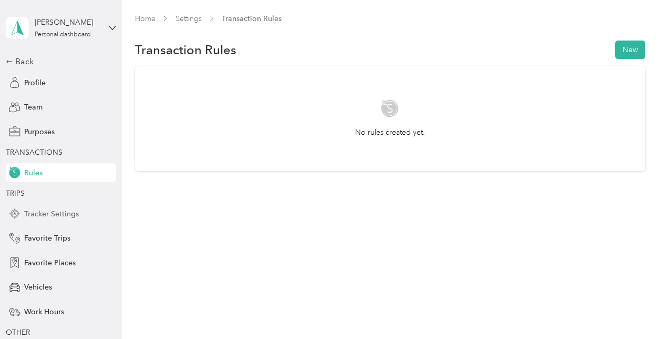
click at [69, 216] on span "Tracker Settings" at bounding box center [51, 213] width 55 height 11
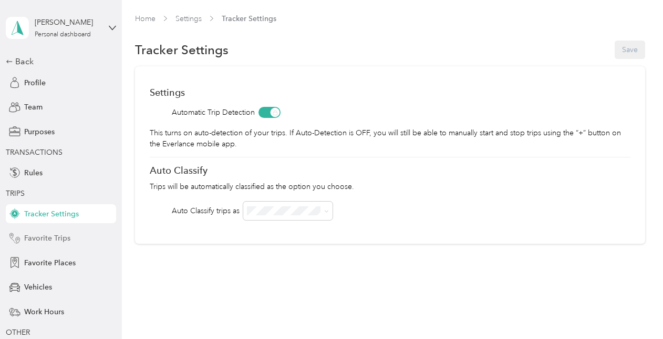
click at [35, 243] on span "Favorite Trips" at bounding box center [47, 237] width 46 height 11
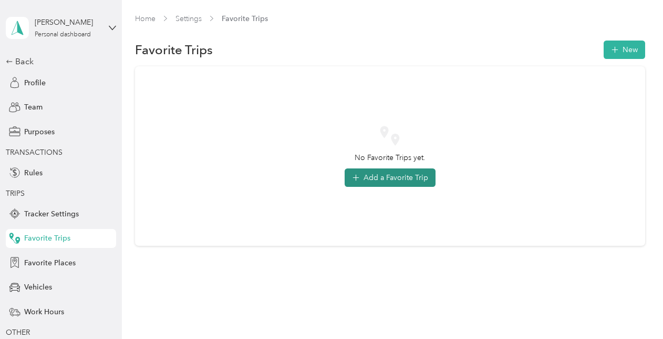
click at [394, 186] on button "Add a Favorite Trip" at bounding box center [390, 177] width 91 height 18
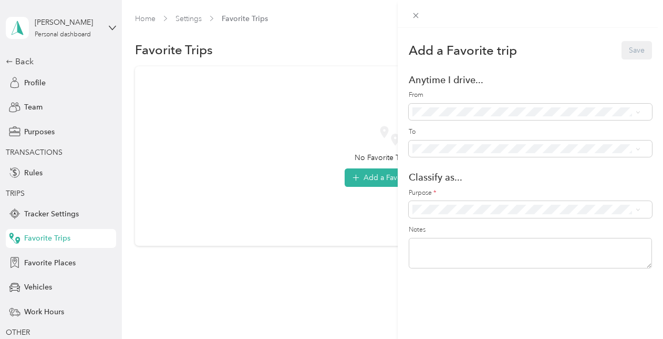
click at [480, 206] on div "Home ([STREET_ADDRESS])" at bounding box center [538, 204] width 197 height 11
click at [495, 201] on span "AVC02 ([STREET_ADDRESS][PERSON_NAME])" at bounding box center [517, 203] width 155 height 9
click at [476, 214] on span at bounding box center [530, 209] width 243 height 17
click at [463, 227] on li "Atlantic Constructors" at bounding box center [526, 227] width 235 height 18
click at [634, 44] on button "Save" at bounding box center [637, 50] width 30 height 18
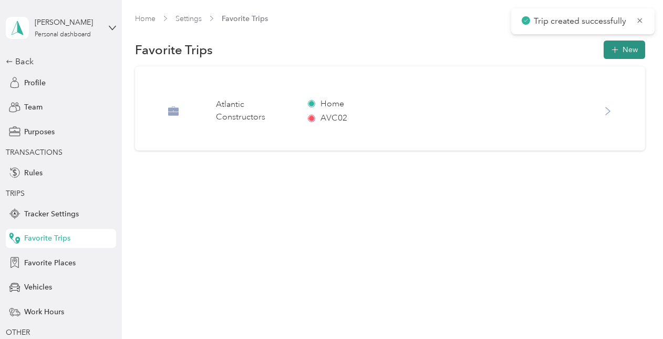
click at [635, 47] on button "New" at bounding box center [625, 49] width 42 height 18
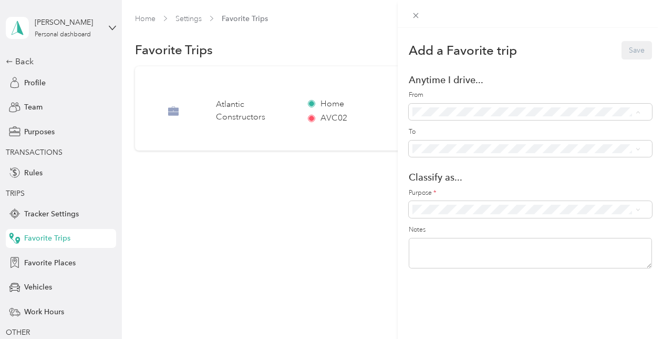
click at [476, 85] on form "Add a Favorite trip Save Anytime I drive... From To Classify as... Purpose * No…" at bounding box center [530, 155] width 243 height 229
click at [473, 206] on li "AVC02 ([STREET_ADDRESS][PERSON_NAME])" at bounding box center [526, 199] width 235 height 19
click at [547, 201] on span at bounding box center [530, 209] width 243 height 17
click at [469, 233] on ol "Atlantic Constructors Personal" at bounding box center [526, 236] width 235 height 37
click at [516, 199] on div "Purpose *" at bounding box center [530, 202] width 243 height 29
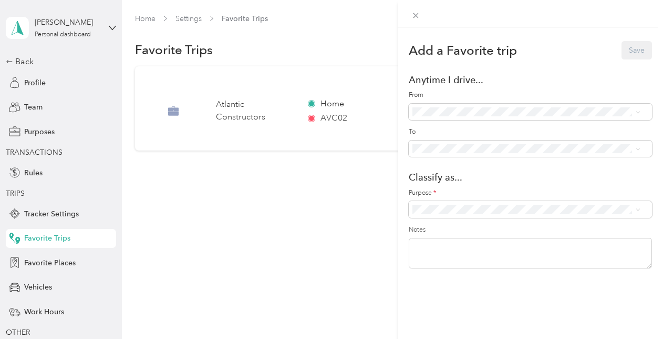
click at [453, 225] on span "Atlantic Constructors" at bounding box center [536, 226] width 202 height 11
click at [638, 54] on button "Save" at bounding box center [637, 50] width 30 height 18
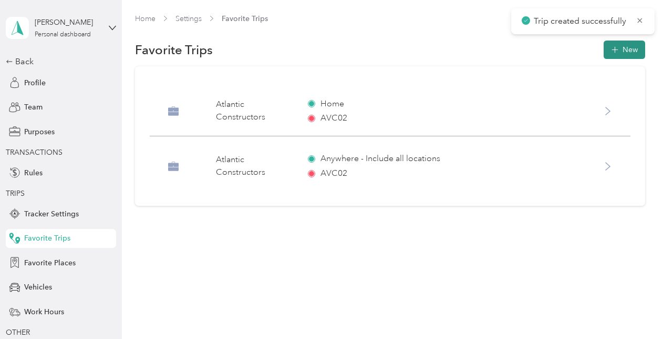
click at [635, 54] on button "New" at bounding box center [625, 49] width 42 height 18
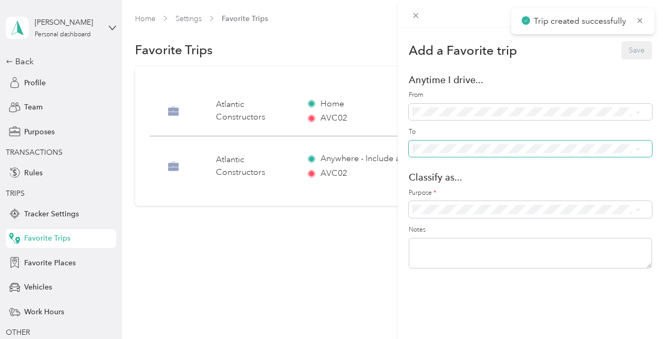
click at [457, 140] on span at bounding box center [530, 148] width 243 height 17
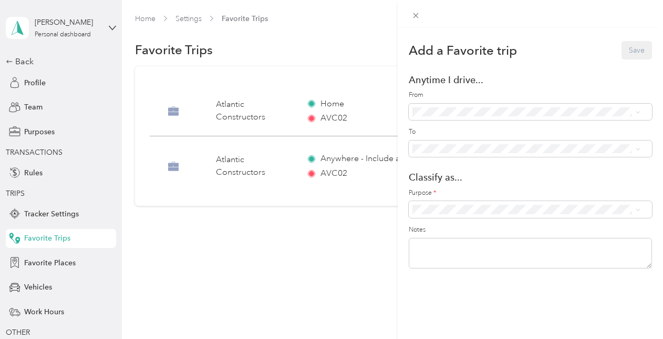
click at [452, 227] on li "LVL/LYH ([STREET_ADDRESS])" at bounding box center [526, 222] width 235 height 19
click at [508, 225] on span "Atlantic Constructors" at bounding box center [536, 225] width 202 height 11
click at [622, 56] on button "Save" at bounding box center [637, 50] width 30 height 18
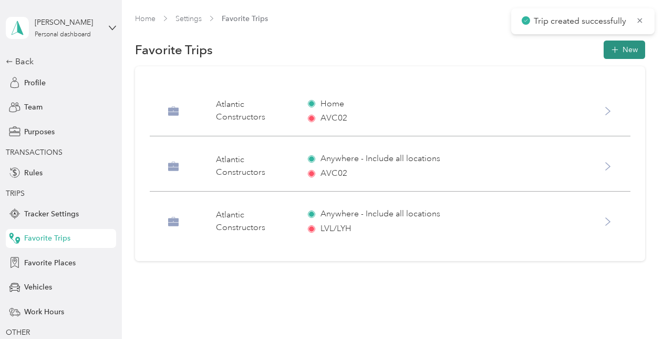
click at [626, 45] on button "New" at bounding box center [625, 49] width 42 height 18
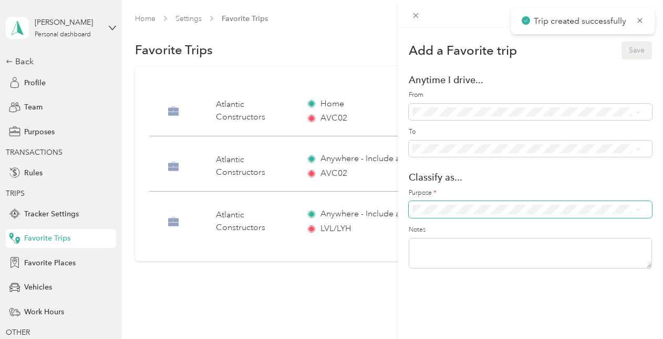
click at [487, 202] on span at bounding box center [530, 209] width 243 height 17
click at [494, 230] on li "Atlantic Constructors" at bounding box center [526, 225] width 235 height 18
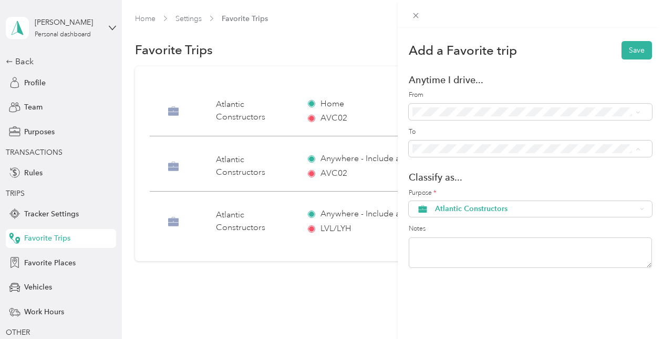
click at [502, 186] on div "HQ1 ([STREET_ADDRESS])" at bounding box center [538, 185] width 197 height 11
click at [622, 54] on button "Save" at bounding box center [637, 50] width 30 height 18
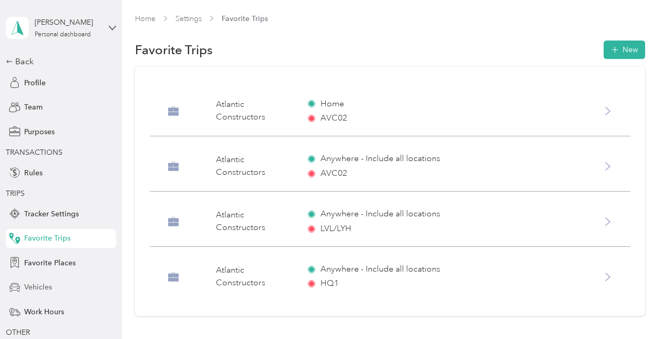
click at [39, 287] on span "Vehicles" at bounding box center [38, 286] width 28 height 11
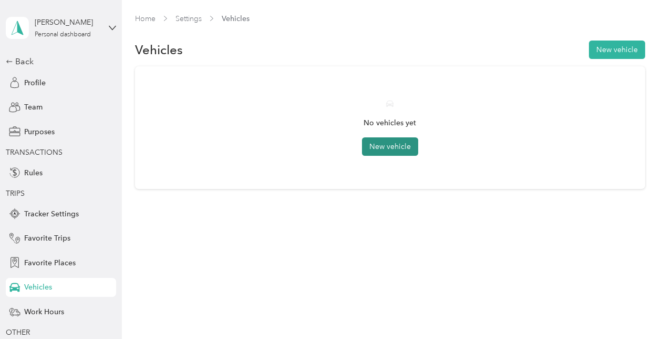
click at [398, 142] on button "New vehicle" at bounding box center [390, 146] width 56 height 18
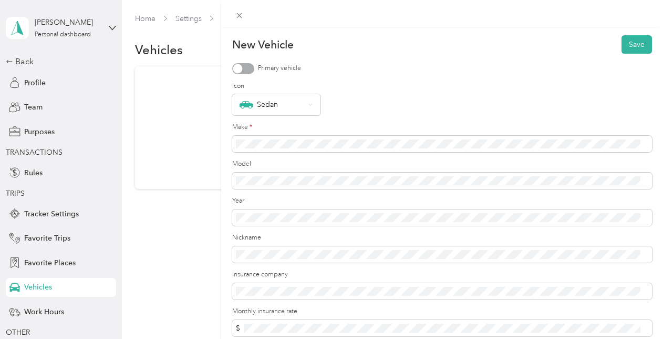
click at [252, 67] on div at bounding box center [243, 68] width 22 height 11
click at [285, 110] on div "Sedan" at bounding box center [273, 105] width 66 height 14
click at [278, 120] on div "Wagon" at bounding box center [277, 127] width 74 height 14
click at [294, 103] on div "Wagon" at bounding box center [273, 105] width 66 height 14
click at [290, 151] on li "Rocket" at bounding box center [276, 141] width 88 height 21
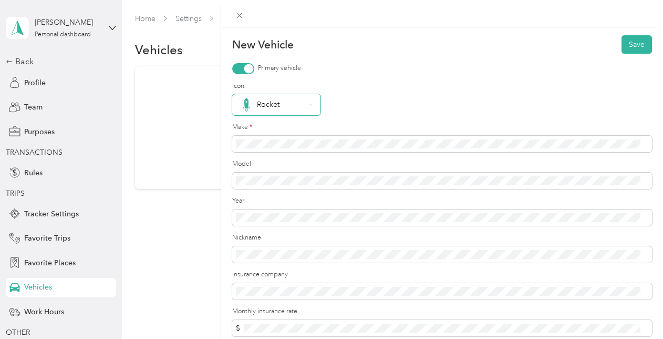
click at [286, 107] on div "Rocket" at bounding box center [273, 105] width 66 height 14
click at [288, 126] on div "Wagon" at bounding box center [277, 124] width 74 height 14
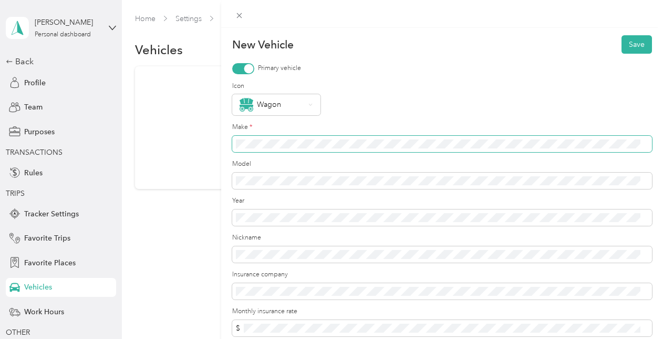
click at [622, 35] on button "Save" at bounding box center [637, 44] width 30 height 18
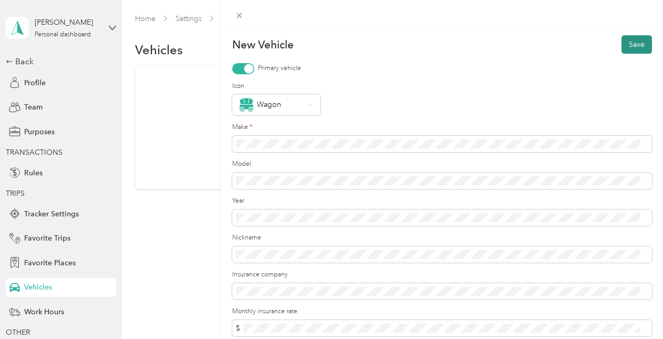
click at [637, 52] on button "Save" at bounding box center [637, 44] width 30 height 18
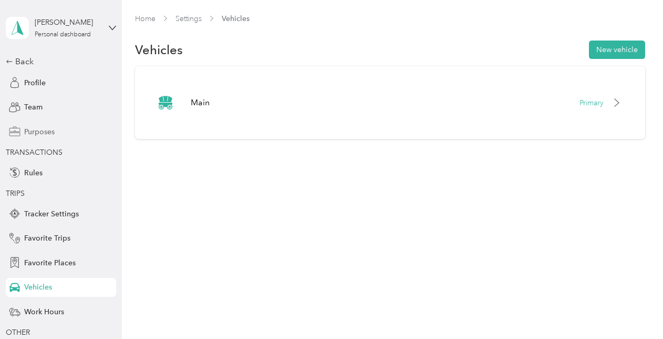
click at [42, 130] on span "Purposes" at bounding box center [39, 131] width 30 height 11
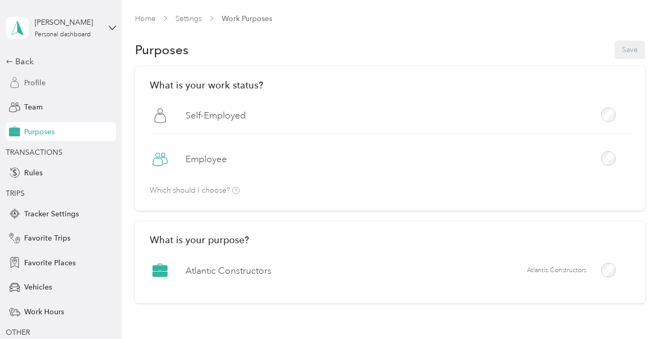
click at [53, 79] on div "Profile" at bounding box center [61, 82] width 110 height 19
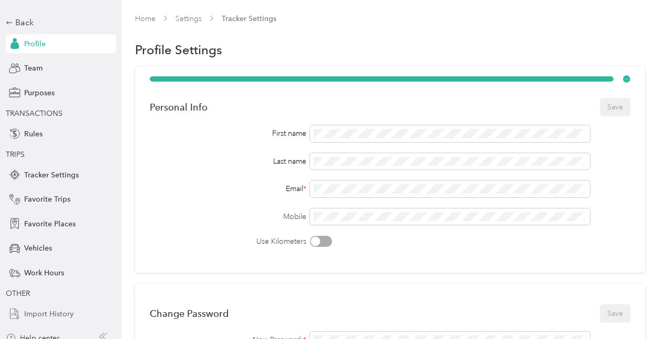
scroll to position [49, 0]
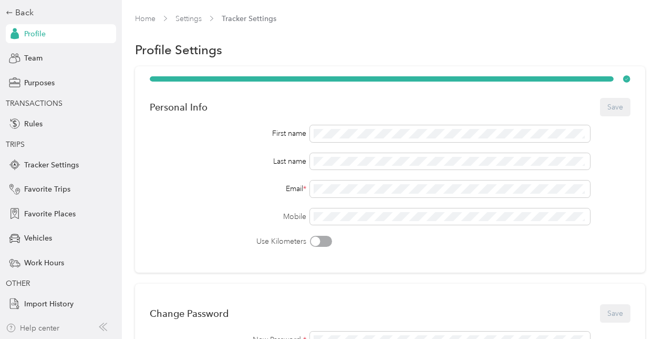
click at [36, 324] on div "Help center" at bounding box center [33, 327] width 54 height 11
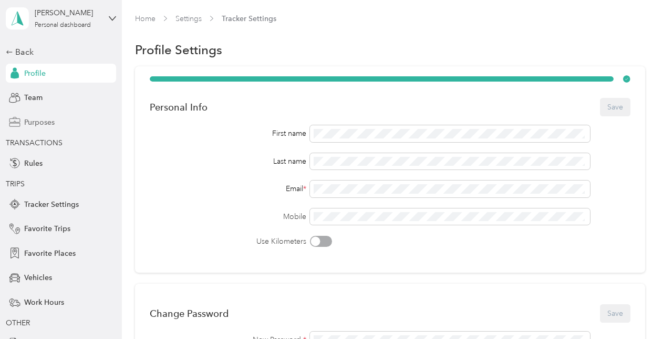
scroll to position [0, 0]
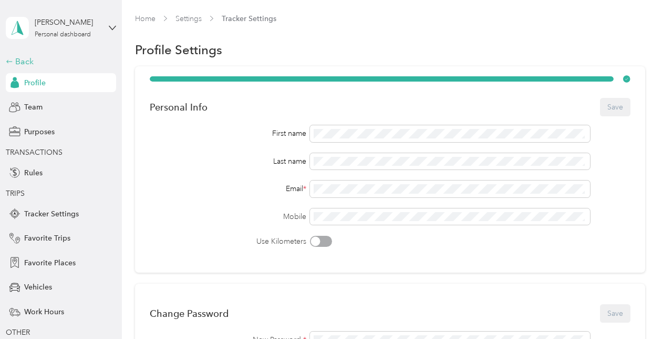
click at [32, 58] on div "Back" at bounding box center [58, 61] width 105 height 13
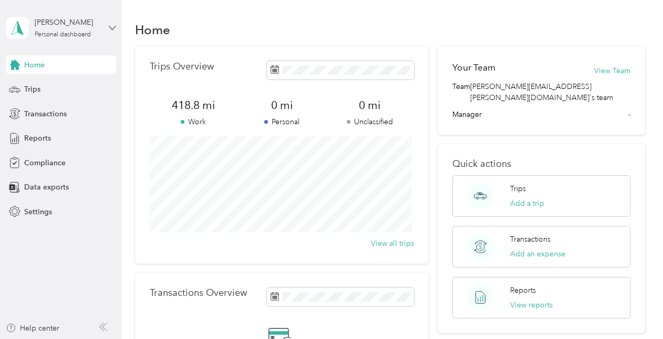
click at [111, 29] on icon at bounding box center [112, 27] width 7 height 7
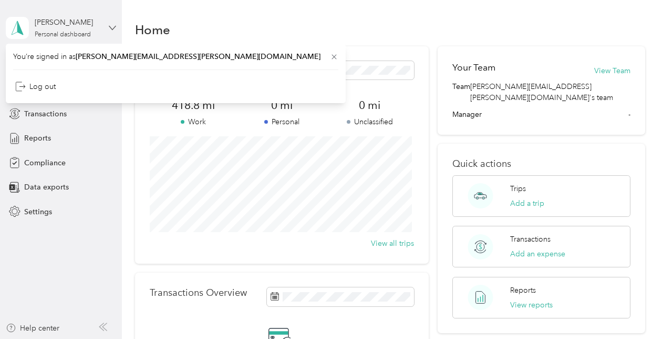
click at [111, 29] on icon at bounding box center [112, 27] width 7 height 7
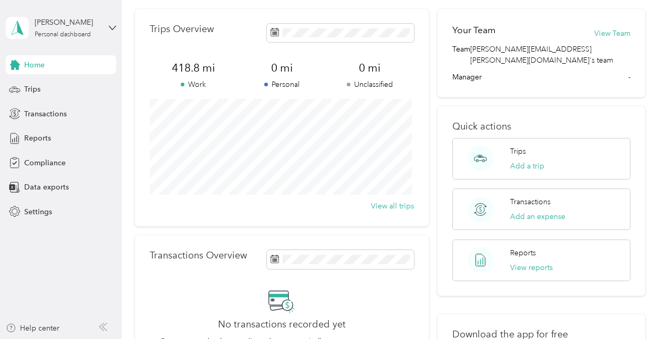
scroll to position [53, 0]
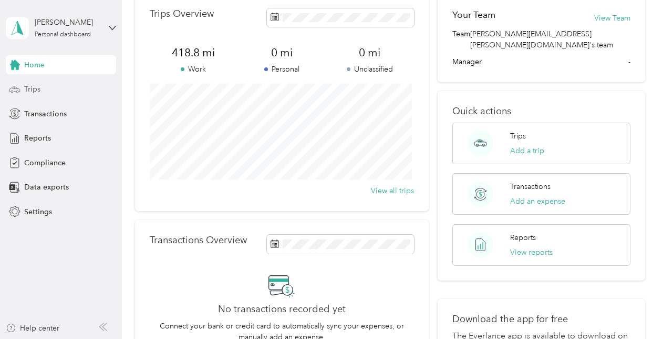
click at [61, 86] on div "Trips" at bounding box center [61, 89] width 110 height 19
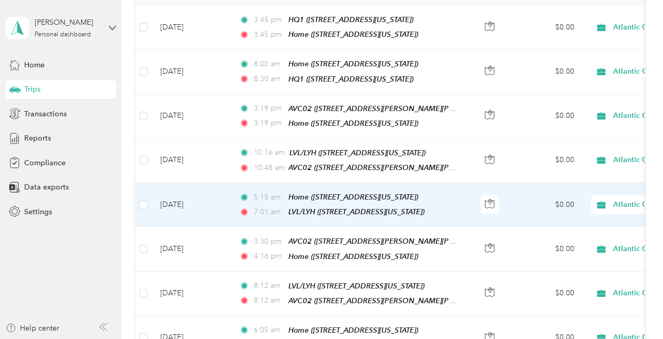
scroll to position [105, 0]
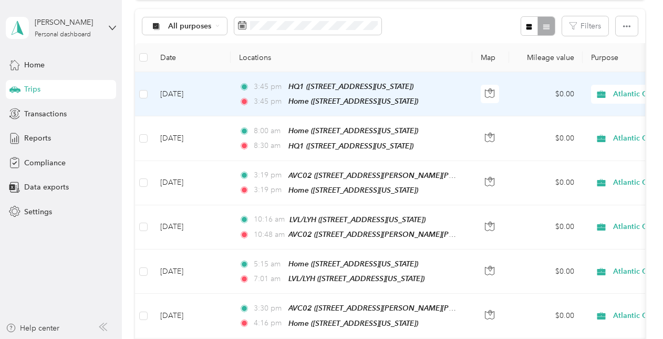
click at [555, 85] on td "$0.00" at bounding box center [546, 94] width 74 height 44
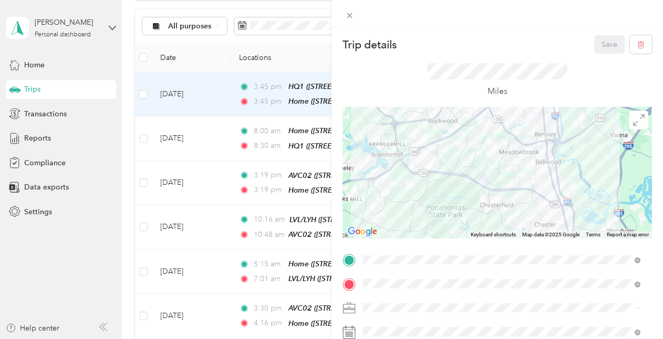
click at [285, 51] on div "Trip details Save This trip cannot be edited because it is either under review,…" at bounding box center [331, 169] width 663 height 339
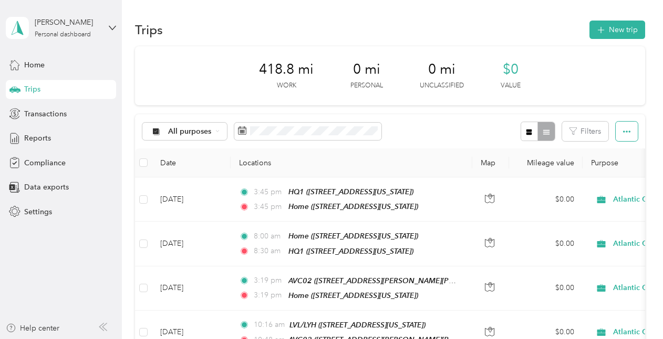
click at [623, 135] on icon "button" at bounding box center [626, 131] width 7 height 7
click at [624, 128] on icon "button" at bounding box center [626, 131] width 7 height 7
click at [455, 125] on div "All purposes Filters" at bounding box center [390, 131] width 510 height 34
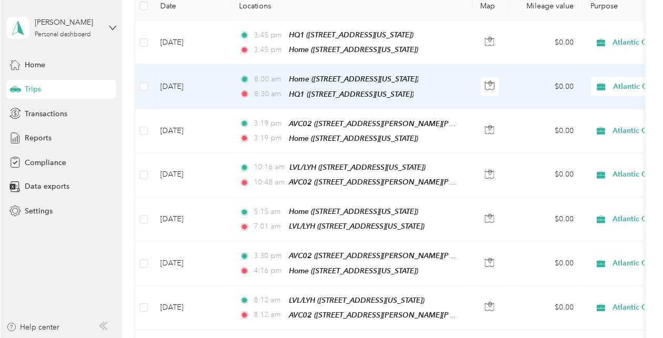
scroll to position [158, 0]
